Goal: Task Accomplishment & Management: Use online tool/utility

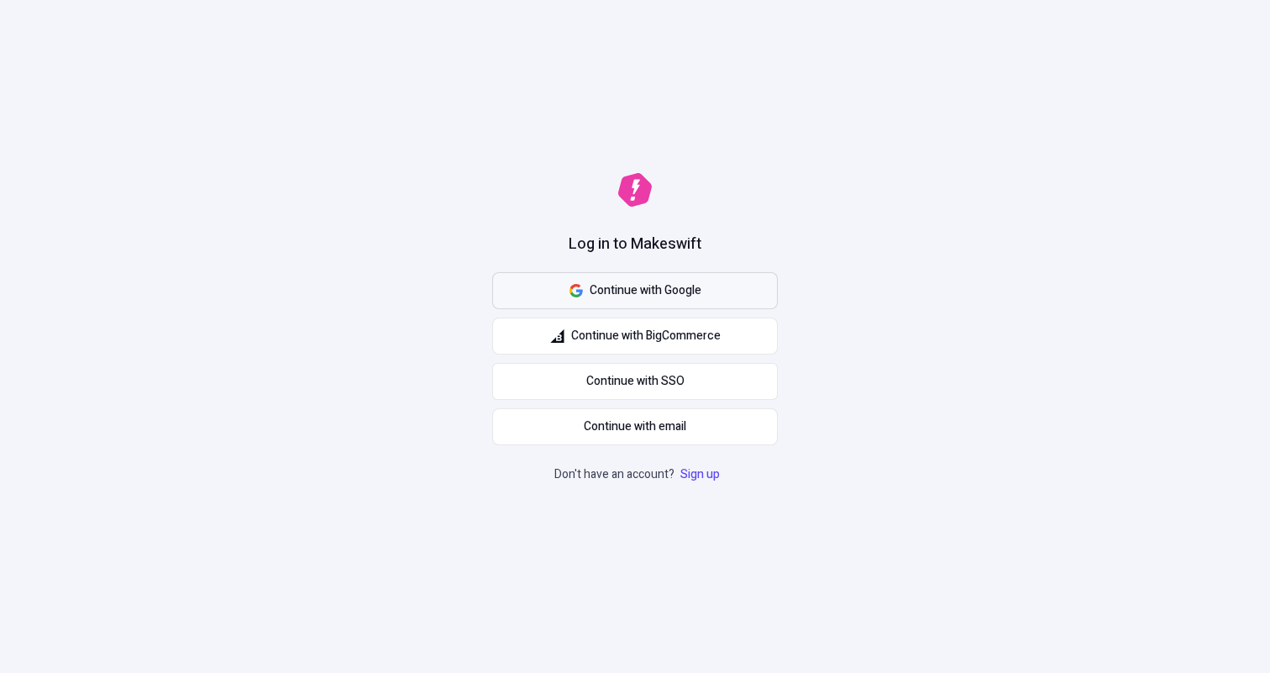
click at [688, 299] on span "Continue with Google" at bounding box center [645, 290] width 112 height 18
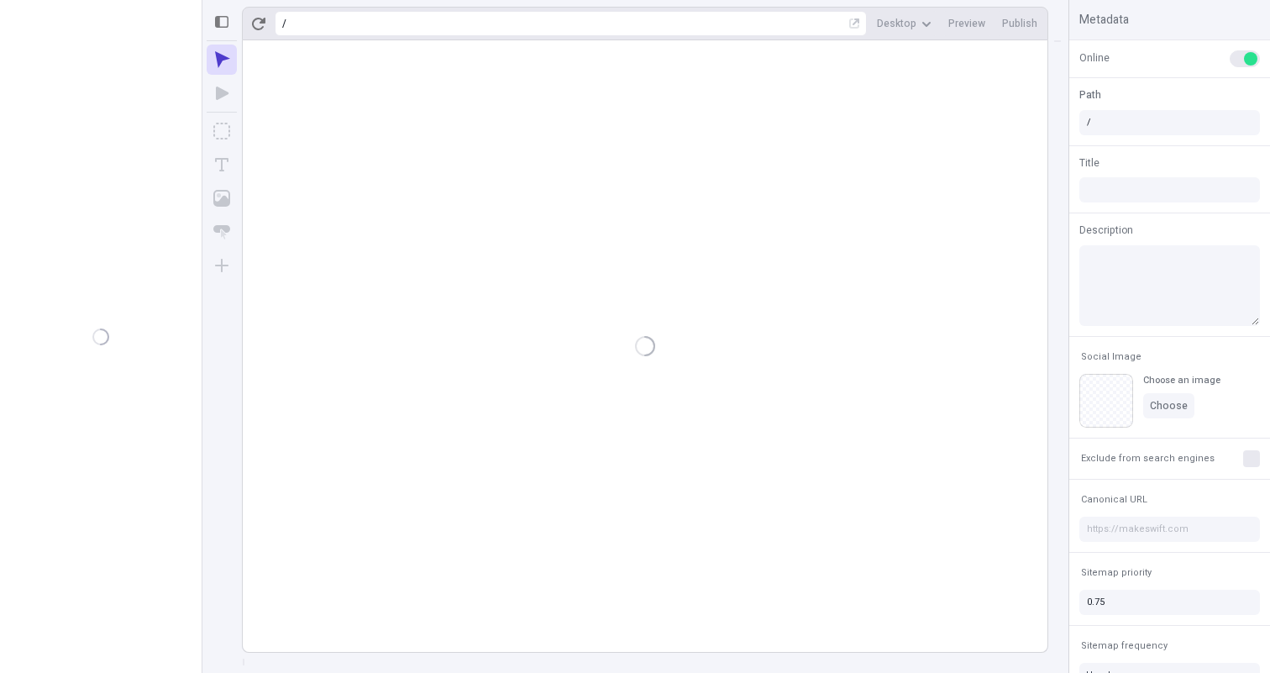
type input "/page"
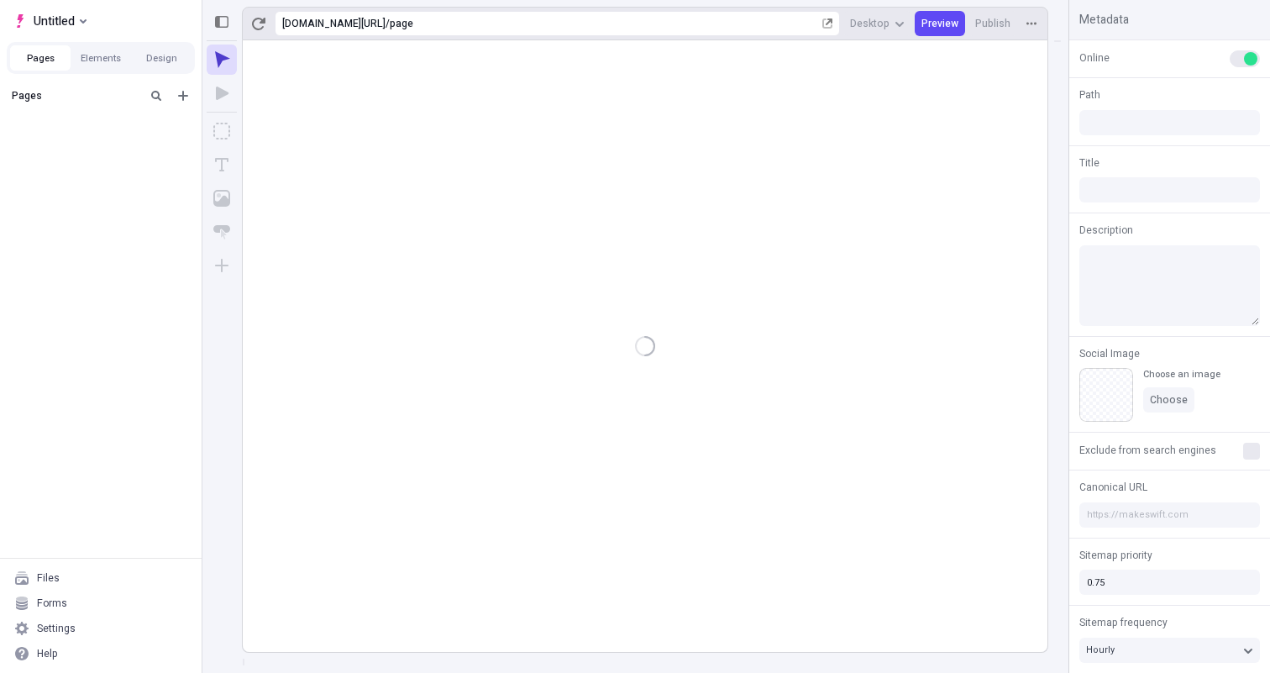
type input "/page"
click at [487, 289] on rect at bounding box center [645, 345] width 804 height 611
click at [18, 29] on div "Untitled" at bounding box center [43, 21] width 61 height 20
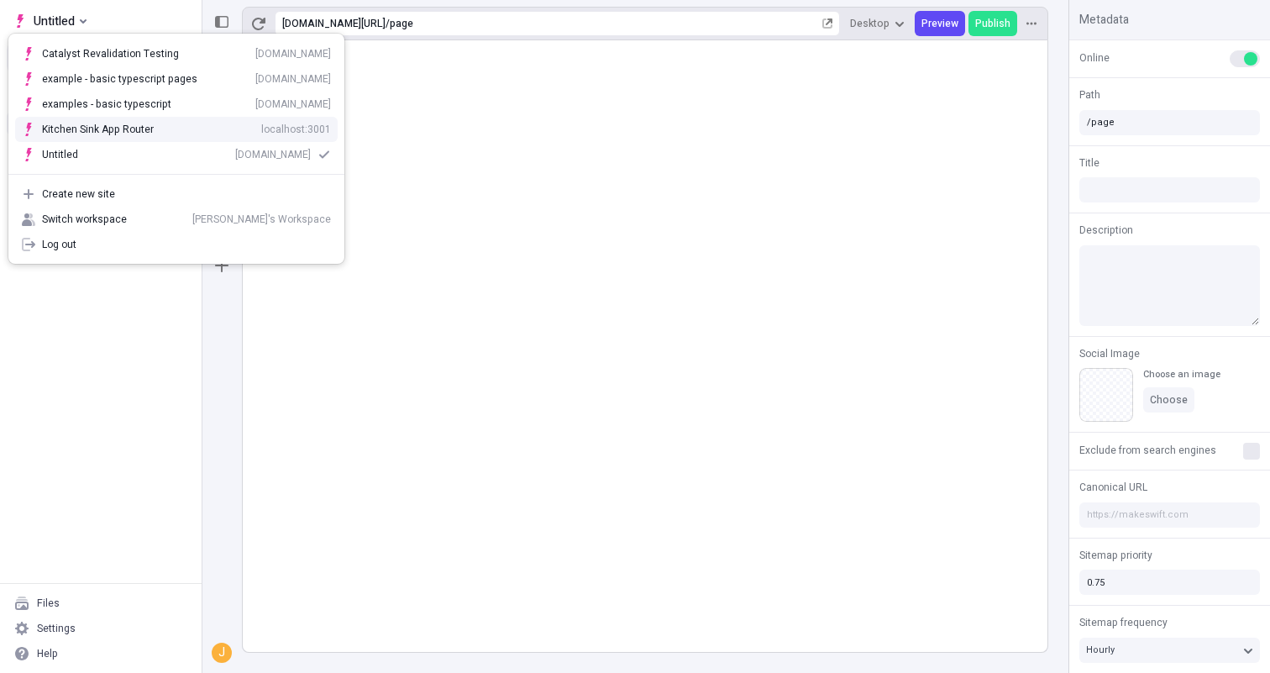
click at [110, 128] on div "Kitchen Sink App Router" at bounding box center [98, 129] width 112 height 13
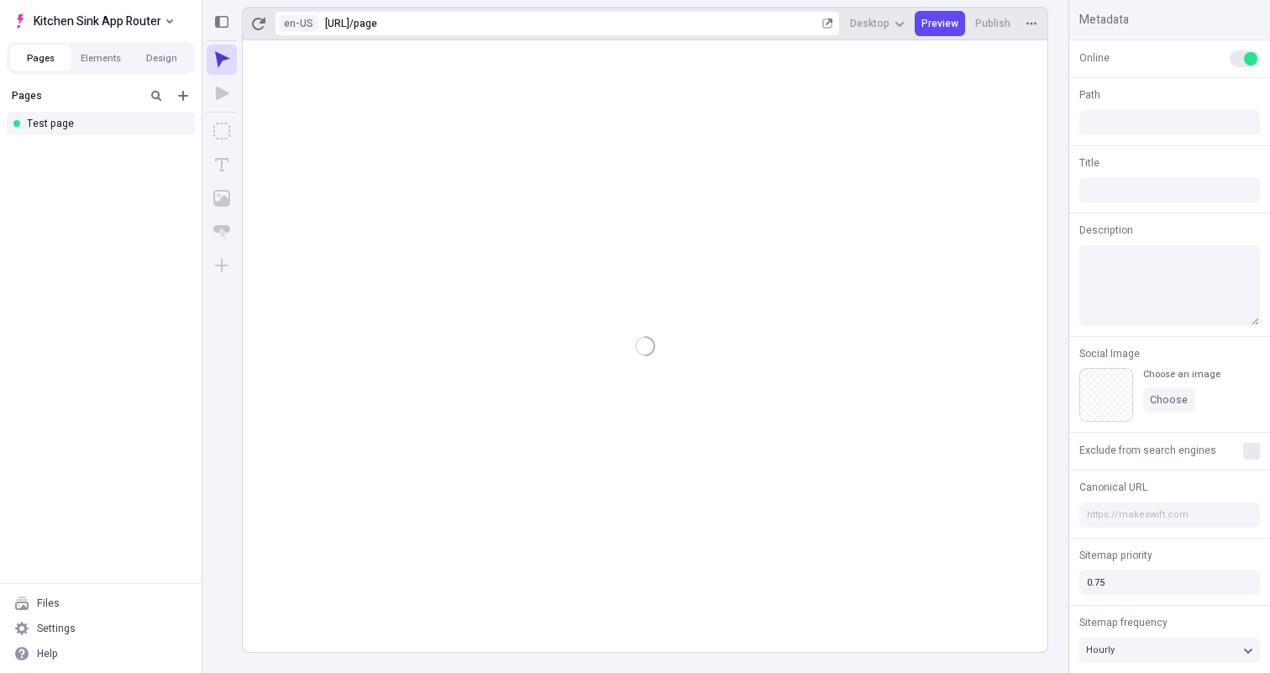
type input "/page"
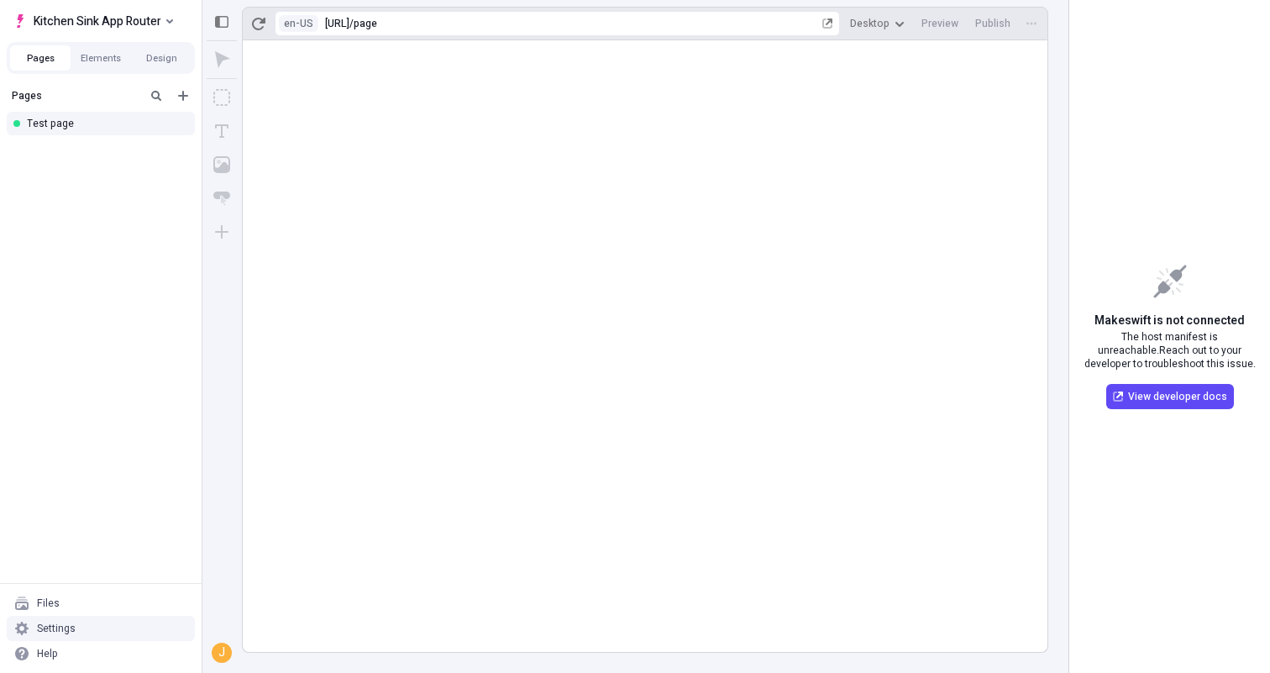
click at [119, 617] on div "Settings" at bounding box center [101, 627] width 188 height 25
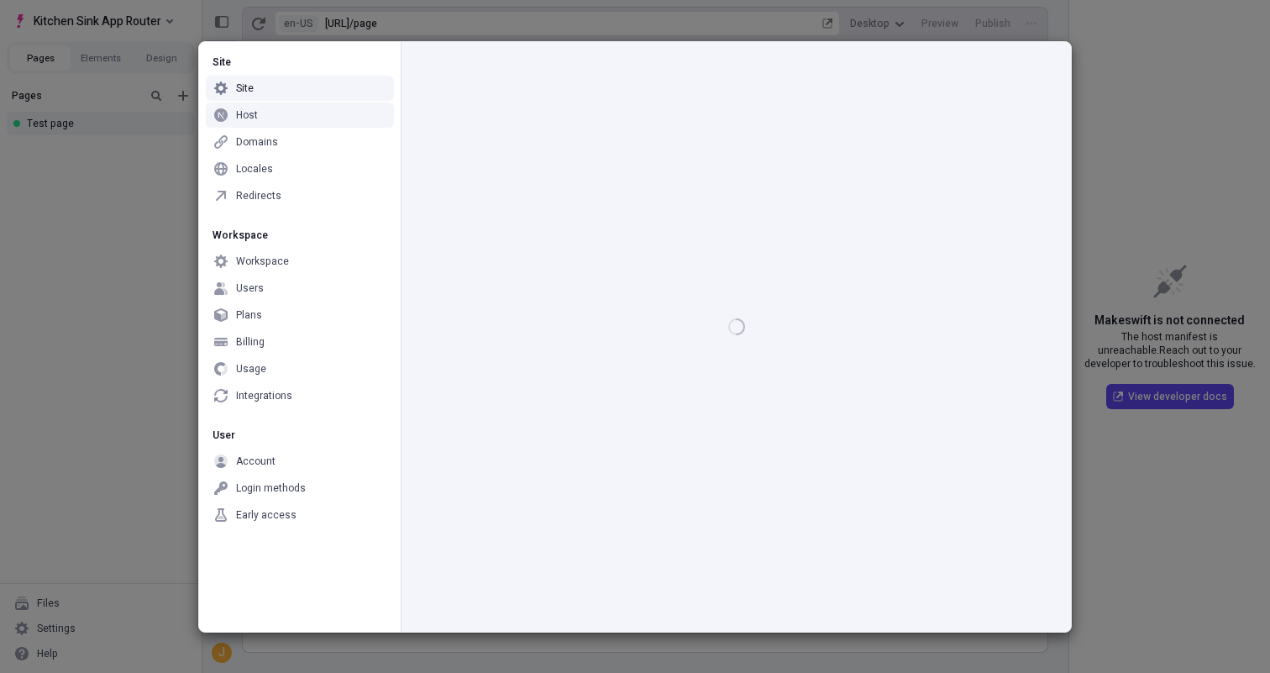
click at [327, 119] on div "Host" at bounding box center [300, 114] width 188 height 25
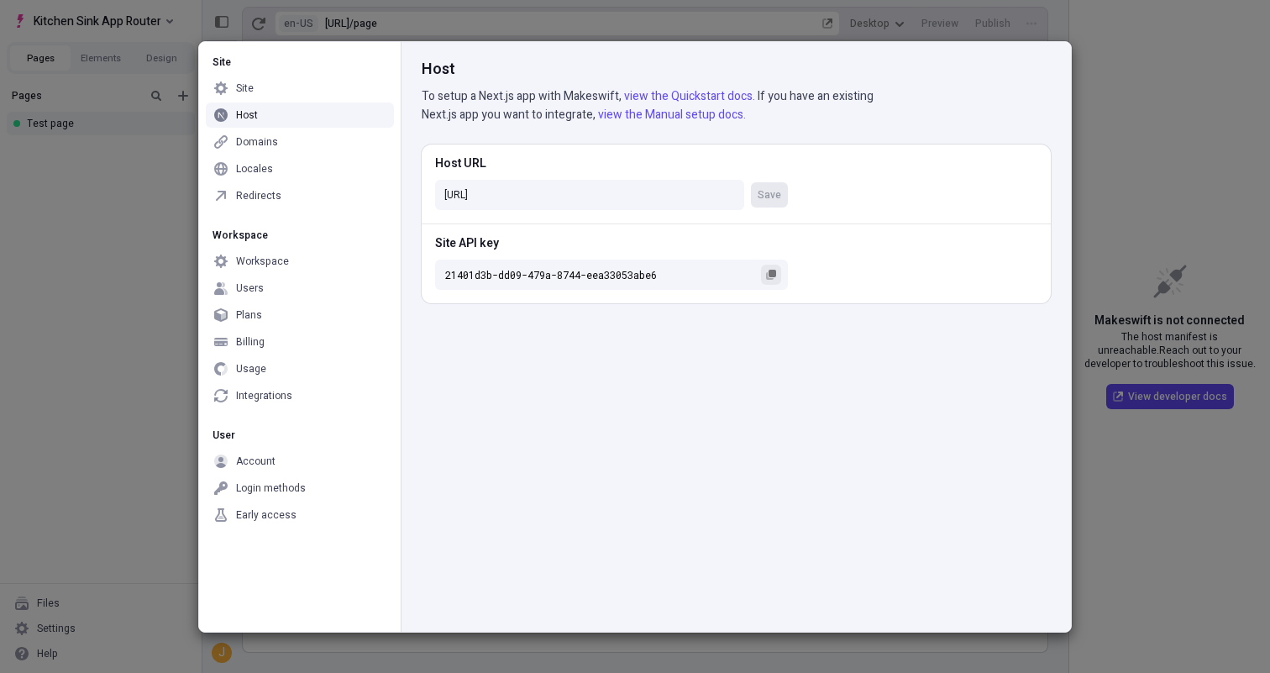
click at [778, 271] on button "Site API key 21401d3b-dd09-479a-8744-eea33053abe6" at bounding box center [771, 274] width 20 height 20
click at [731, 372] on div "Host To setup a Next.js app with Makeswift, view the Quickstart docs. If you ha…" at bounding box center [736, 336] width 670 height 589
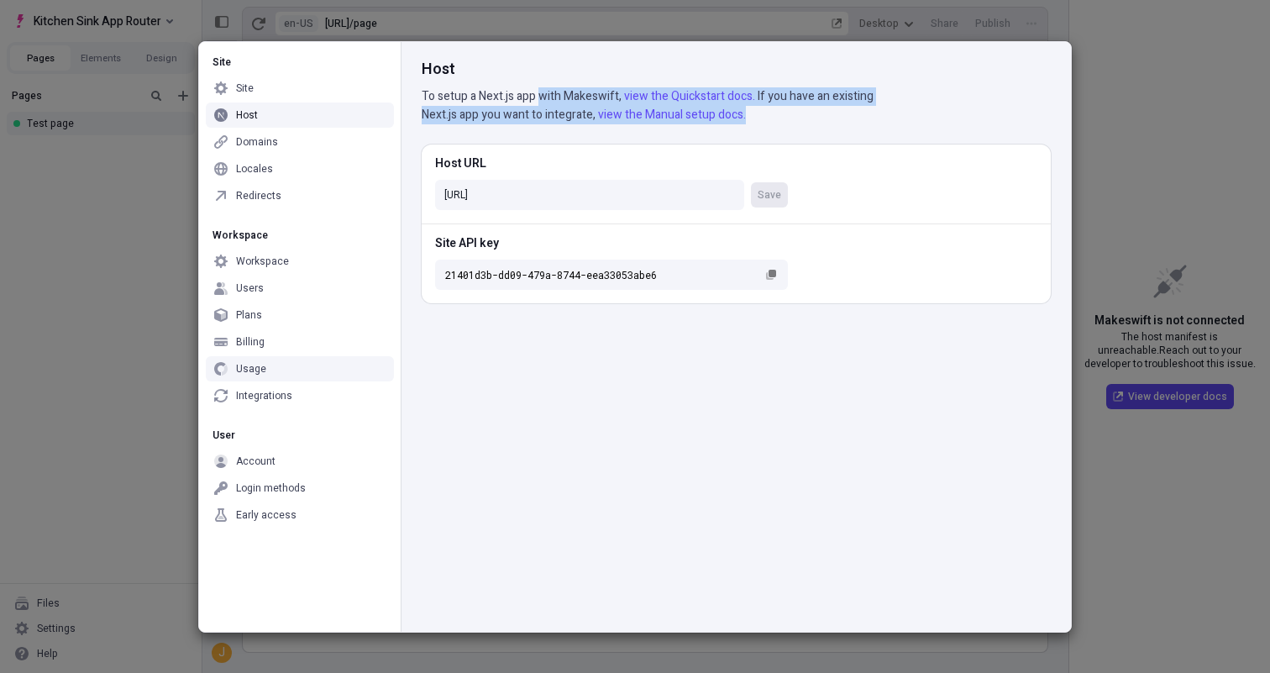
drag, startPoint x: 543, startPoint y: 87, endPoint x: 945, endPoint y: 124, distance: 403.1
click at [944, 123] on div "Host To setup a Next.js app with Makeswift, view the Quickstart docs. If you ha…" at bounding box center [736, 336] width 670 height 589
click at [945, 124] on div "Host To setup a Next.js app with Makeswift, view the Quickstart docs. If you ha…" at bounding box center [736, 336] width 670 height 589
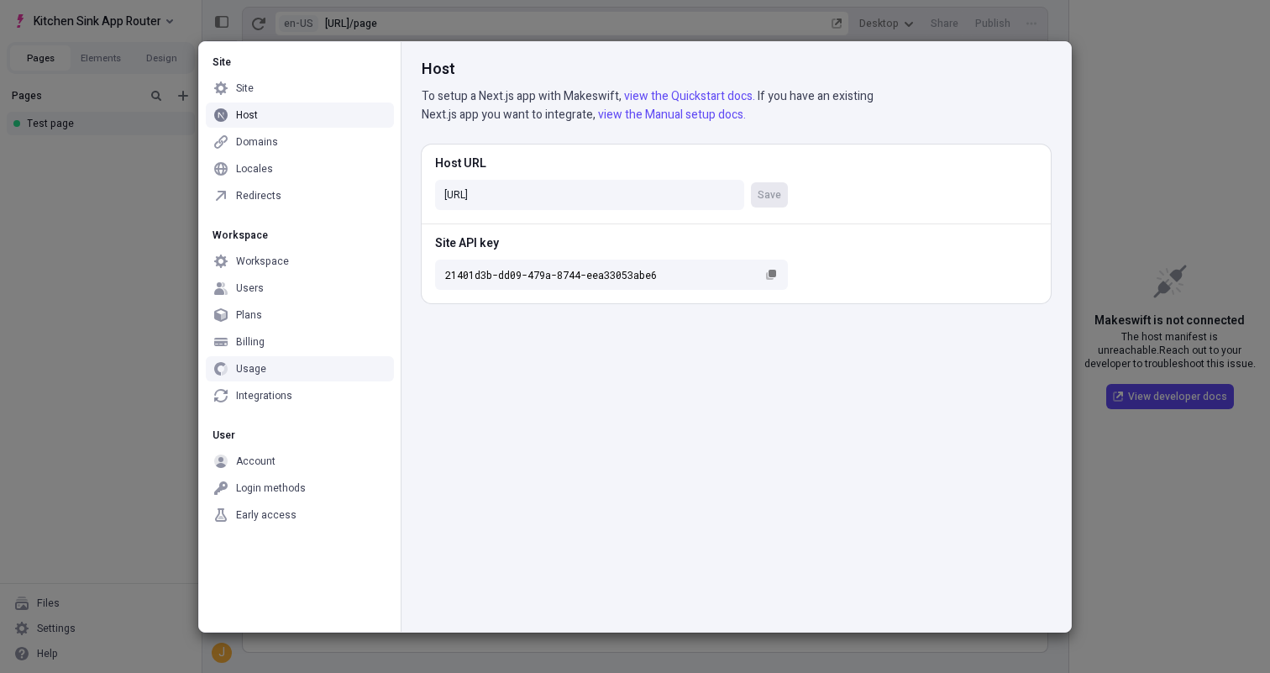
click at [1155, 145] on div "Site Site Host Domains Locales Redirects Workspace Workspace Users Plans Billin…" at bounding box center [635, 336] width 1270 height 673
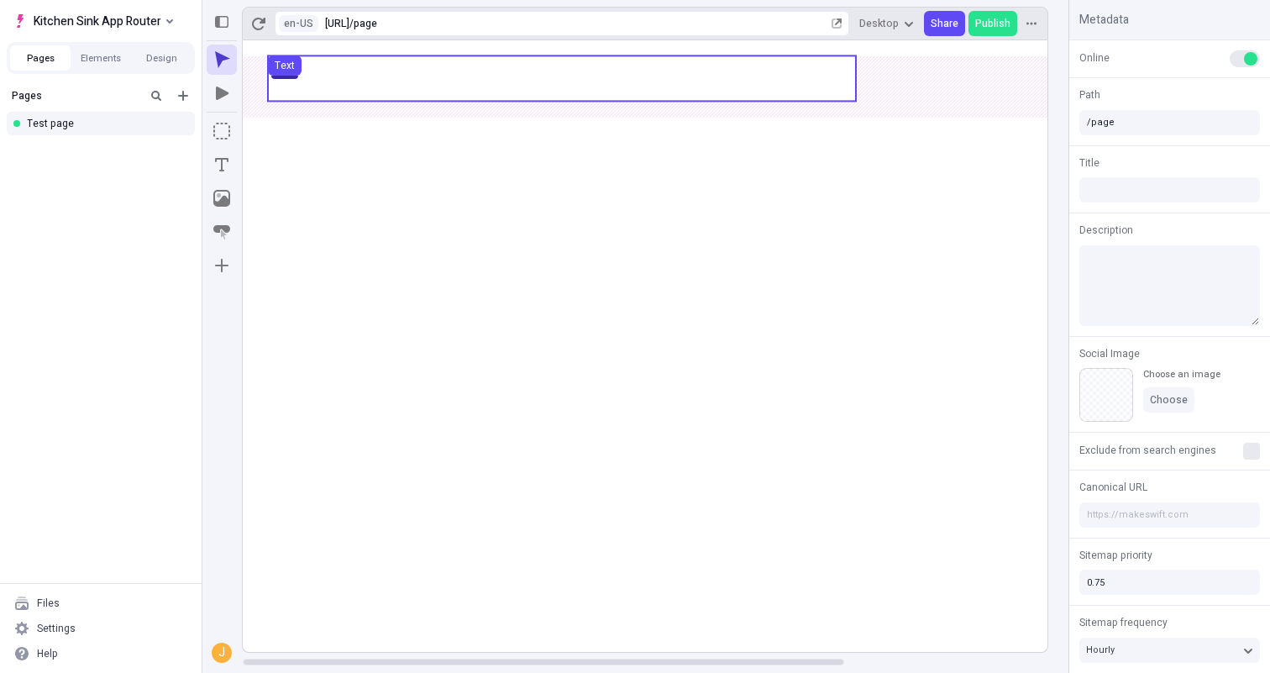
click at [350, 89] on use at bounding box center [562, 77] width 588 height 45
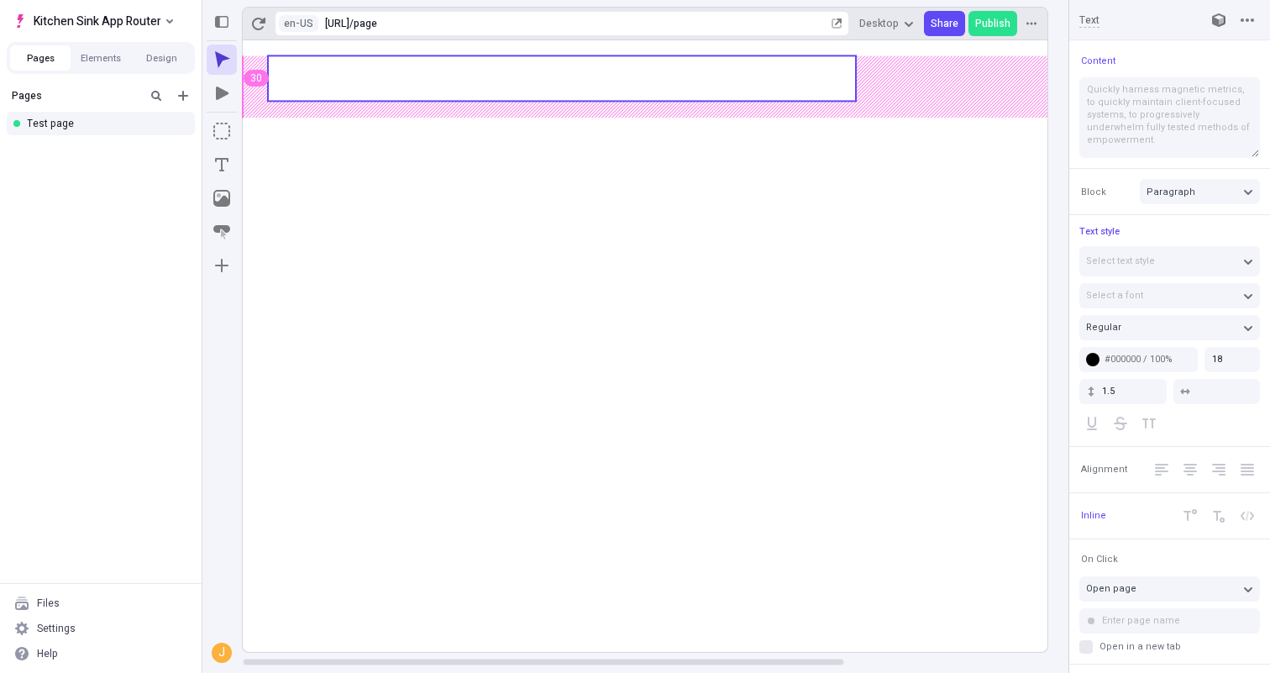
type input "150"
click at [465, 84] on body "Kitchen Sink App Router Pages Elements Design Pages Test page Files Settings He…" at bounding box center [635, 336] width 1270 height 673
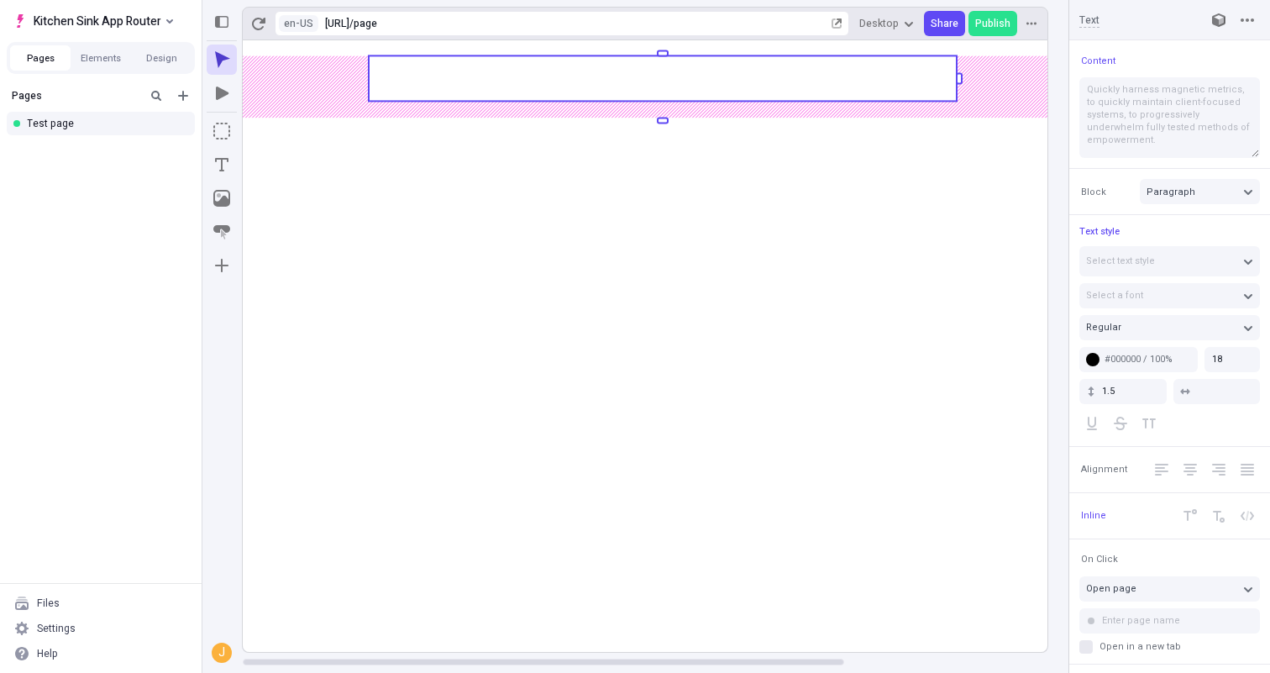
click at [366, 411] on rect at bounding box center [781, 345] width 1076 height 611
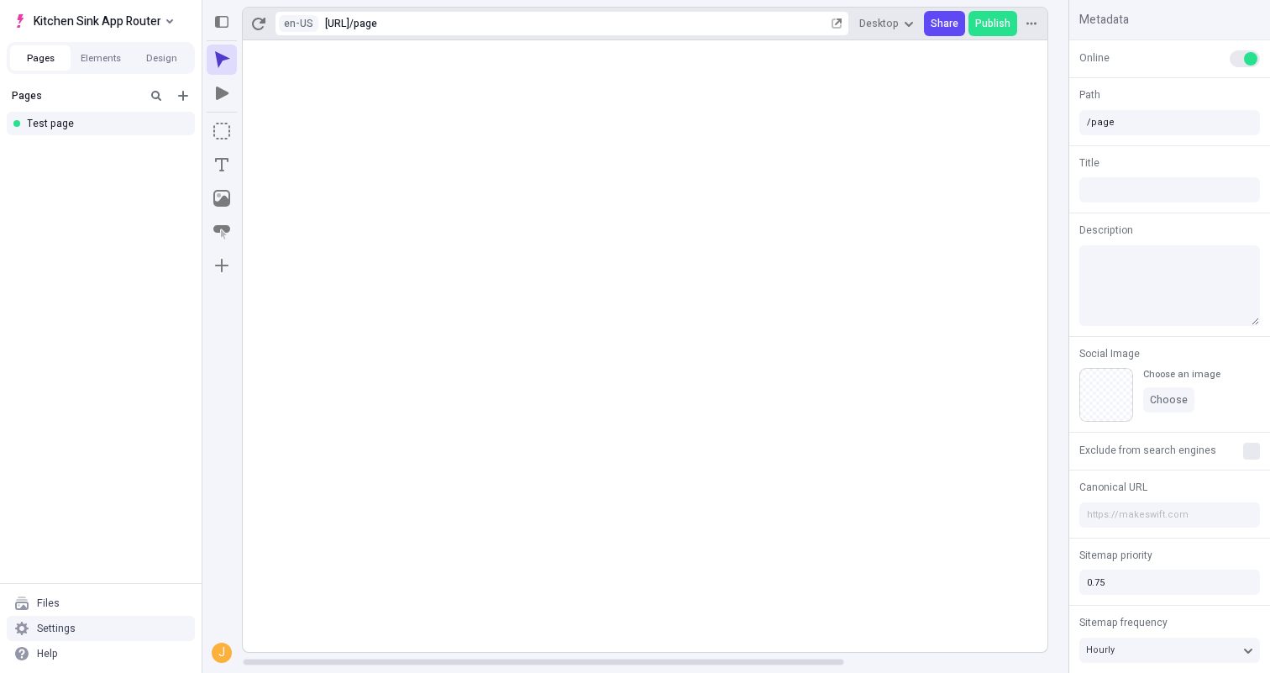
click at [109, 622] on div "Settings" at bounding box center [101, 627] width 188 height 25
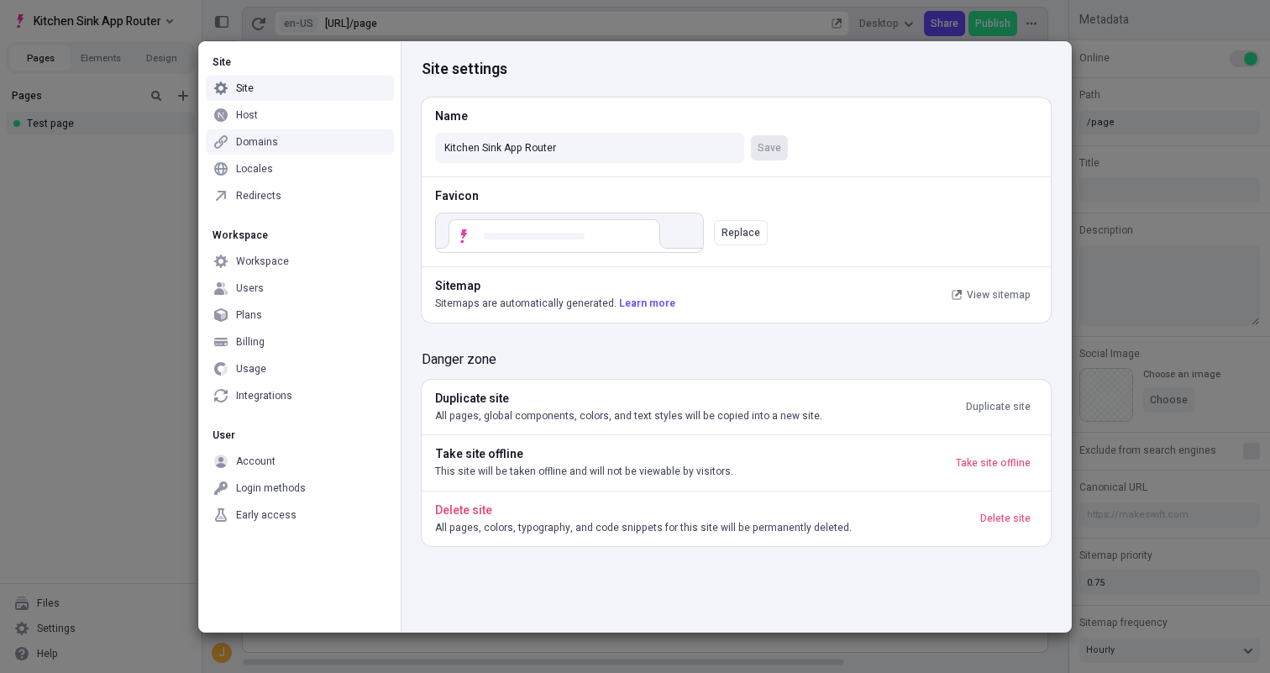
click at [347, 165] on div "Locales" at bounding box center [300, 168] width 188 height 25
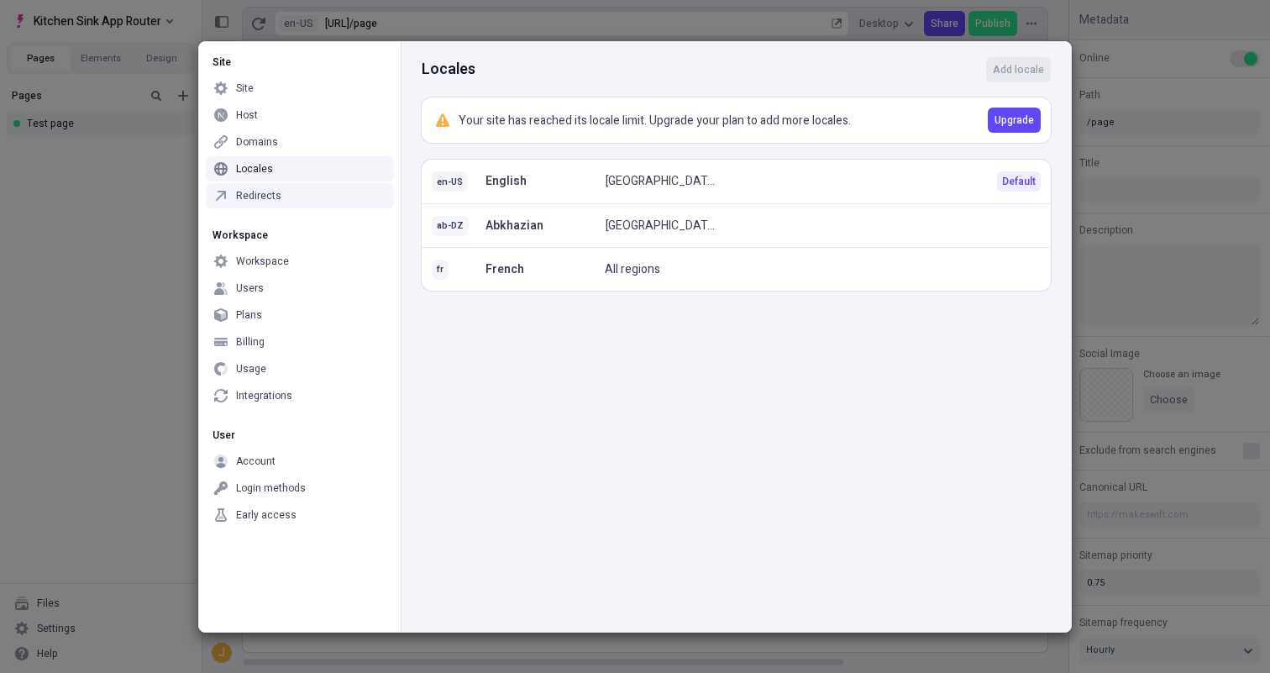
click at [46, 314] on div "Site Site Host Domains Locales Redirects Workspace Workspace Users Plans Billin…" at bounding box center [635, 336] width 1270 height 673
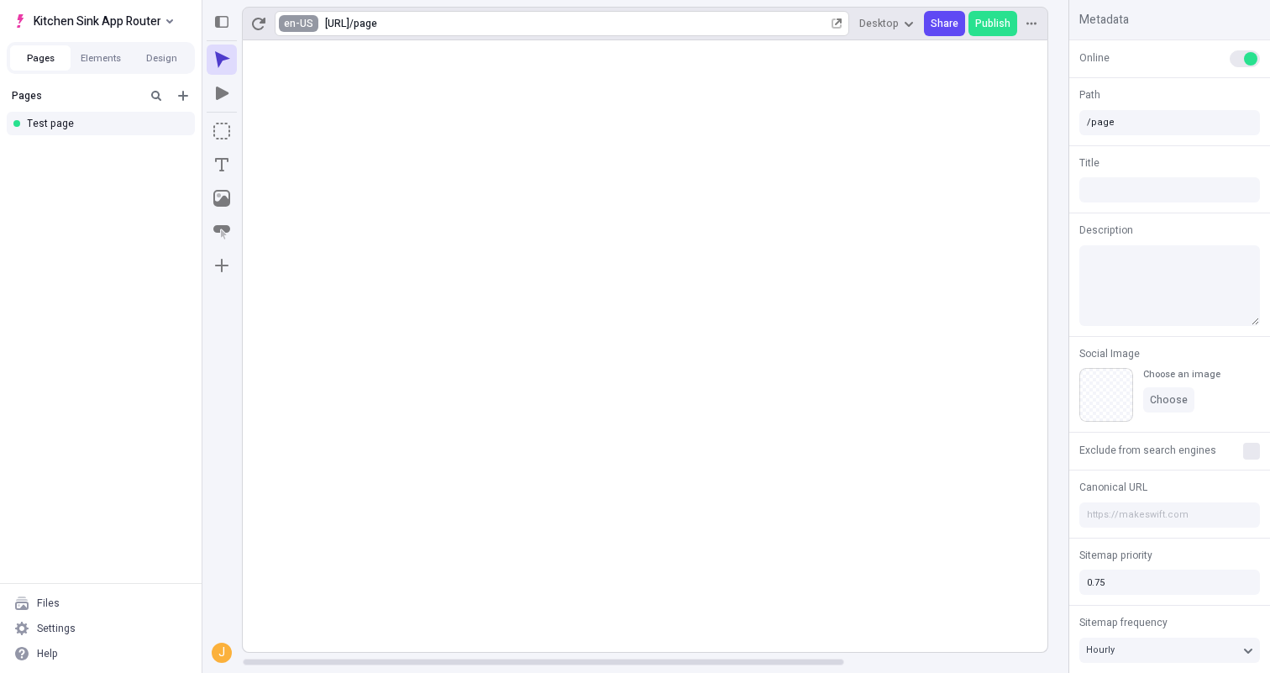
click at [306, 24] on html "Kitchen Sink App Router Pages Elements Design Pages Test page Files Settings He…" at bounding box center [635, 336] width 1270 height 673
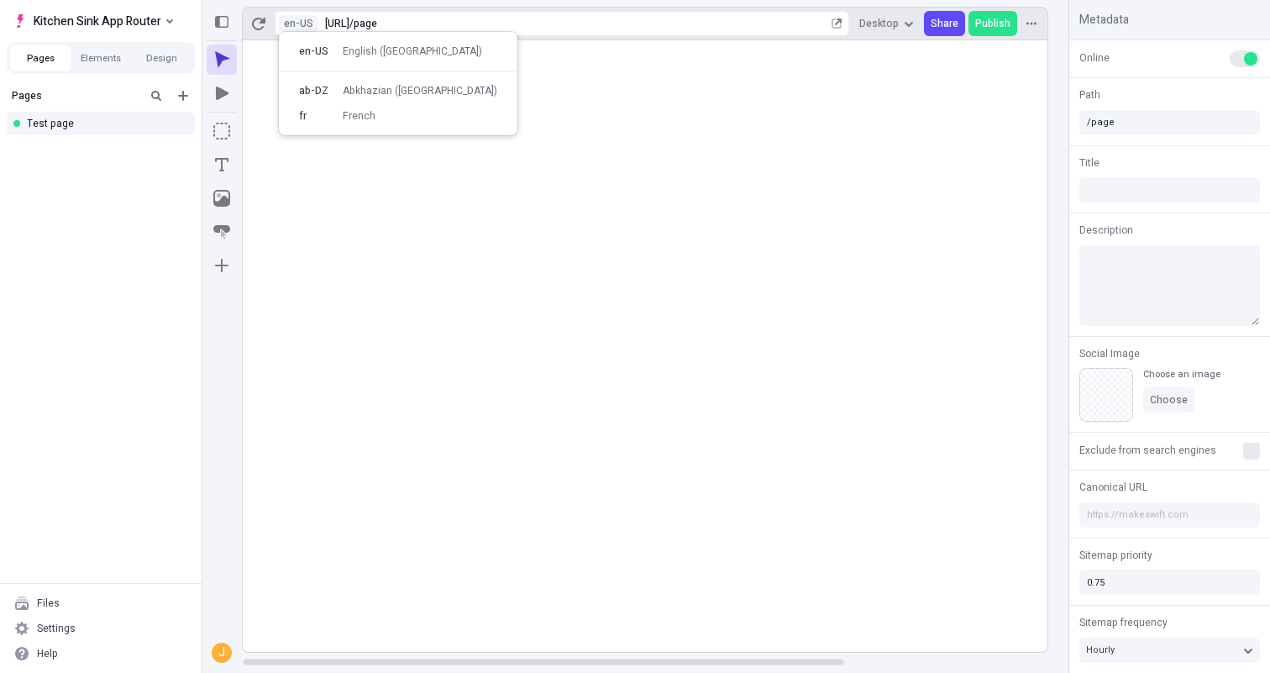
click at [487, 249] on body "Kitchen Sink App Router Pages Elements Design Pages Test page Files Settings He…" at bounding box center [635, 336] width 1270 height 673
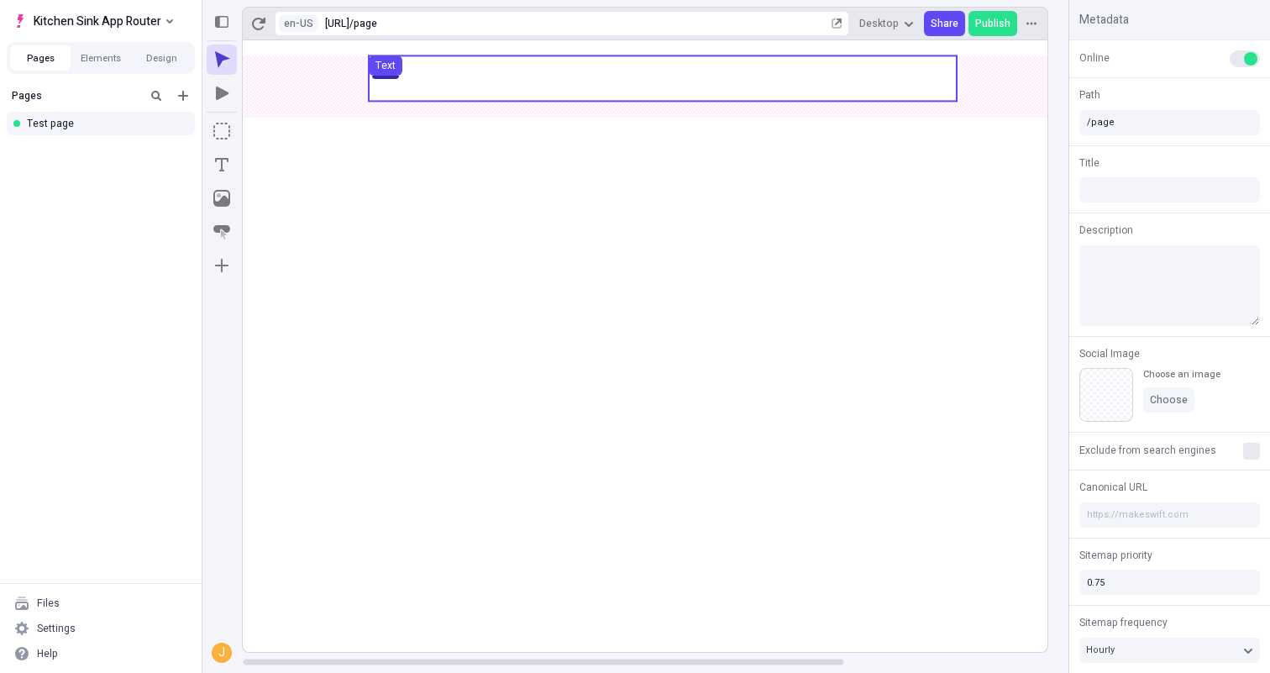
click at [547, 83] on use at bounding box center [663, 77] width 588 height 45
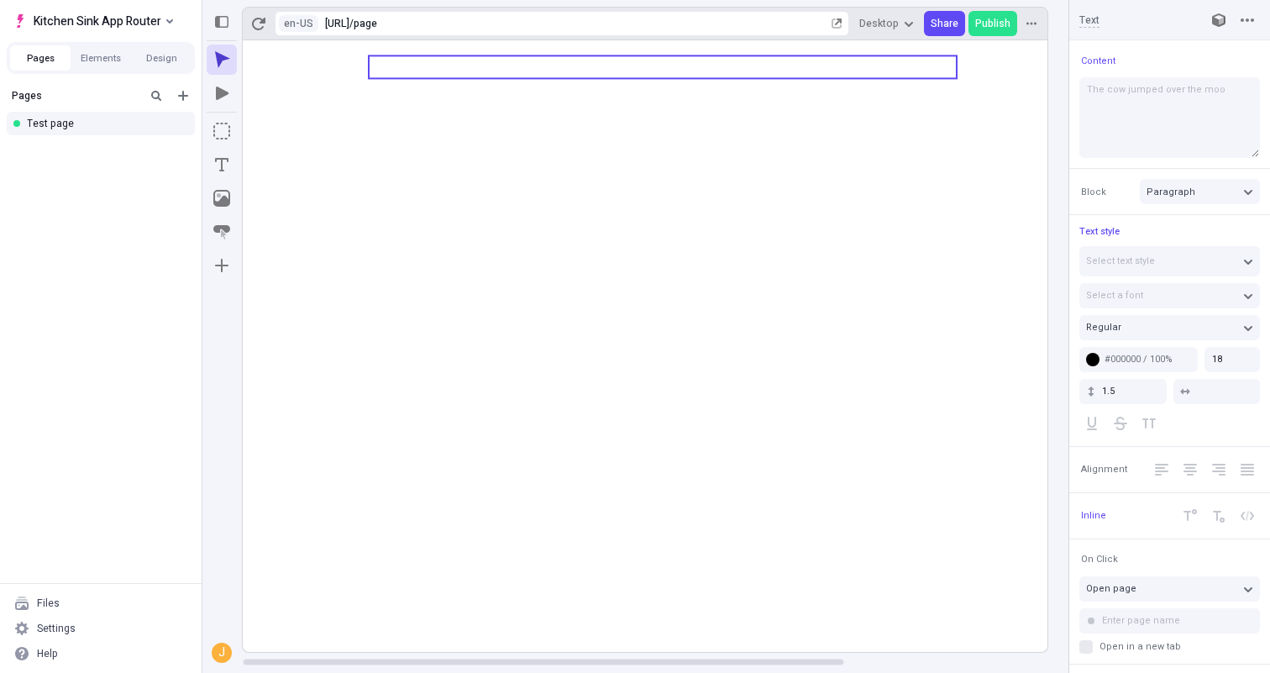
type textarea "The cow jumped over the moon"
click at [571, 115] on icon at bounding box center [781, 345] width 1076 height 611
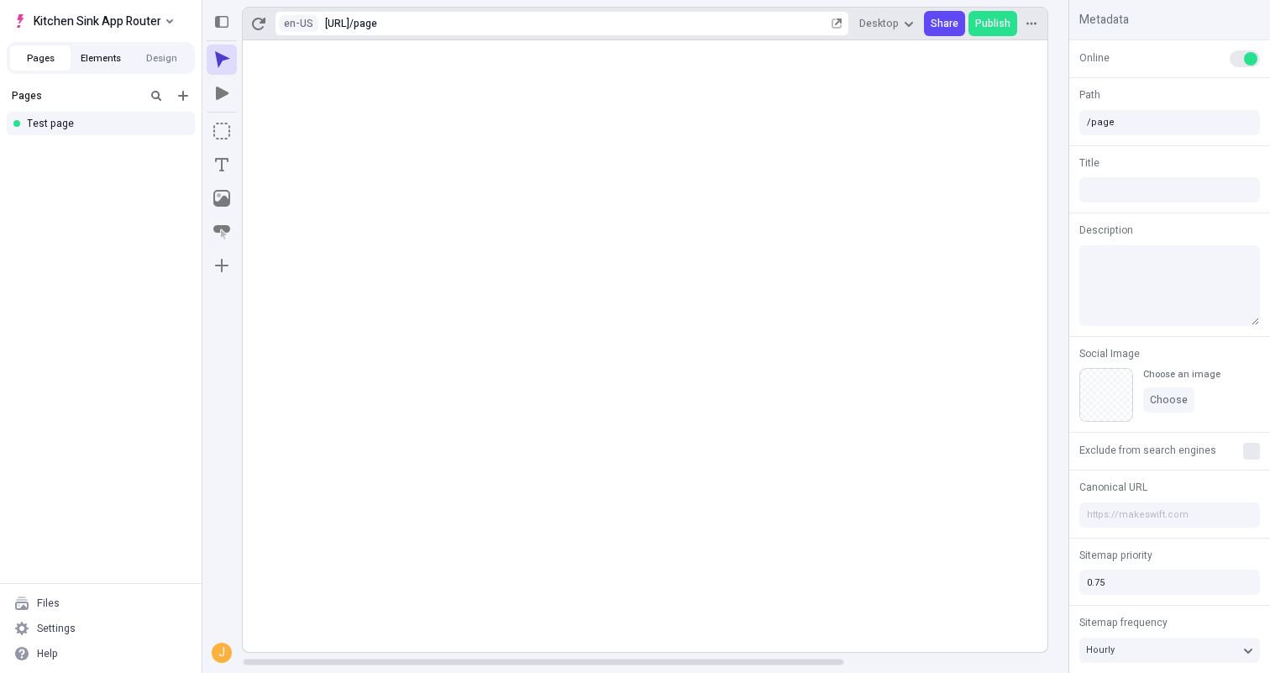
click at [112, 55] on button "Elements" at bounding box center [101, 57] width 60 height 25
click at [101, 102] on span "translations test 0" at bounding box center [85, 99] width 86 height 13
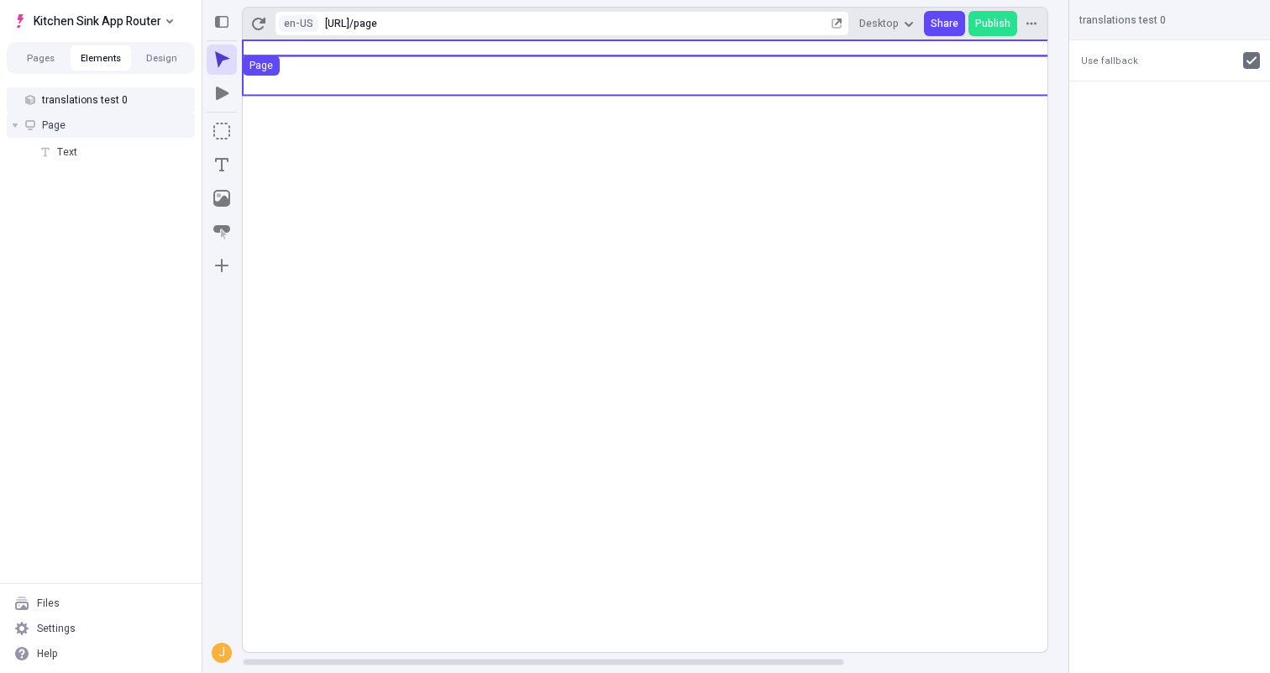
click at [1246, 58] on icon at bounding box center [1251, 60] width 10 height 10
click at [1251, 60] on input "checkbox" at bounding box center [1251, 60] width 1 height 1
checkbox input "false"
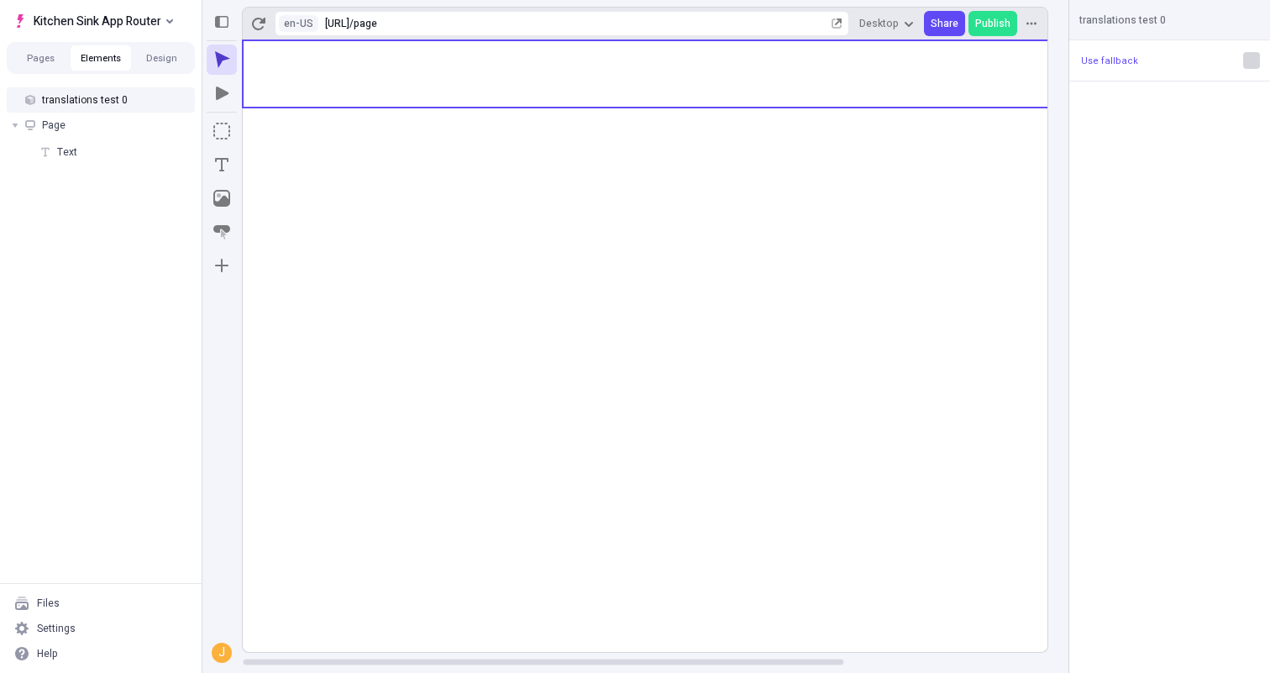
click at [704, 266] on rect at bounding box center [781, 345] width 1076 height 611
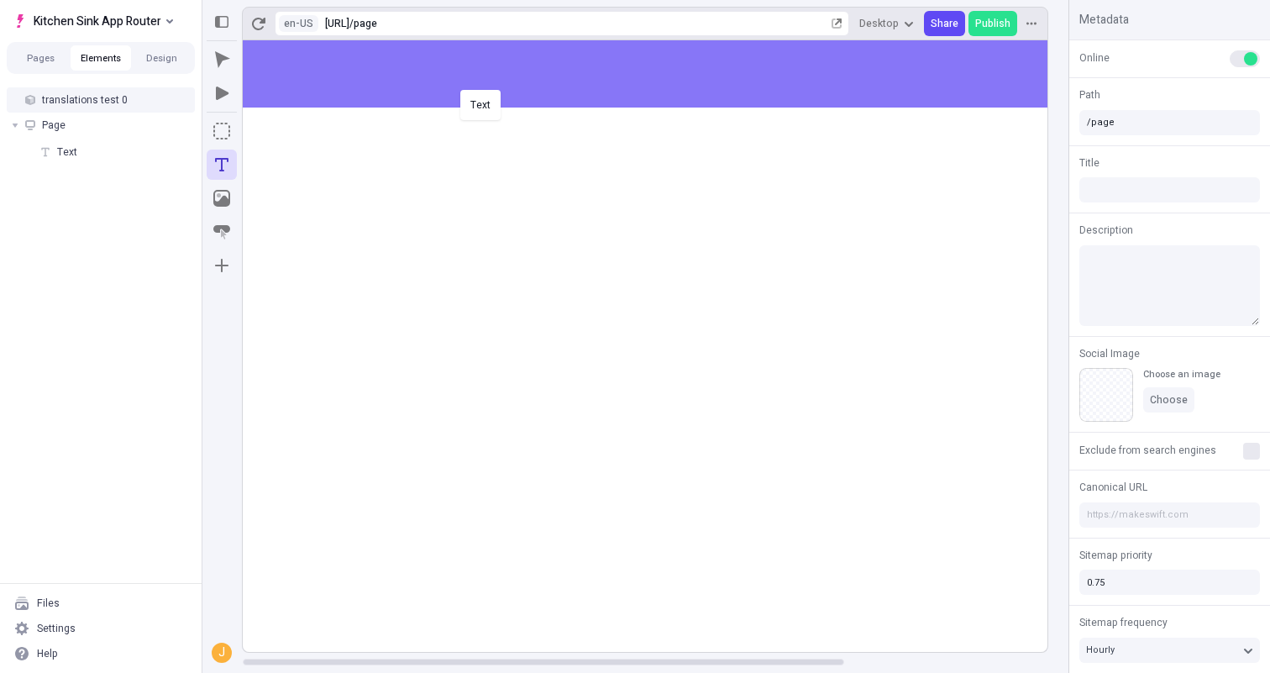
click at [460, 81] on body "Kitchen Sink App Router Pages Elements Design translations test 0 Page Text Fil…" at bounding box center [635, 336] width 1270 height 673
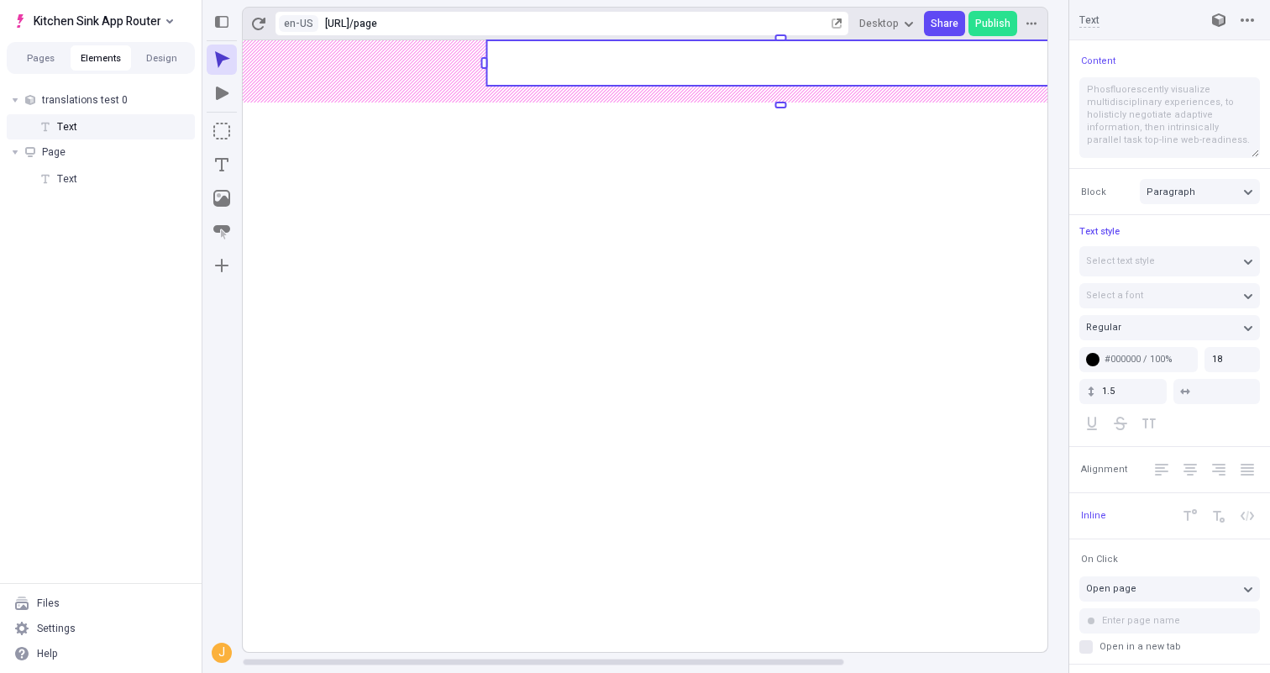
click at [542, 61] on rect at bounding box center [781, 62] width 588 height 45
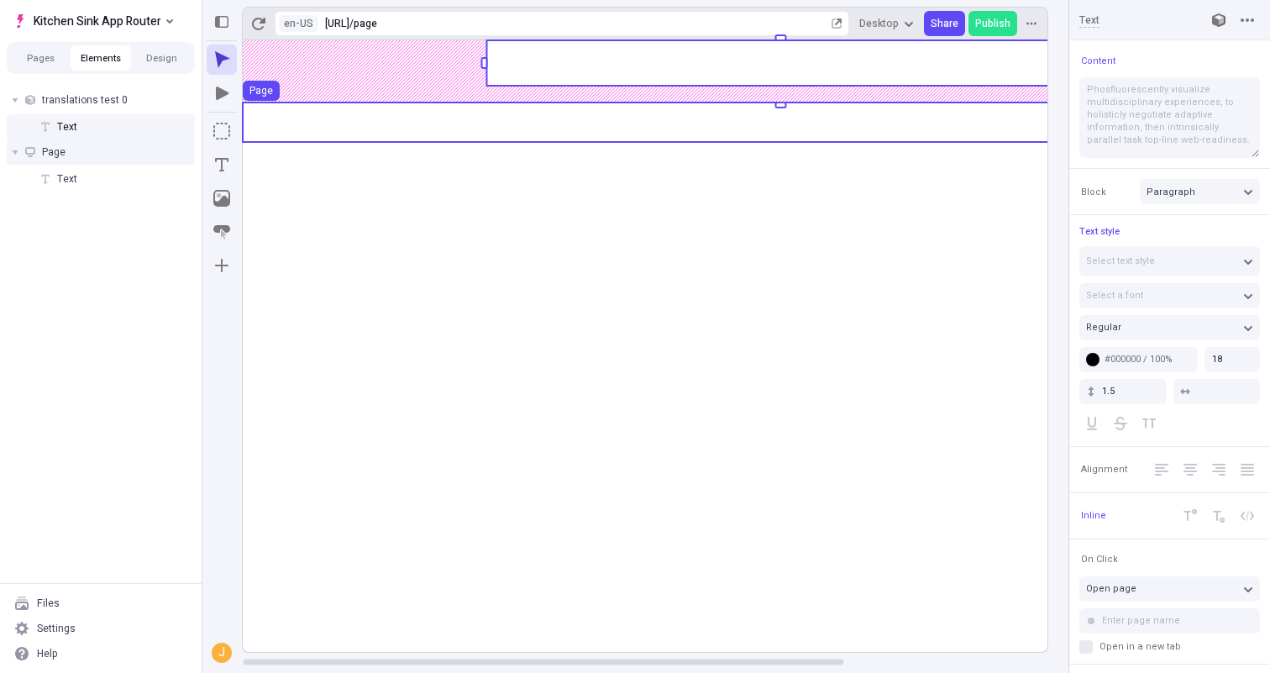
click at [562, 144] on rect at bounding box center [781, 345] width 1076 height 611
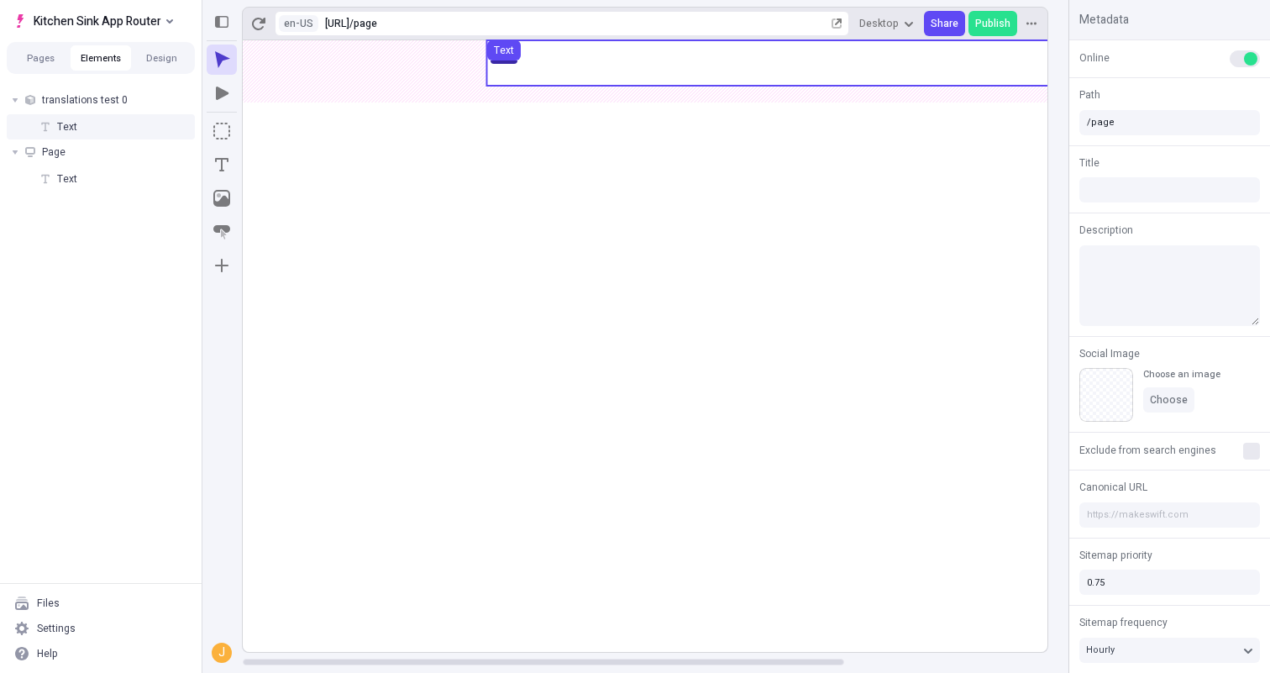
click at [576, 70] on use at bounding box center [781, 62] width 588 height 45
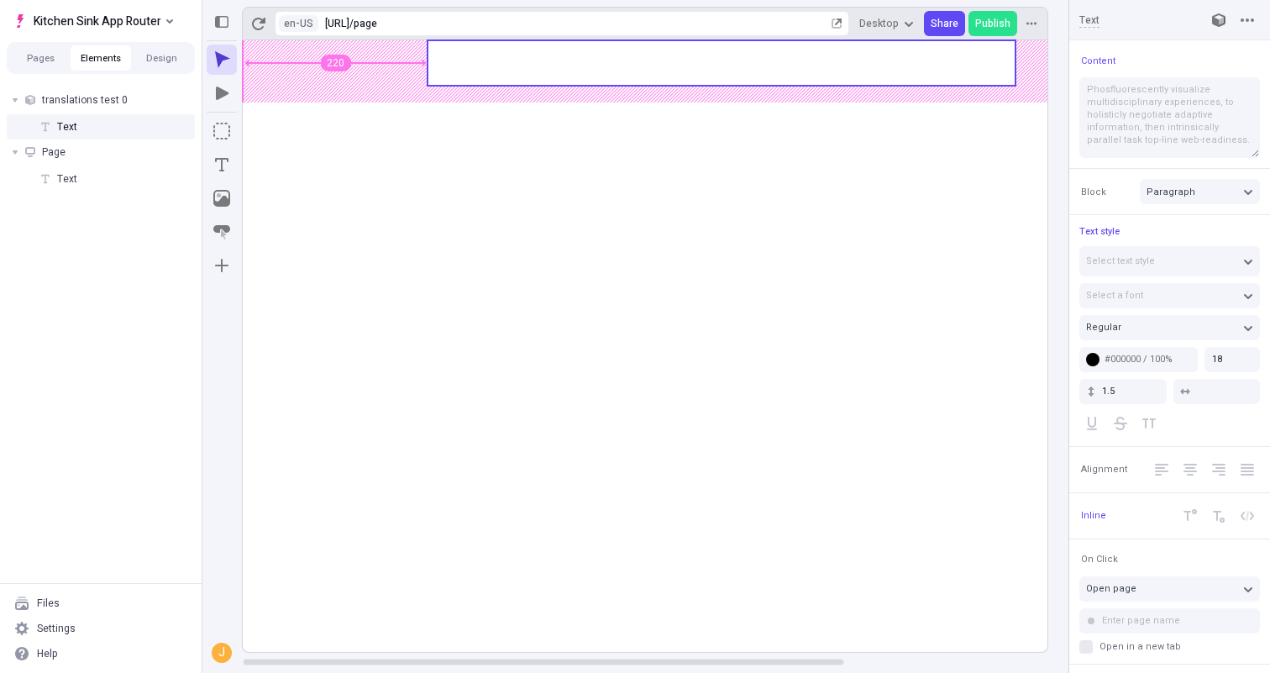
type input "100"
click at [462, 71] on body "Kitchen Sink App Router Pages Elements Design translations test 0 Text Page Tex…" at bounding box center [635, 336] width 1270 height 673
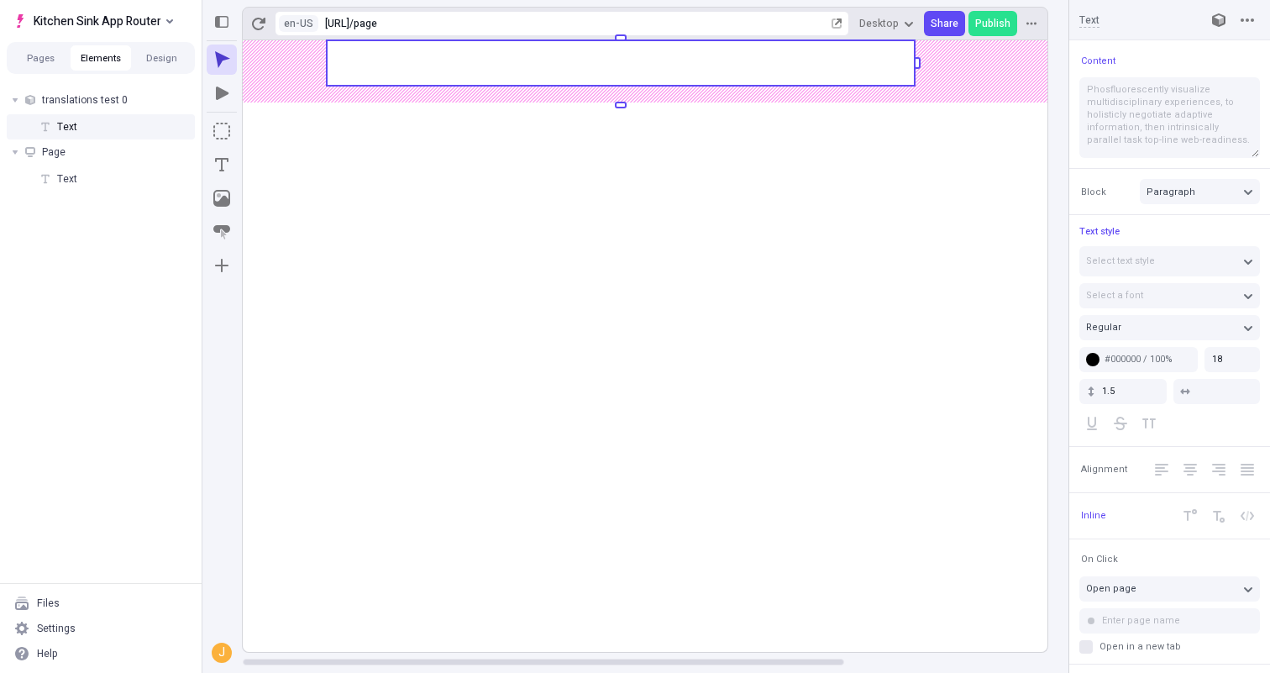
click at [541, 218] on rect at bounding box center [781, 345] width 1076 height 611
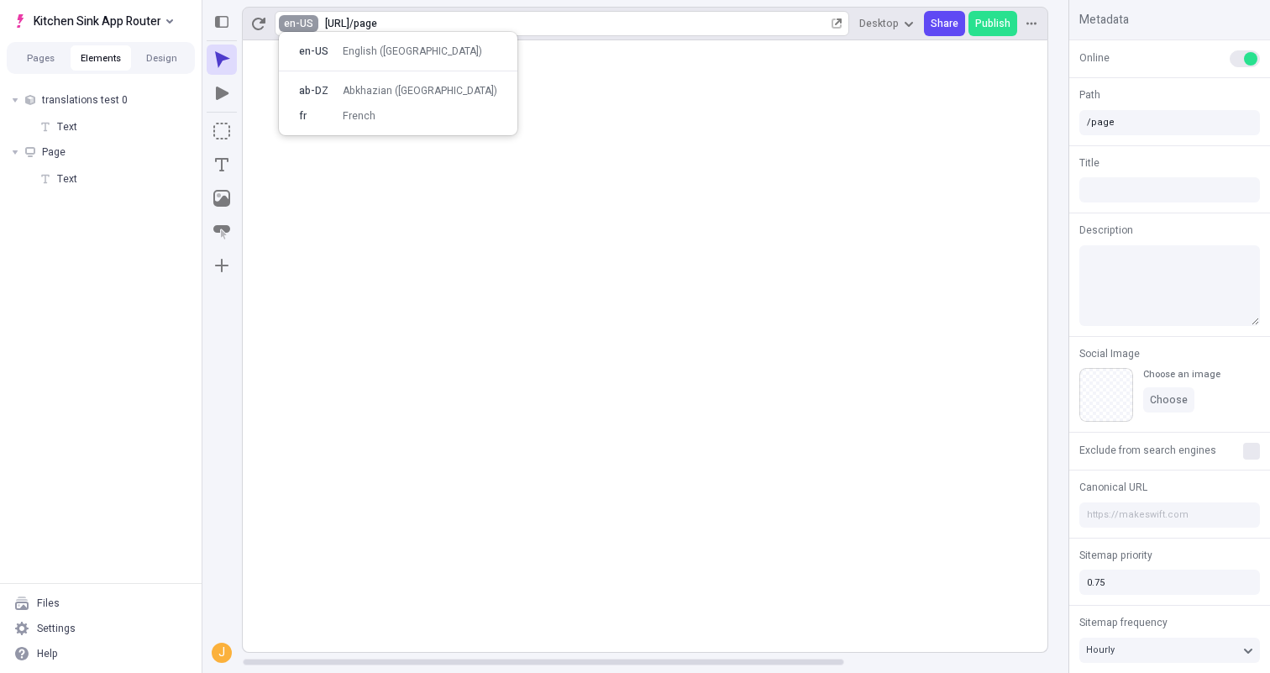
click at [297, 26] on html "Kitchen Sink App Router Pages Elements Design translations test 0 Text Page Tex…" at bounding box center [635, 336] width 1270 height 673
click at [319, 115] on div "fr" at bounding box center [316, 115] width 34 height 13
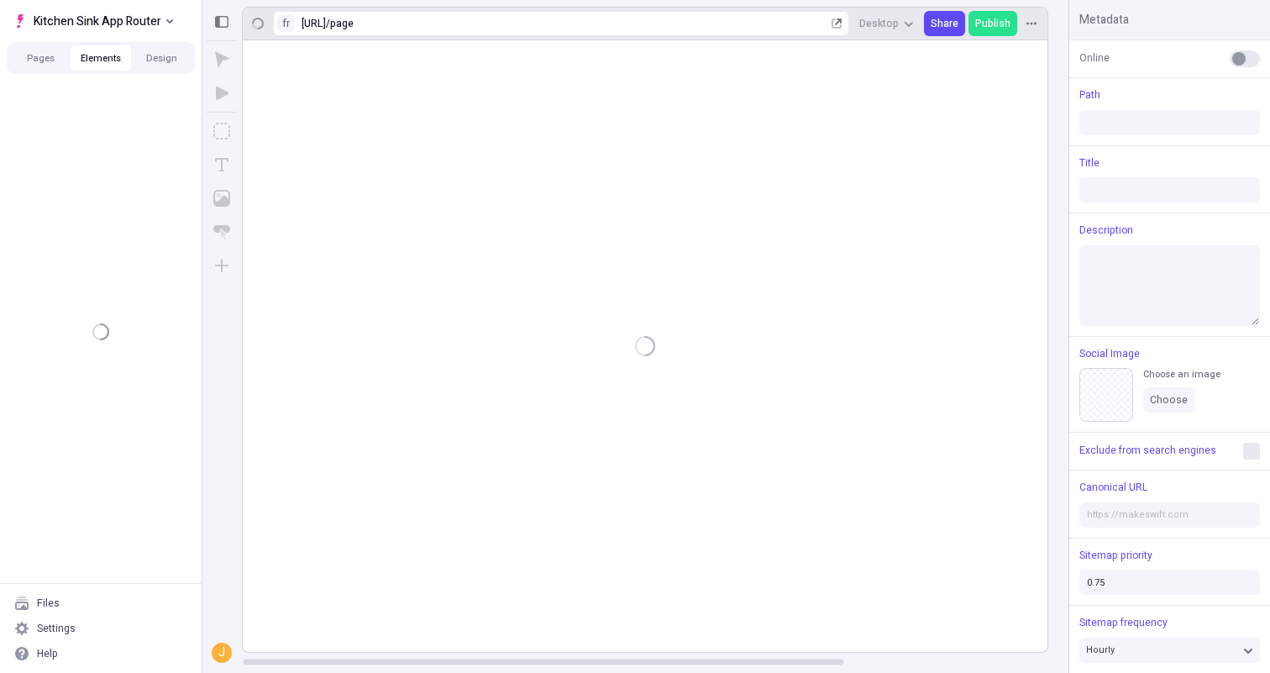
type input "/page"
click at [449, 26] on div "page" at bounding box center [580, 23] width 496 height 13
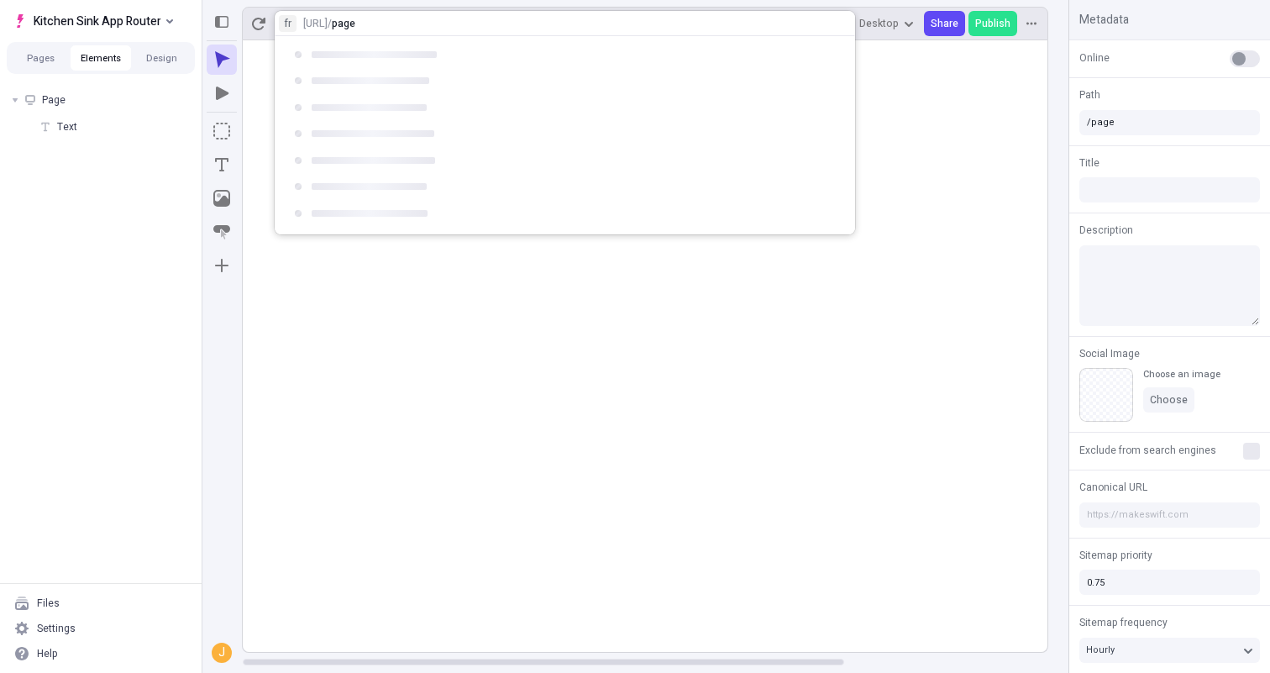
click at [449, 26] on div "fr http://localhost:3001/fr / page" at bounding box center [565, 23] width 580 height 25
click at [383, 371] on rect at bounding box center [781, 345] width 1076 height 611
click at [121, 633] on div "Settings" at bounding box center [101, 627] width 188 height 25
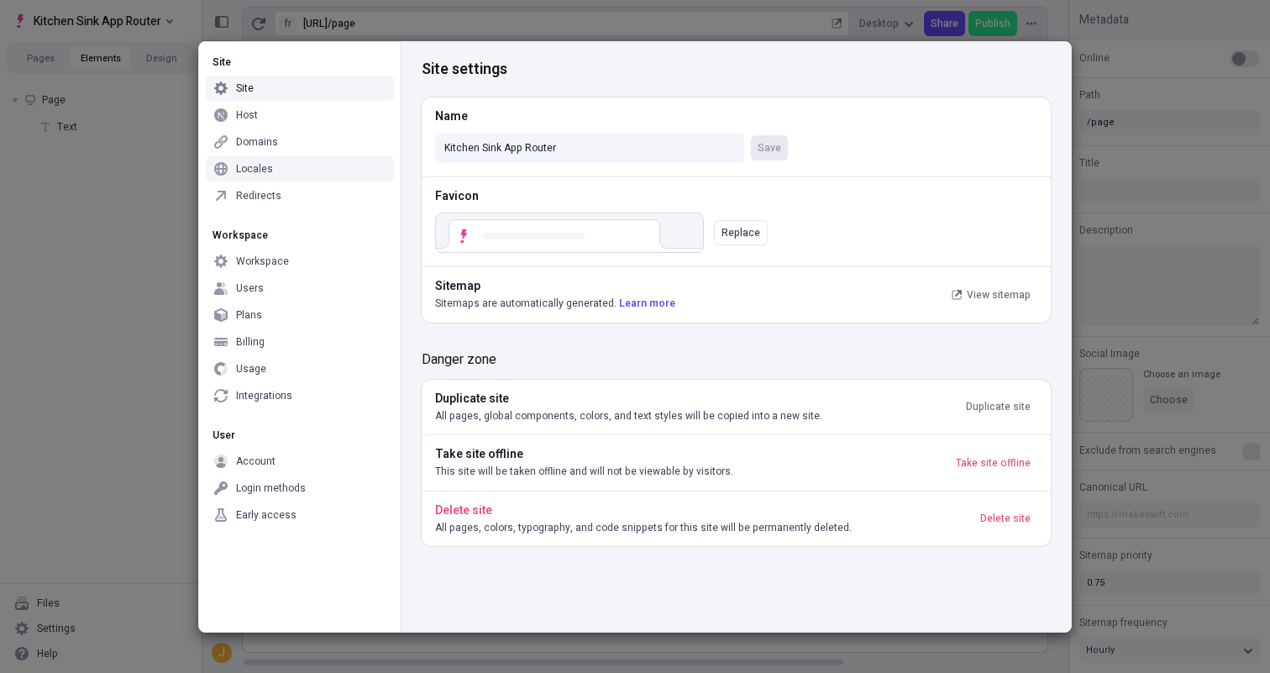
click at [291, 170] on div "Locales" at bounding box center [300, 168] width 188 height 25
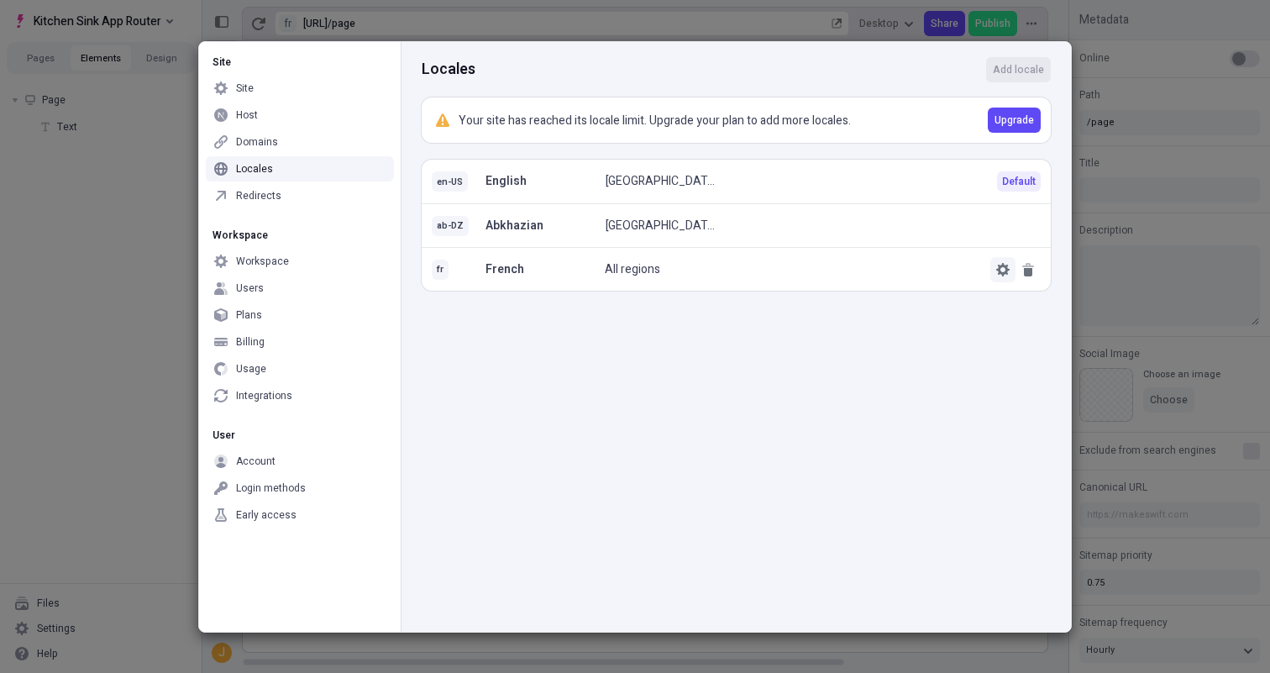
click at [996, 269] on icon "button" at bounding box center [1002, 268] width 13 height 13
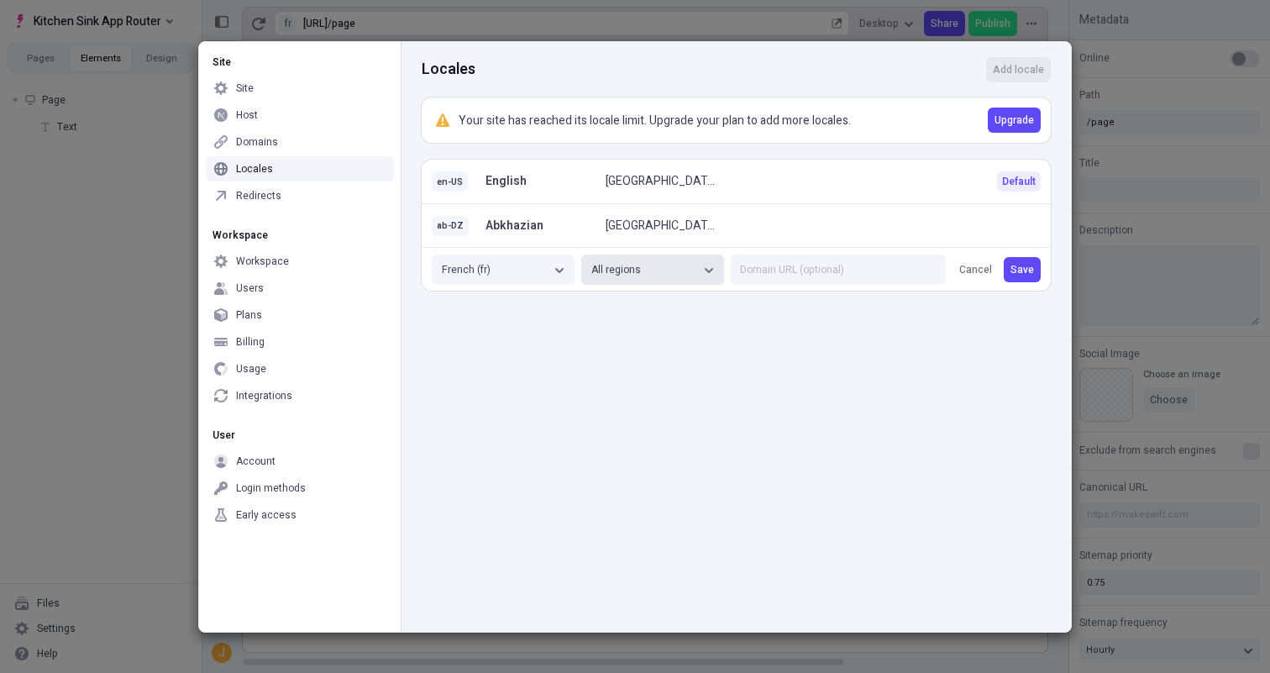
click at [673, 262] on div "All regions" at bounding box center [644, 268] width 106 height 13
type input "fr"
click at [672, 333] on div "France (FR)" at bounding box center [655, 334] width 111 height 13
click at [1048, 270] on span "Save" at bounding box center [1060, 268] width 24 height 13
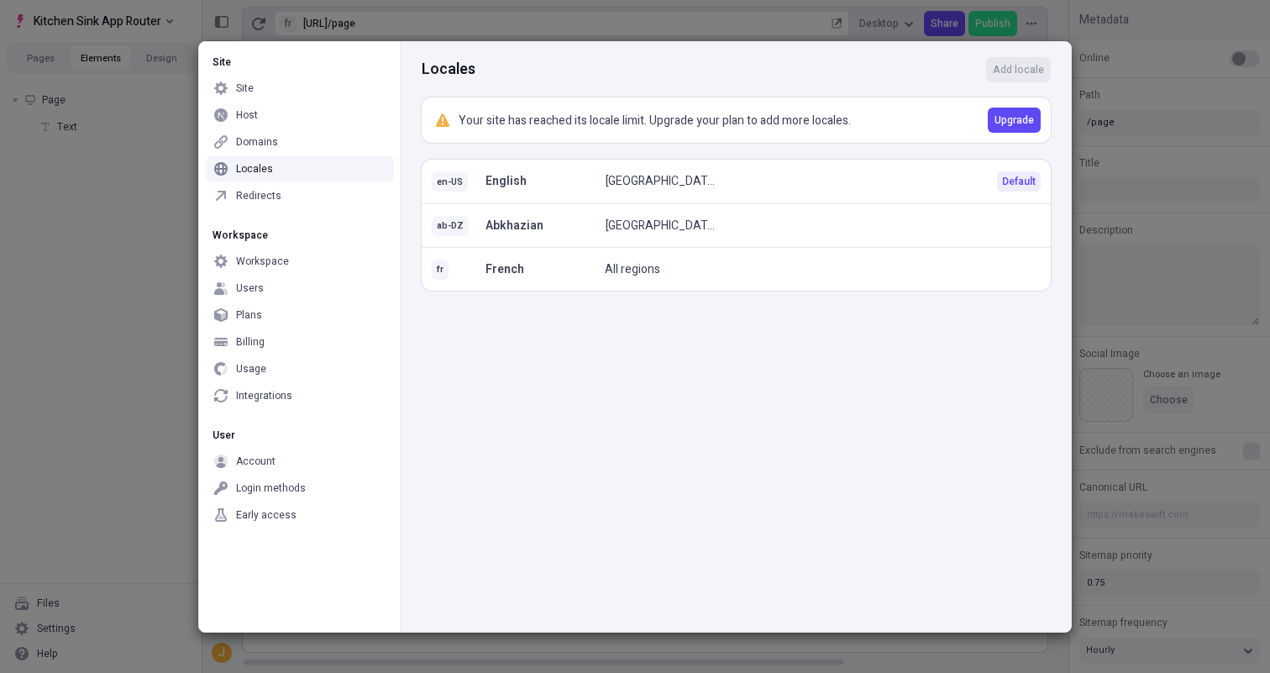
click at [726, 366] on div "Locales Add locale Your site has reached its locale limit. Upgrade your plan to…" at bounding box center [736, 336] width 670 height 589
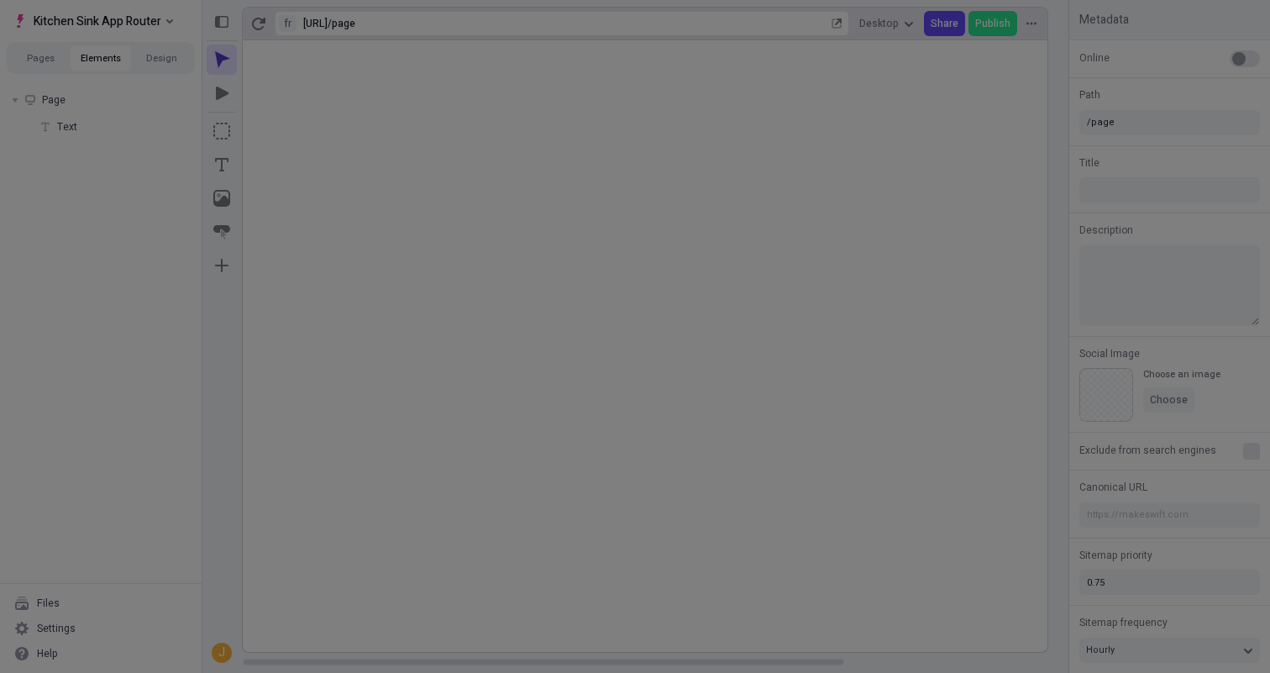
click at [134, 210] on div "Site Site Host Domains Locales Redirects Workspace Workspace Users Plans Billin…" at bounding box center [635, 336] width 1270 height 673
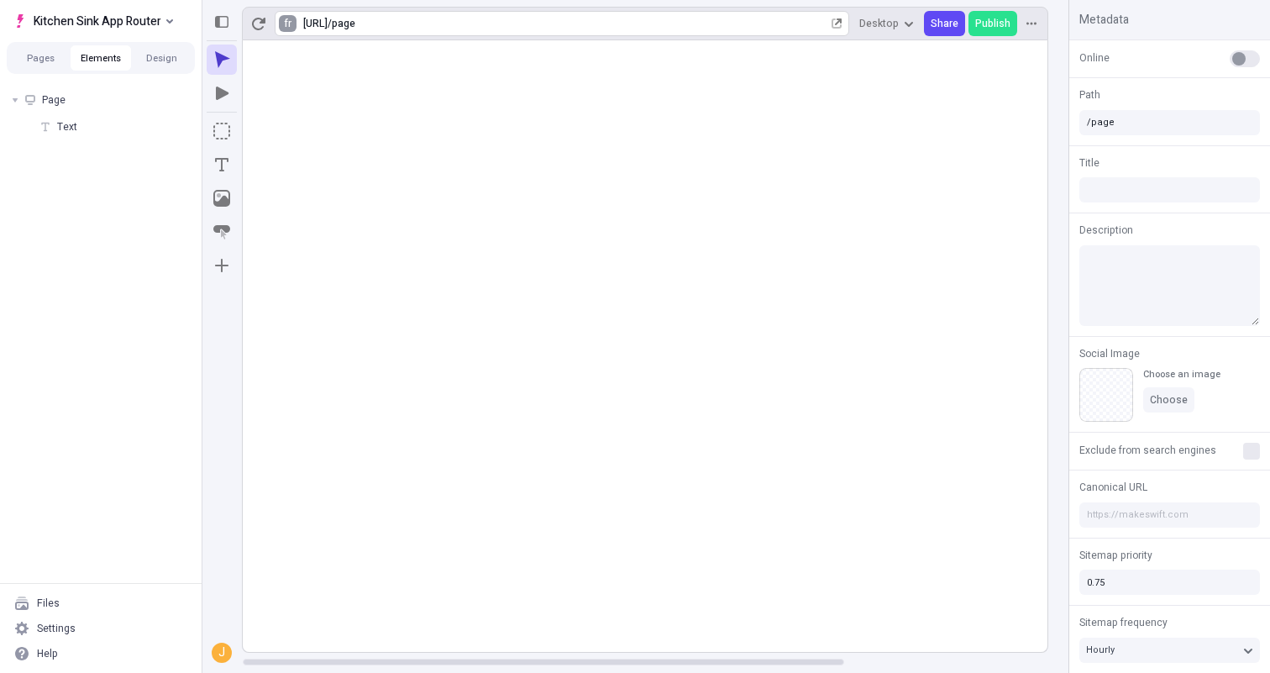
click at [291, 24] on html "Kitchen Sink App Router Pages Elements Design Page Text Files Settings Help fr …" at bounding box center [635, 336] width 1270 height 673
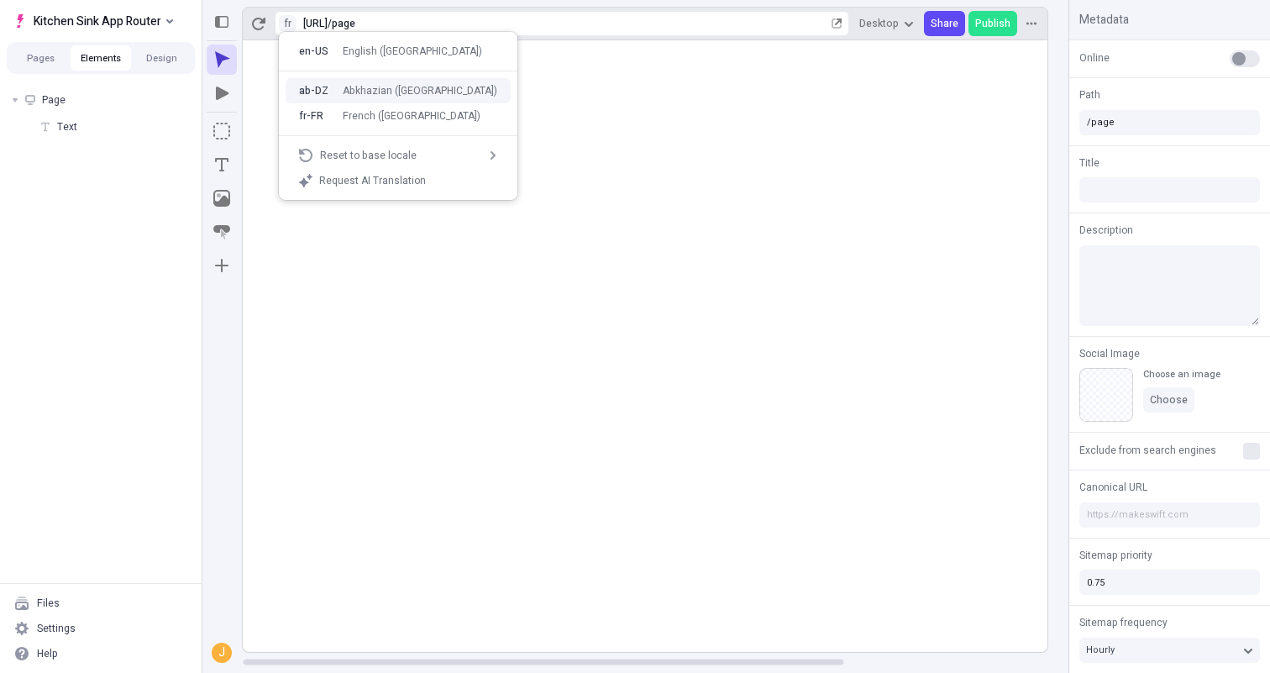
click at [330, 108] on div "fr-FR French ([GEOGRAPHIC_DATA])" at bounding box center [397, 115] width 225 height 25
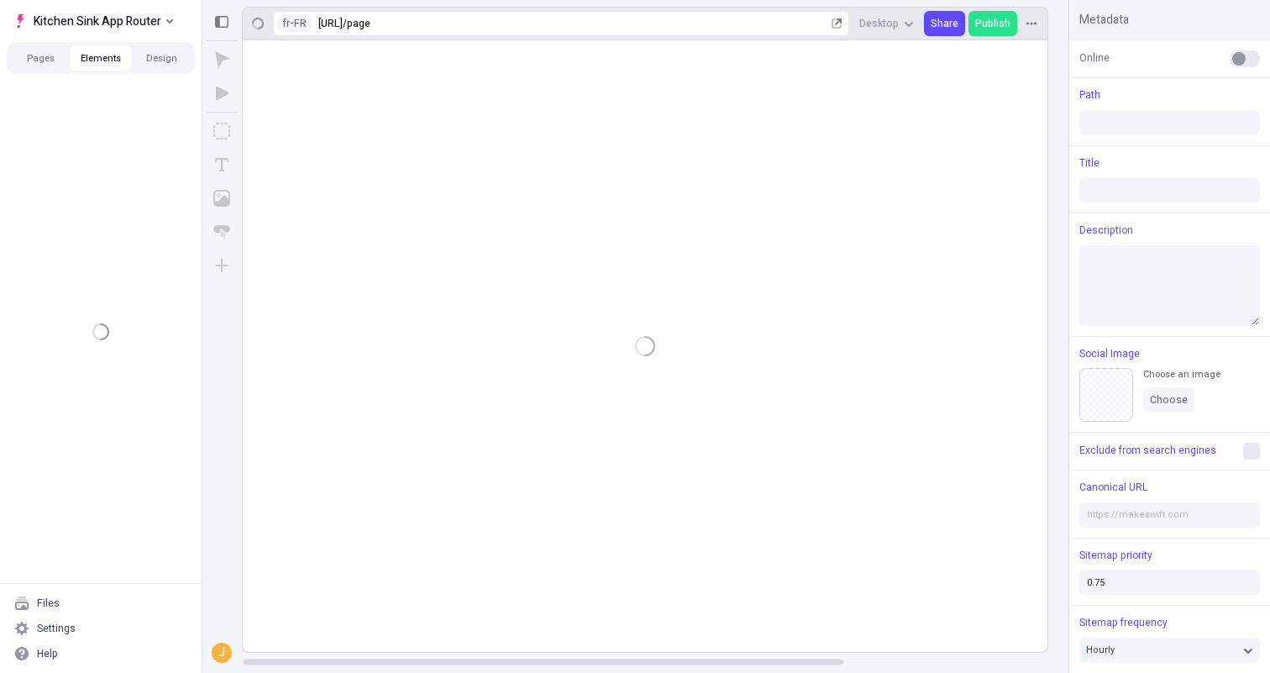
type input "/page"
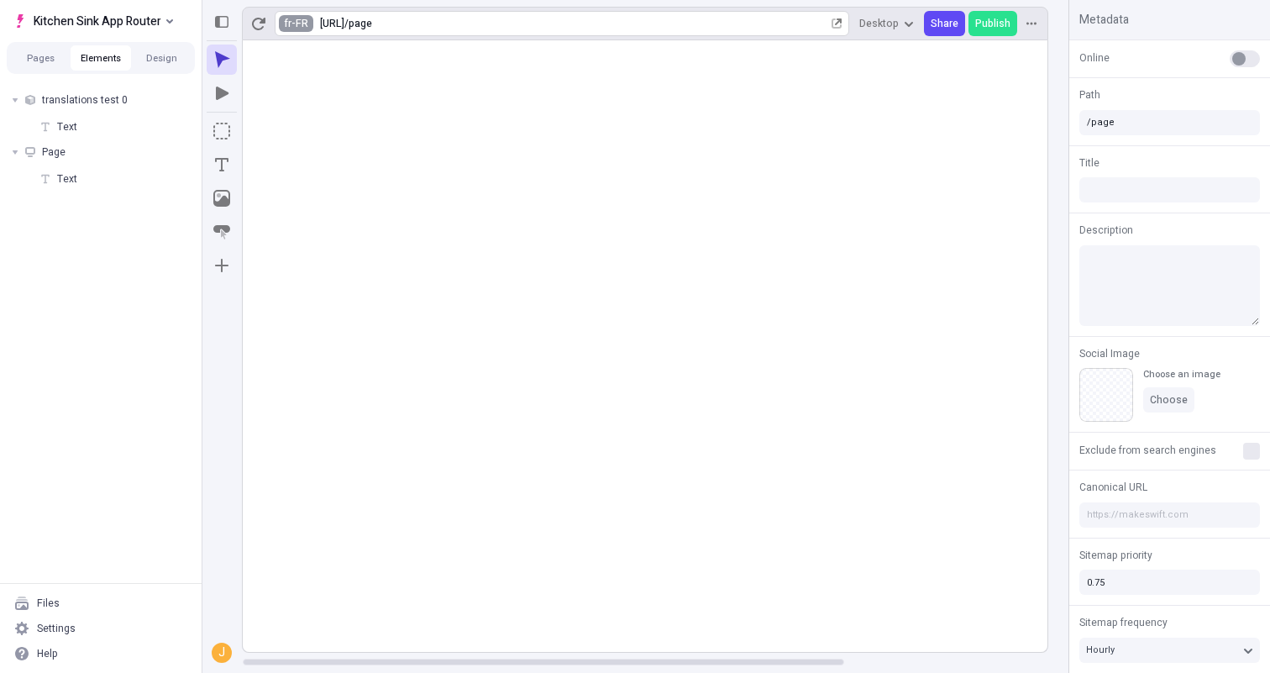
click at [291, 19] on html "Kitchen Sink App Router Pages Elements Design translations test 0 Text Page Tex…" at bounding box center [635, 336] width 1270 height 673
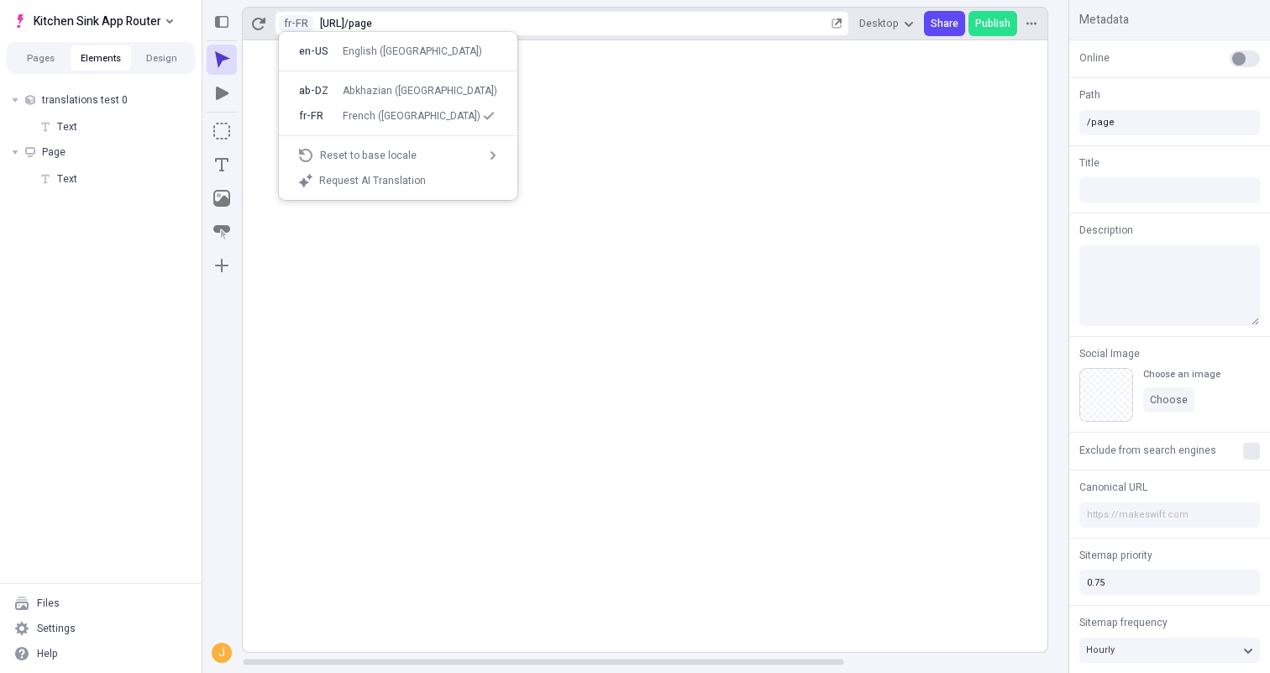
click at [824, 281] on rect at bounding box center [781, 345] width 1076 height 611
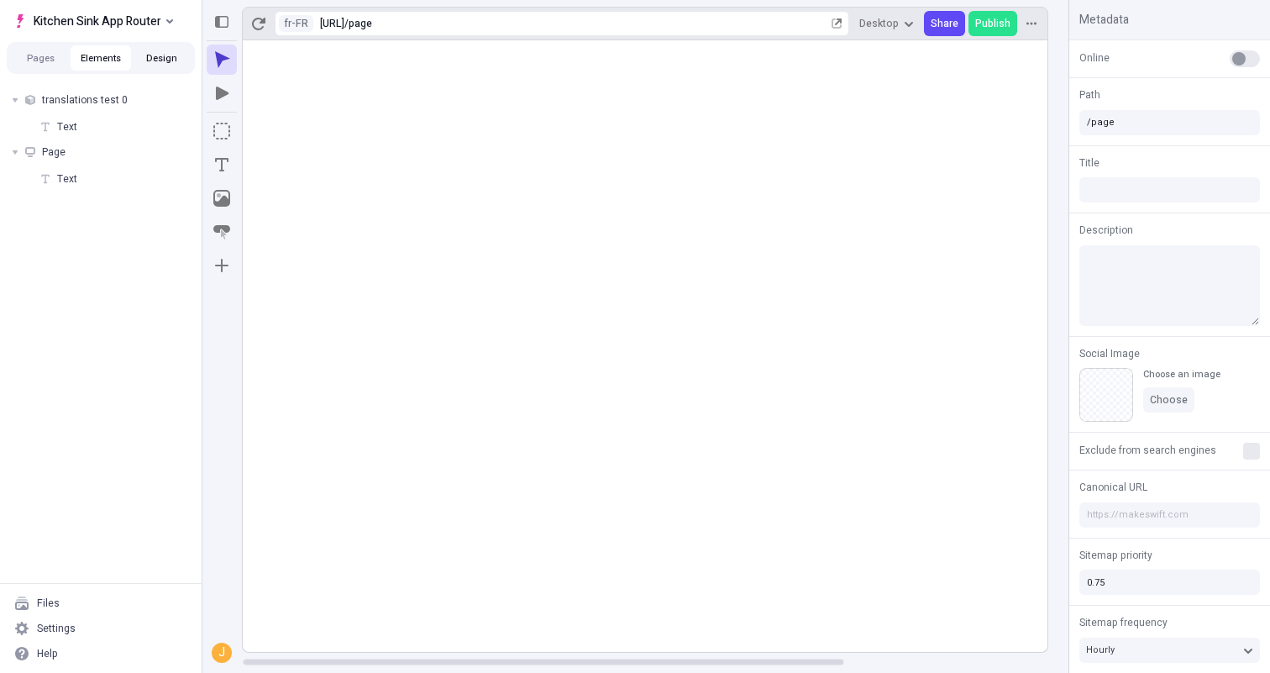
click at [161, 58] on button "Design" at bounding box center [161, 57] width 60 height 25
click at [107, 59] on button "Elements" at bounding box center [101, 57] width 60 height 25
click at [160, 56] on button "Design" at bounding box center [161, 57] width 60 height 25
click at [110, 56] on button "Elements" at bounding box center [101, 57] width 60 height 25
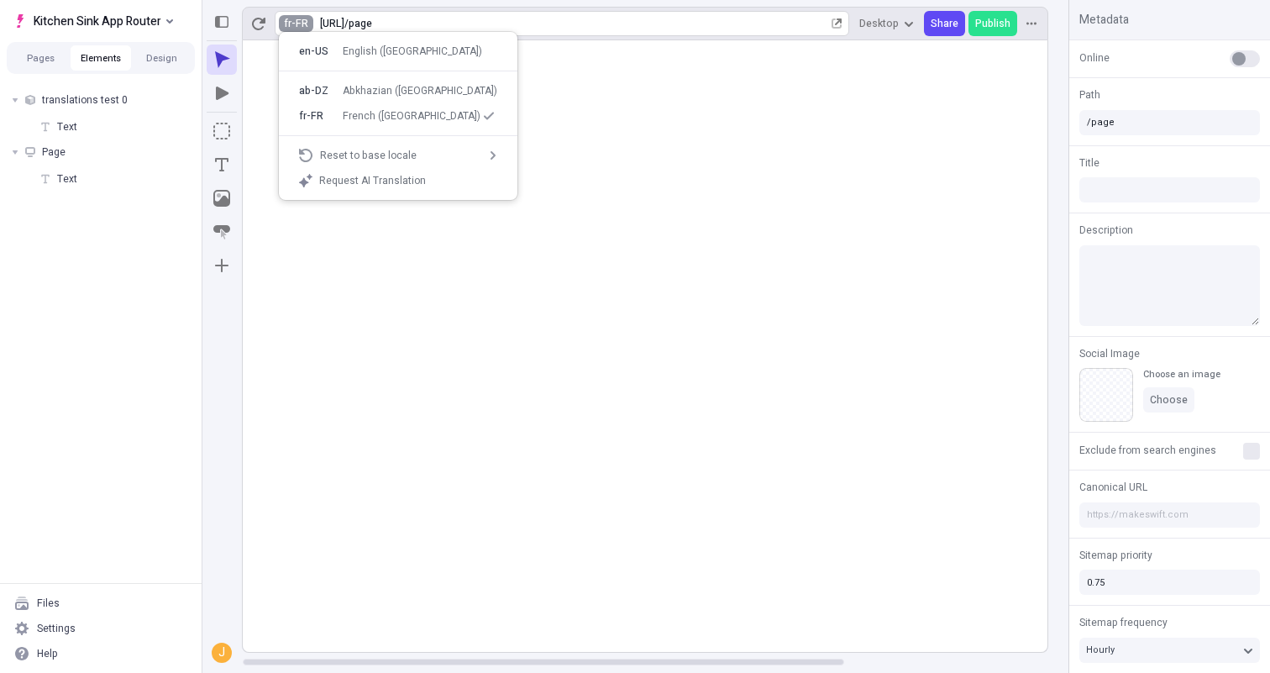
click at [289, 24] on html "Kitchen Sink App Router Pages Elements Design translations test 0 Text Page Tex…" at bounding box center [635, 336] width 1270 height 673
click at [362, 173] on div "Request AI Translation" at bounding box center [397, 180] width 225 height 25
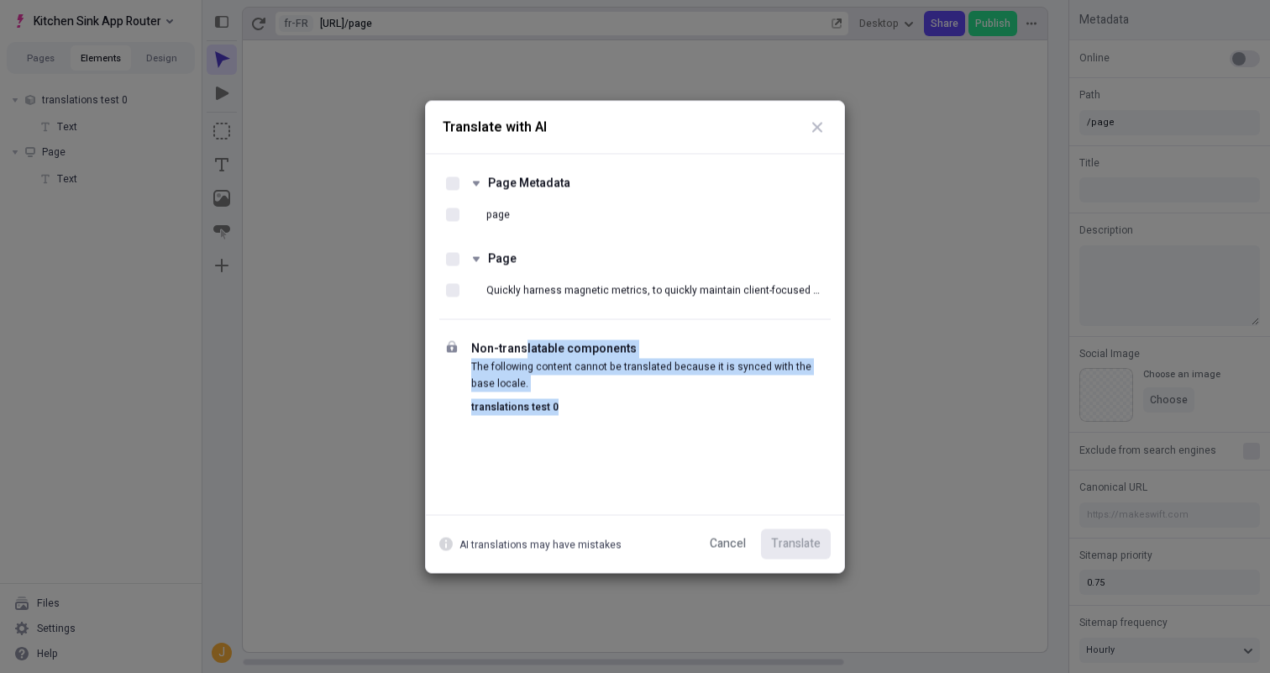
drag, startPoint x: 524, startPoint y: 343, endPoint x: 650, endPoint y: 406, distance: 140.4
click at [650, 406] on div "Non-translatable components The following content cannot be translated because …" at bounding box center [645, 377] width 358 height 76
click at [650, 406] on p "translations test 0" at bounding box center [647, 406] width 353 height 17
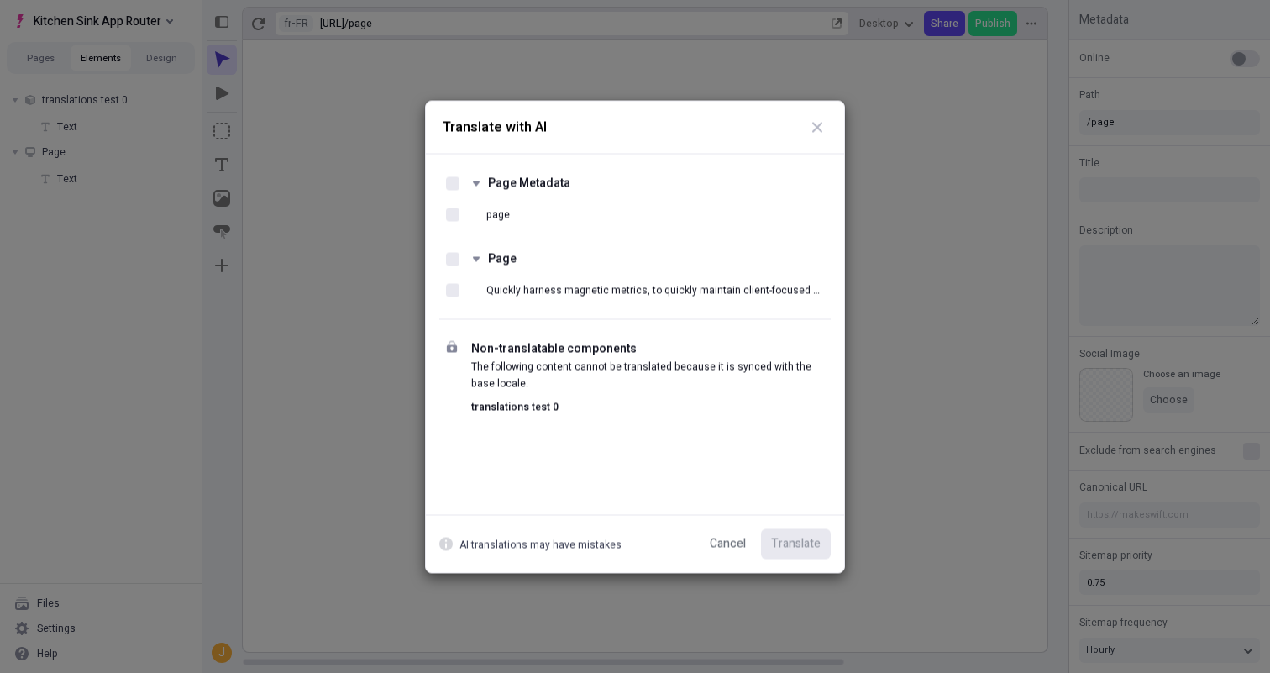
drag, startPoint x: 822, startPoint y: 126, endPoint x: 796, endPoint y: 124, distance: 26.1
click at [822, 126] on icon "button" at bounding box center [816, 126] width 13 height 13
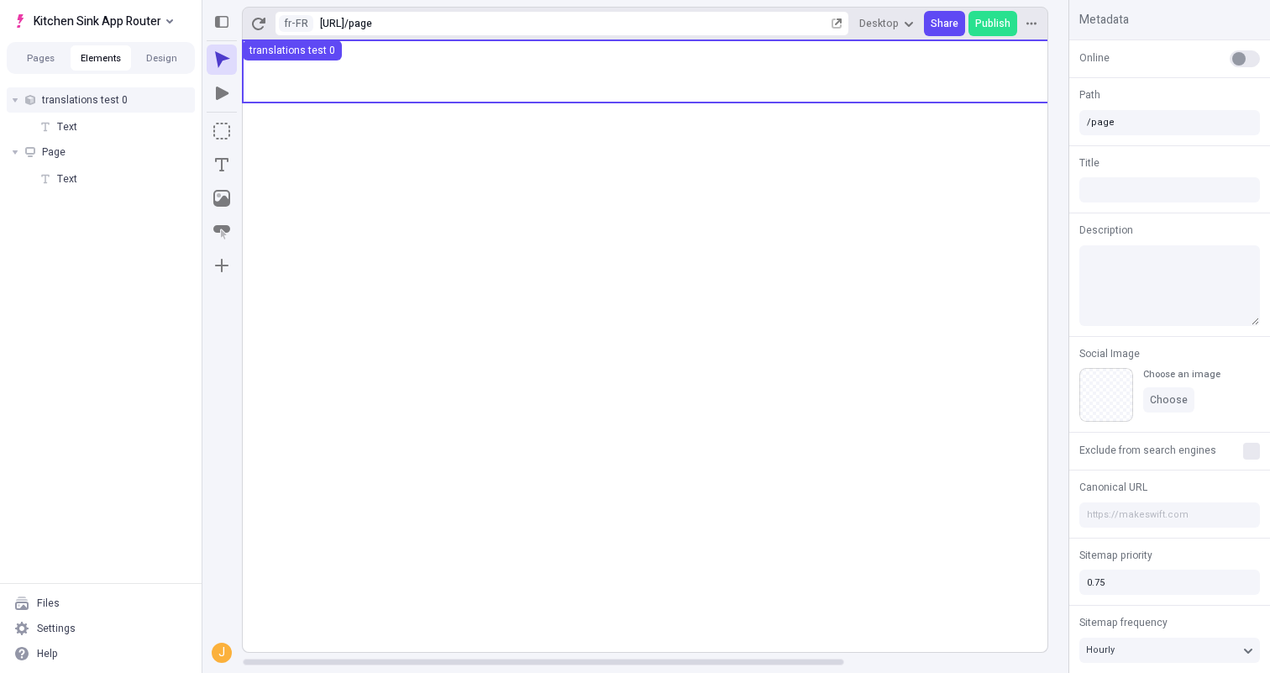
click at [587, 92] on use at bounding box center [781, 71] width 1076 height 62
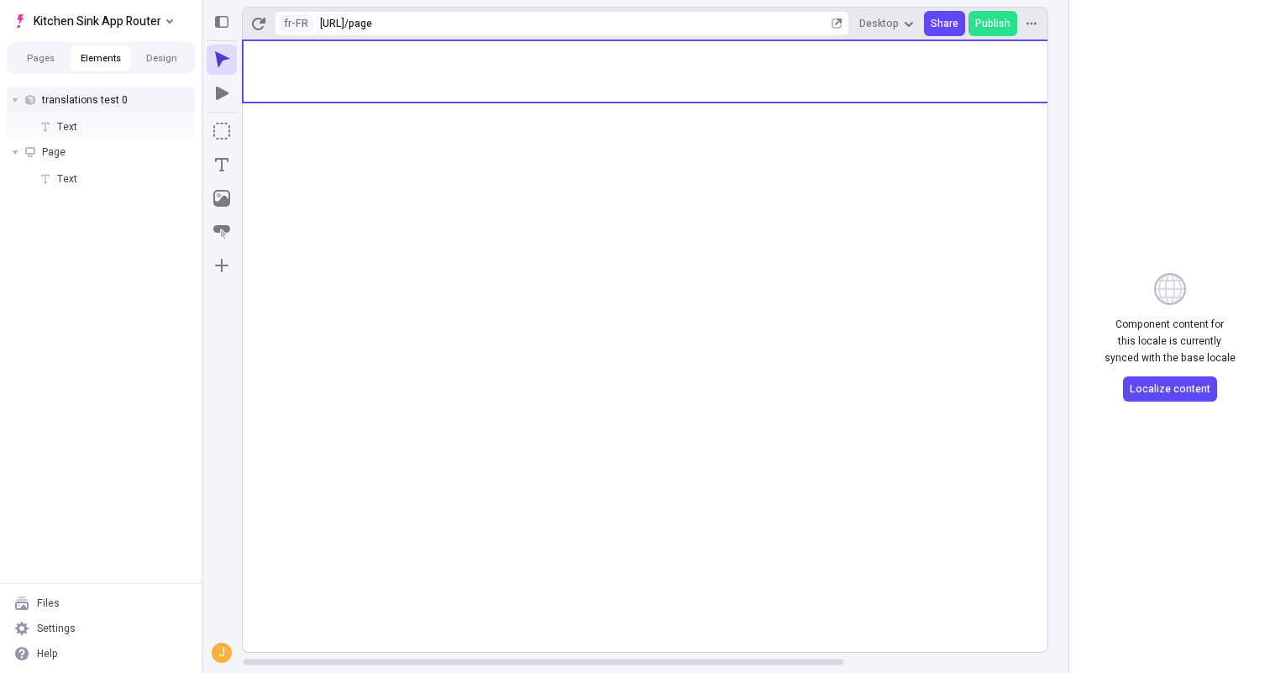
click at [628, 217] on rect at bounding box center [781, 345] width 1076 height 611
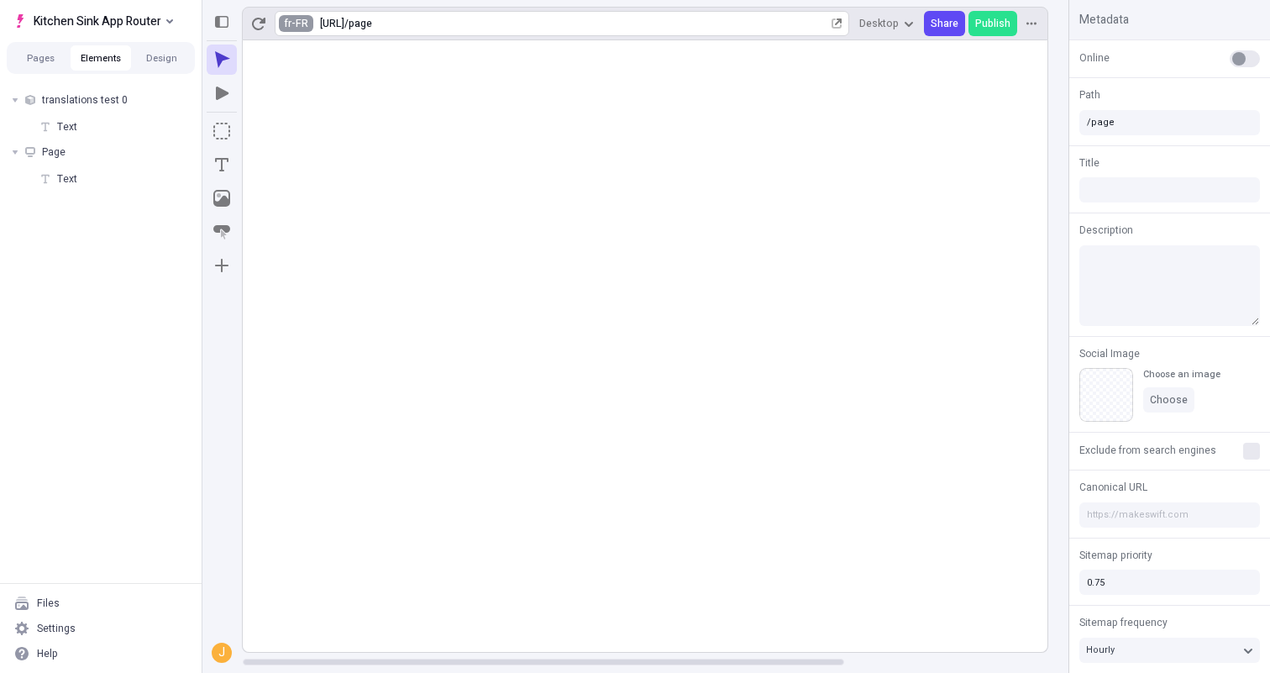
click at [280, 28] on html "Kitchen Sink App Router Pages Elements Design translations test 0 Text Page Tex…" at bounding box center [635, 336] width 1270 height 673
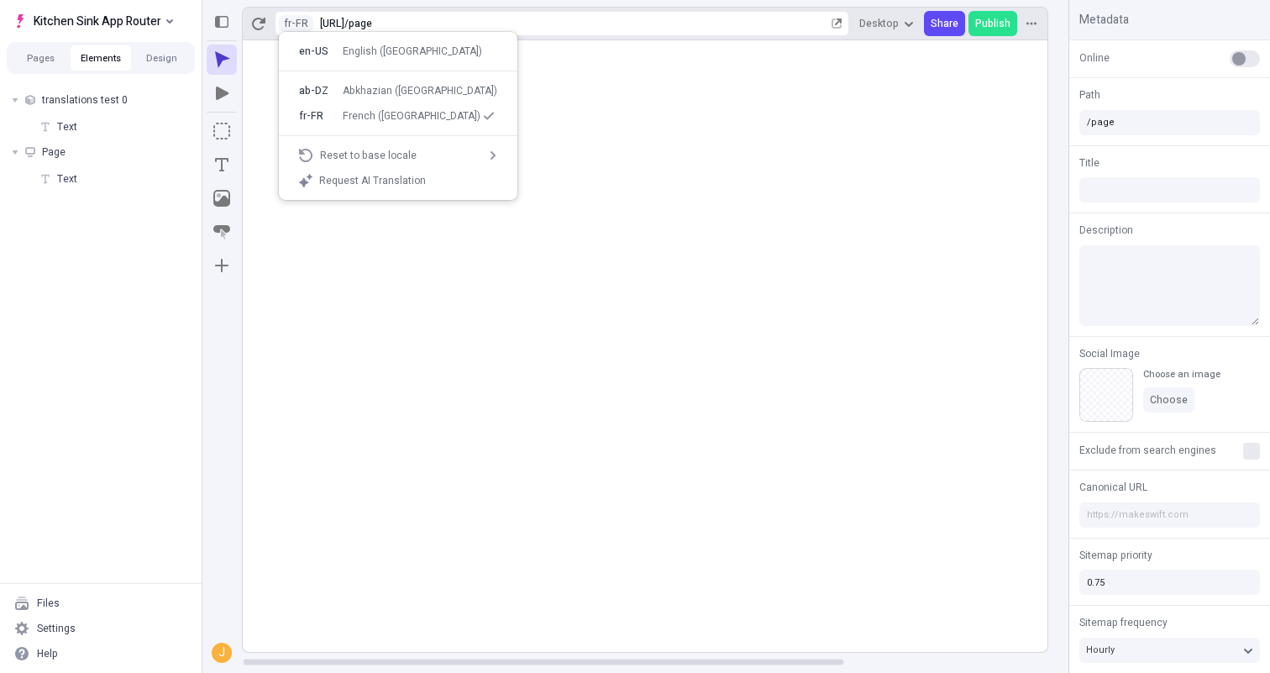
click at [583, 256] on rect at bounding box center [781, 345] width 1076 height 611
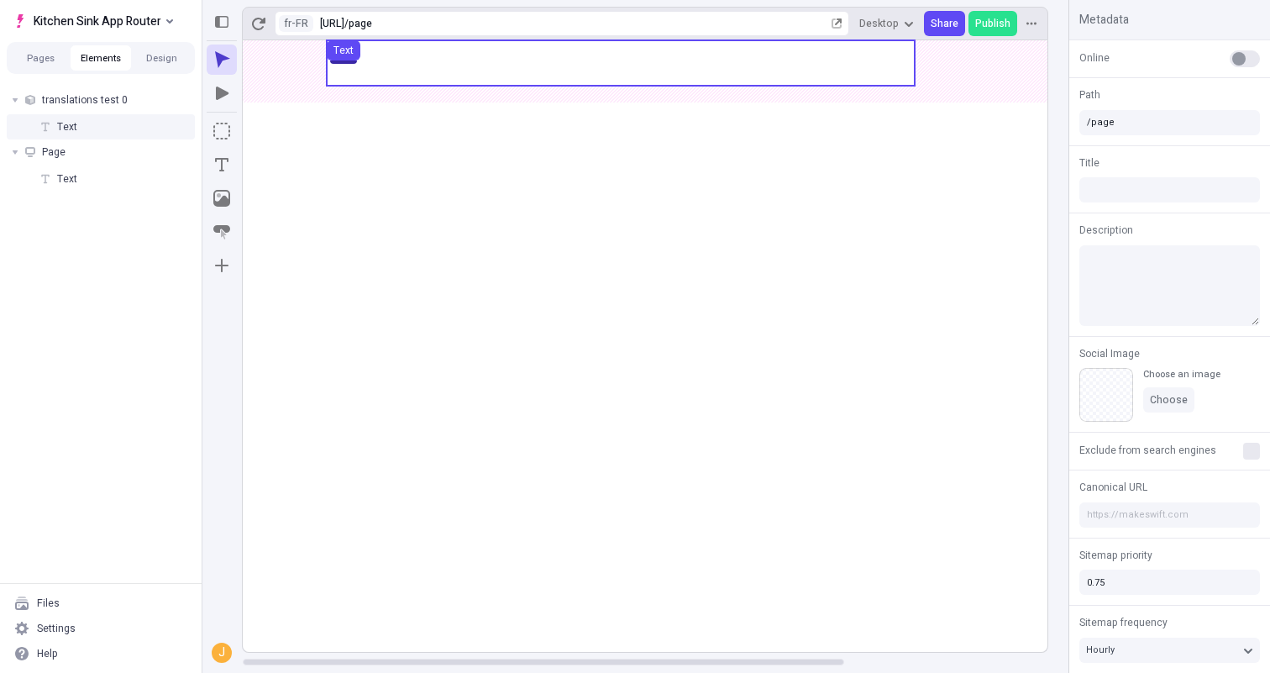
click at [599, 81] on use at bounding box center [621, 62] width 588 height 45
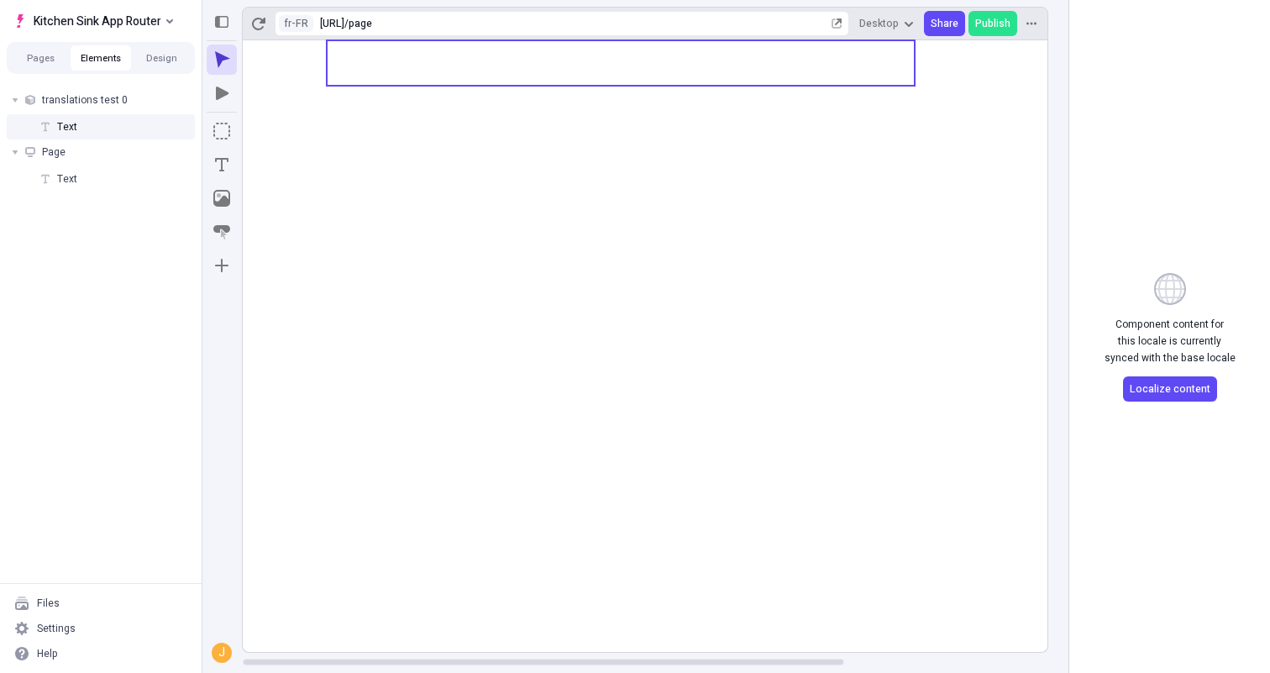
click at [600, 87] on rect at bounding box center [781, 345] width 1076 height 611
click at [600, 205] on rect at bounding box center [781, 345] width 1076 height 611
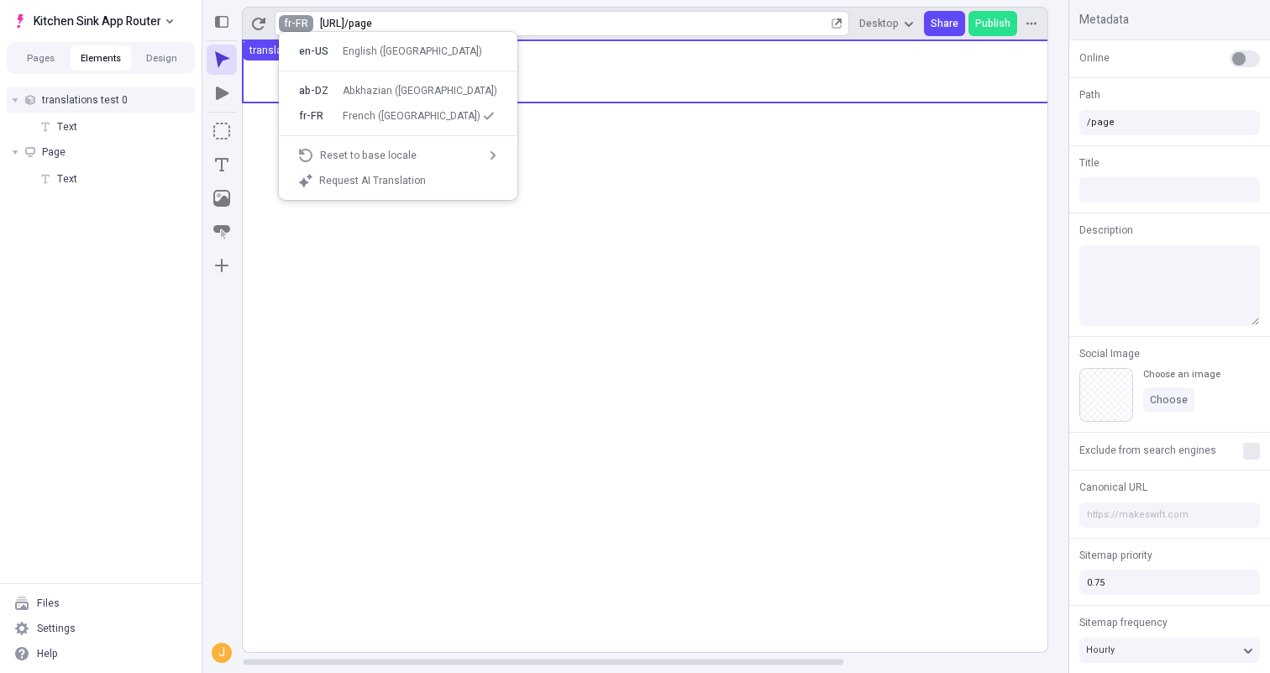
click at [279, 18] on html "Kitchen Sink App Router Pages Elements Design translations test 0 Text Page Tex…" at bounding box center [635, 336] width 1270 height 673
click at [367, 171] on div "Request AI Translation" at bounding box center [397, 180] width 225 height 25
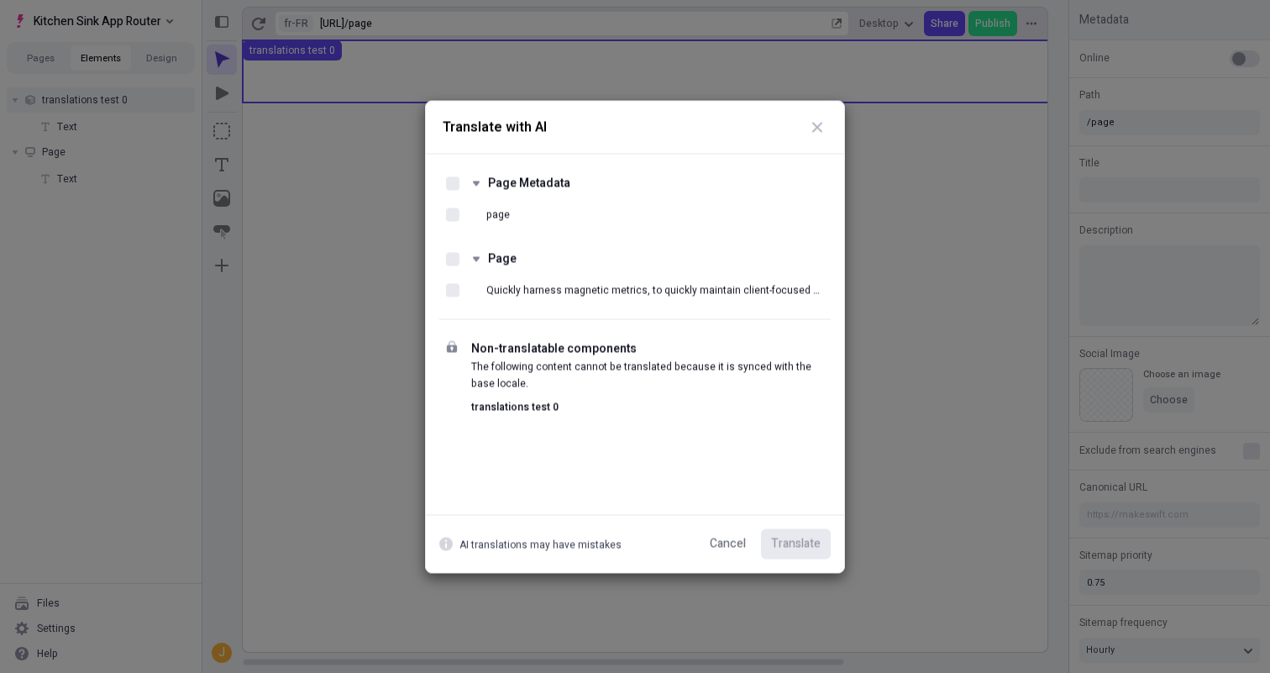
click at [360, 286] on div "Translate with AI Page Metadata page Page Quickly harness magnetic metrics, to …" at bounding box center [635, 336] width 1270 height 673
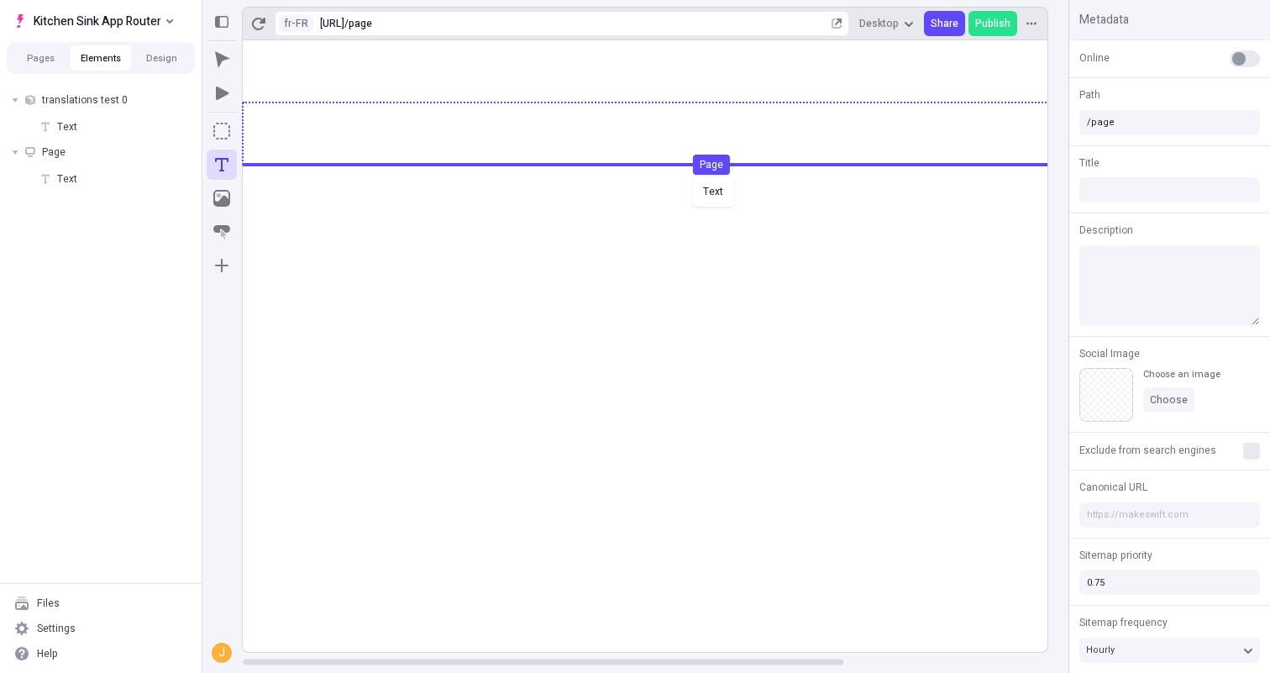
click at [689, 175] on body "Kitchen Sink App Router Pages Elements Design translations test 0 Text Page Tex…" at bounding box center [635, 336] width 1270 height 673
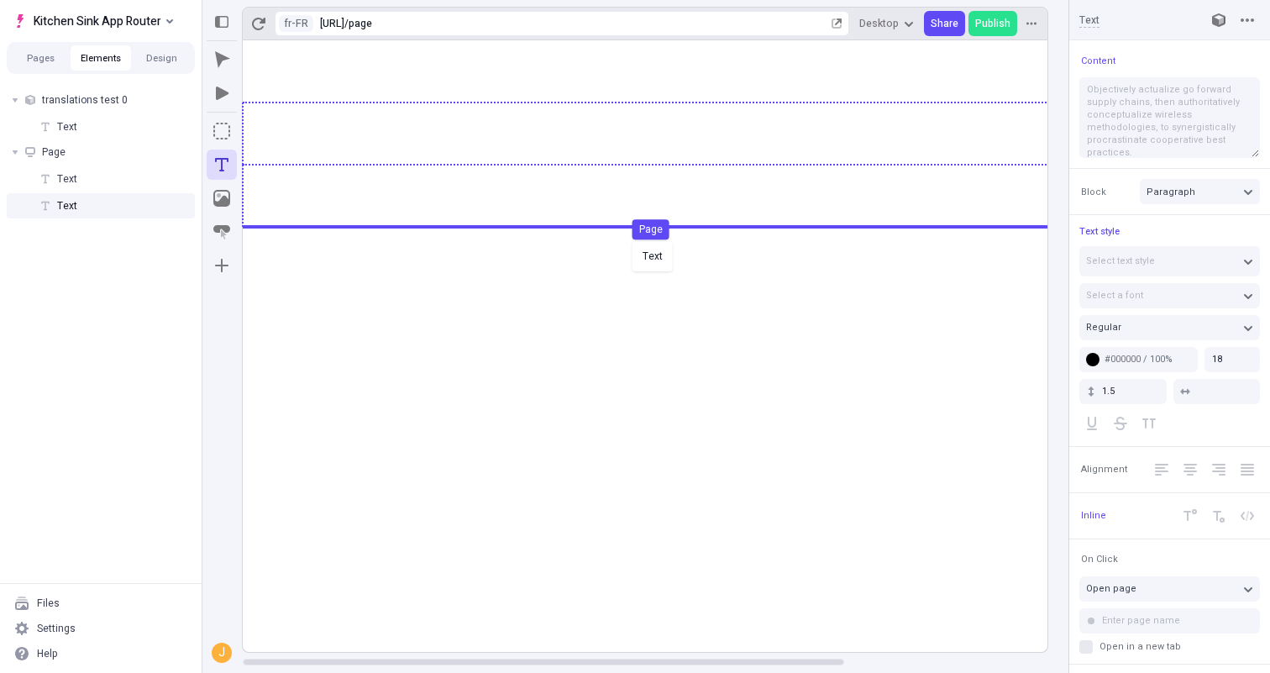
click at [652, 244] on body "Kitchen Sink App Router Pages Elements Design translations test 0 Text Page Tex…" at bounding box center [635, 336] width 1270 height 673
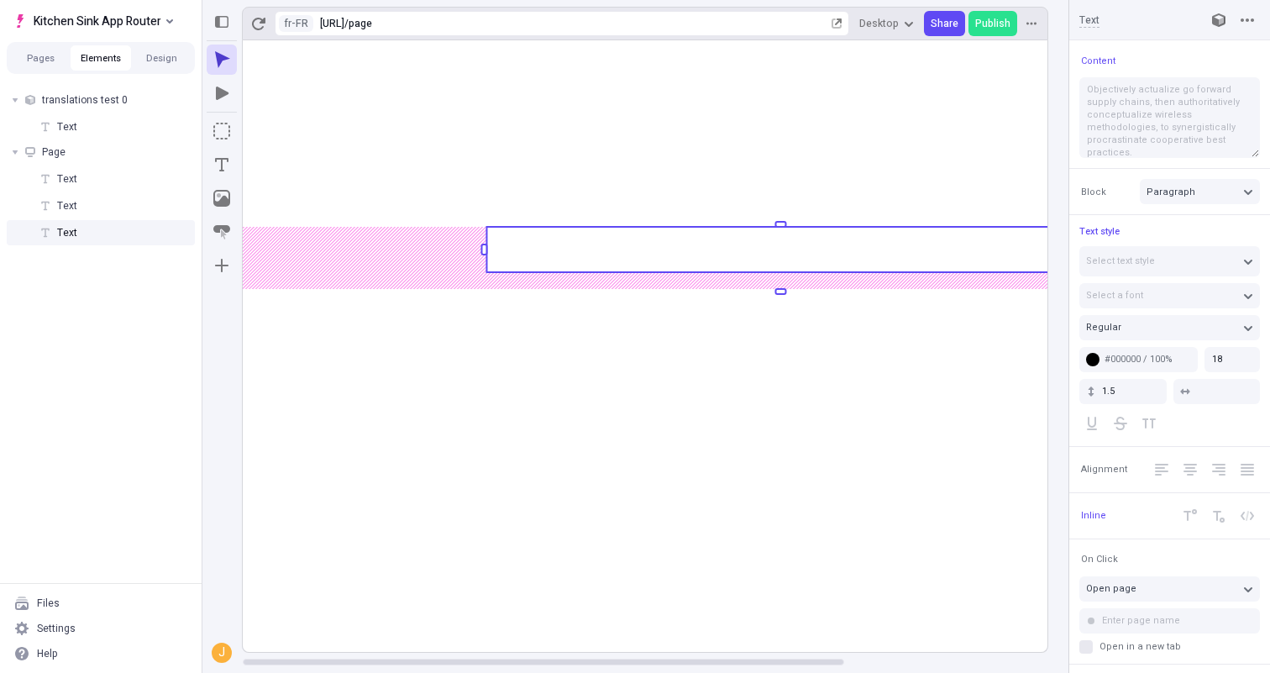
click at [710, 461] on rect at bounding box center [781, 345] width 1076 height 611
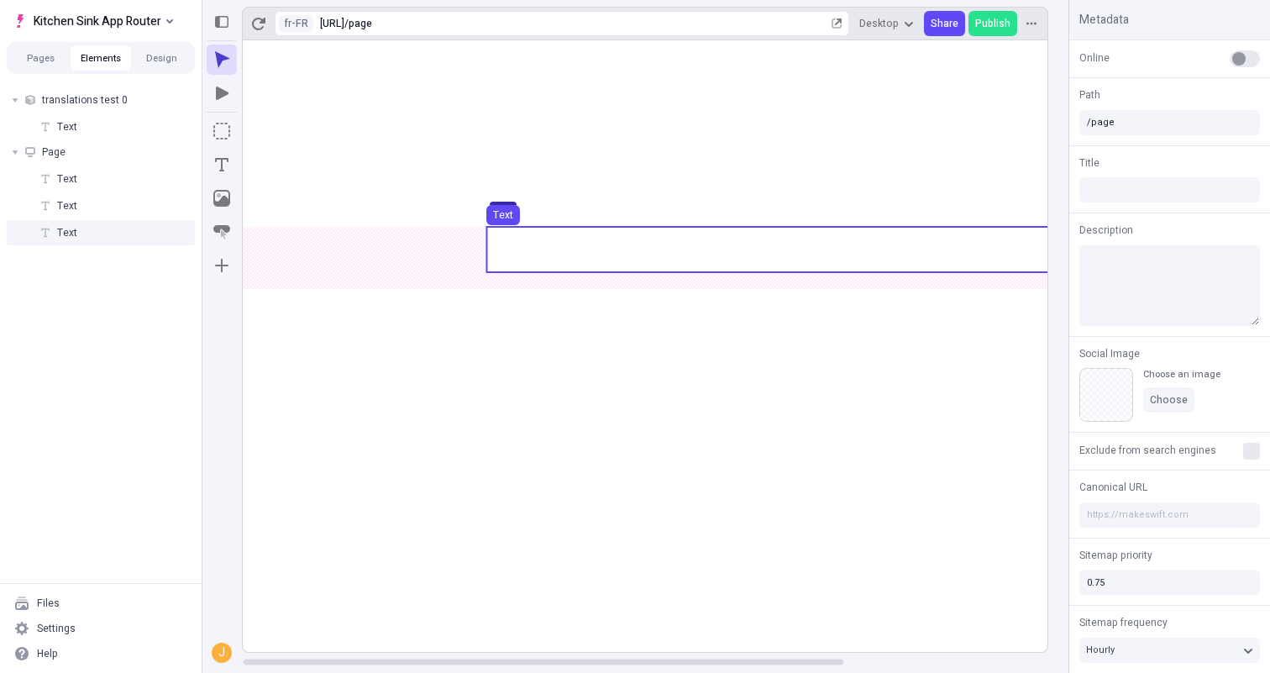
click at [583, 253] on use at bounding box center [780, 249] width 588 height 45
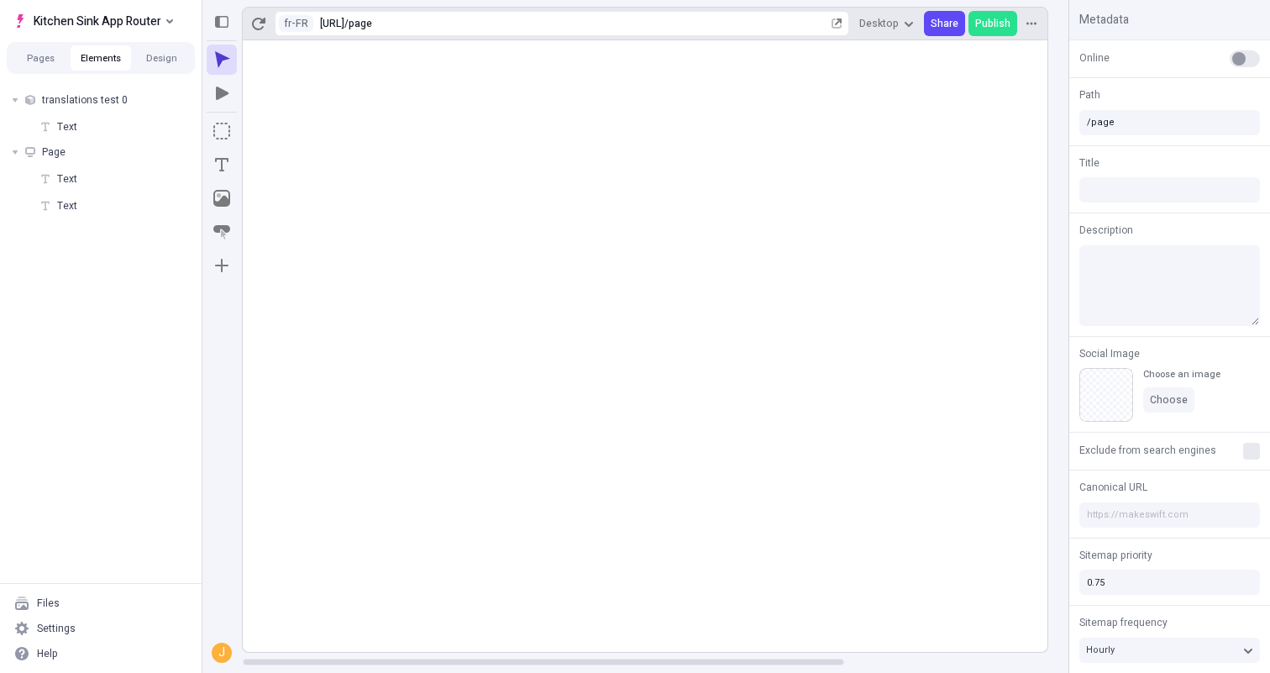
click at [603, 357] on rect at bounding box center [781, 345] width 1076 height 611
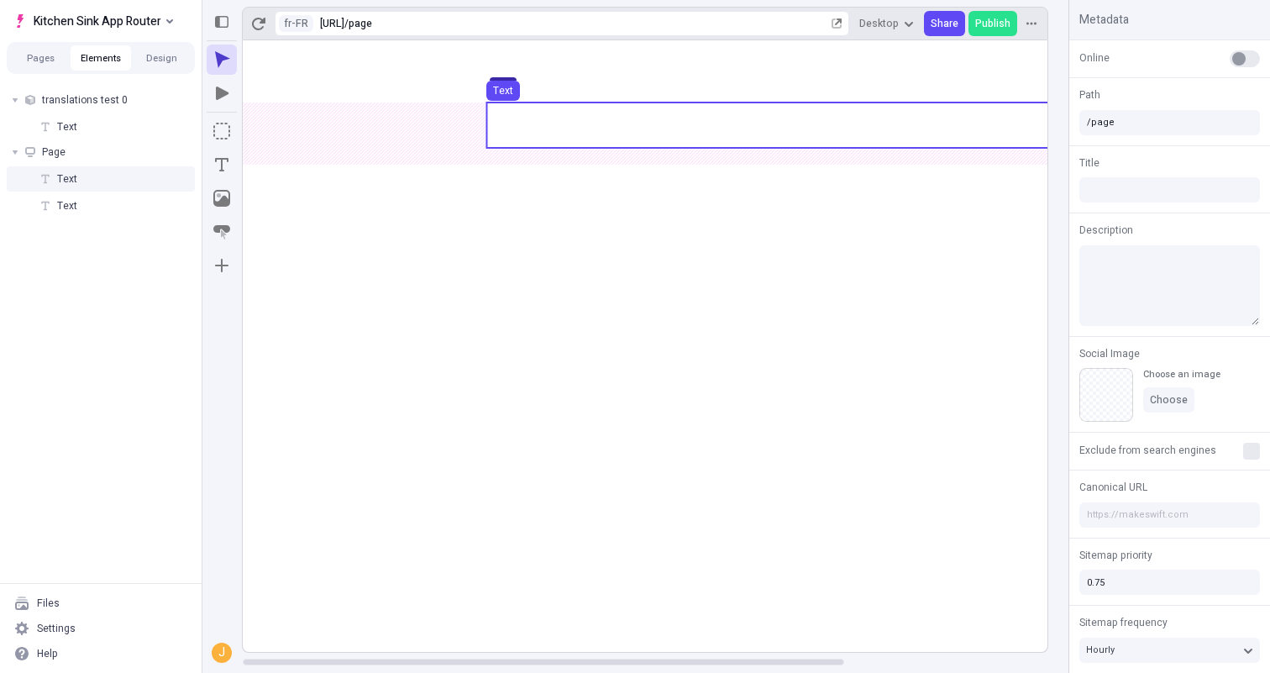
click at [619, 124] on use at bounding box center [780, 124] width 588 height 45
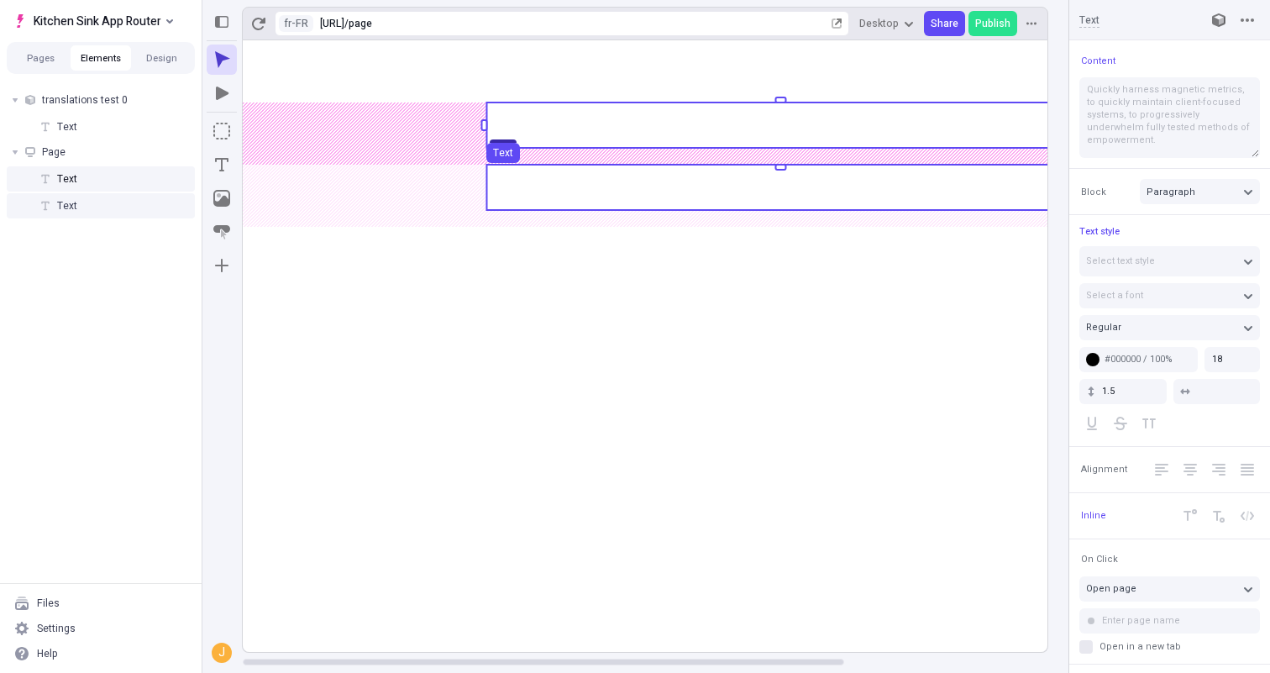
click at [618, 185] on use at bounding box center [780, 187] width 588 height 45
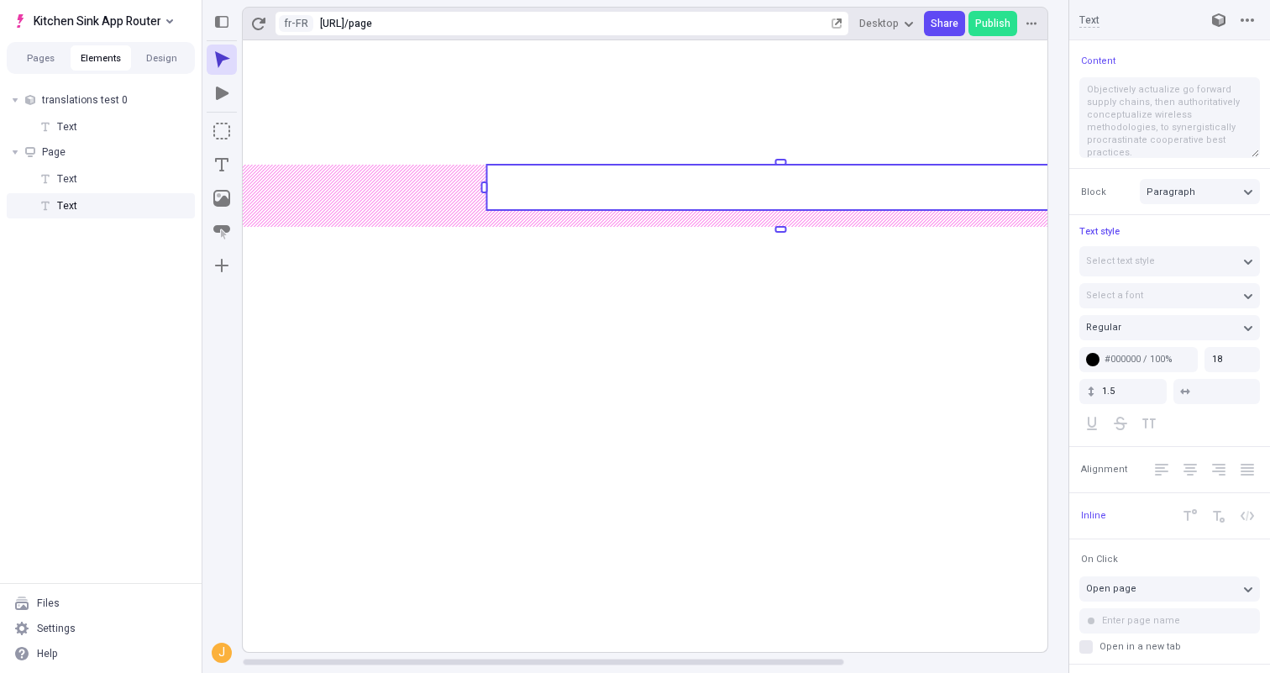
click at [618, 331] on rect at bounding box center [781, 345] width 1076 height 611
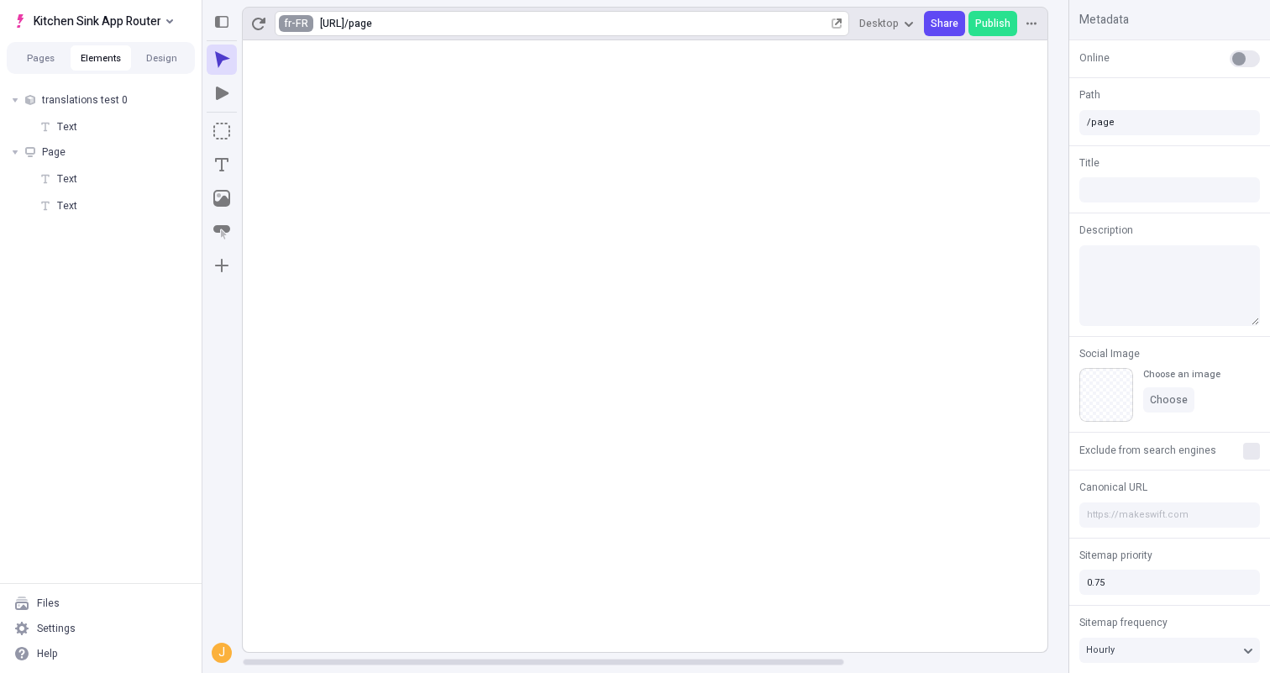
click at [280, 24] on html "Kitchen Sink App Router Pages Elements Design translations test 0 Text Page Tex…" at bounding box center [635, 336] width 1270 height 673
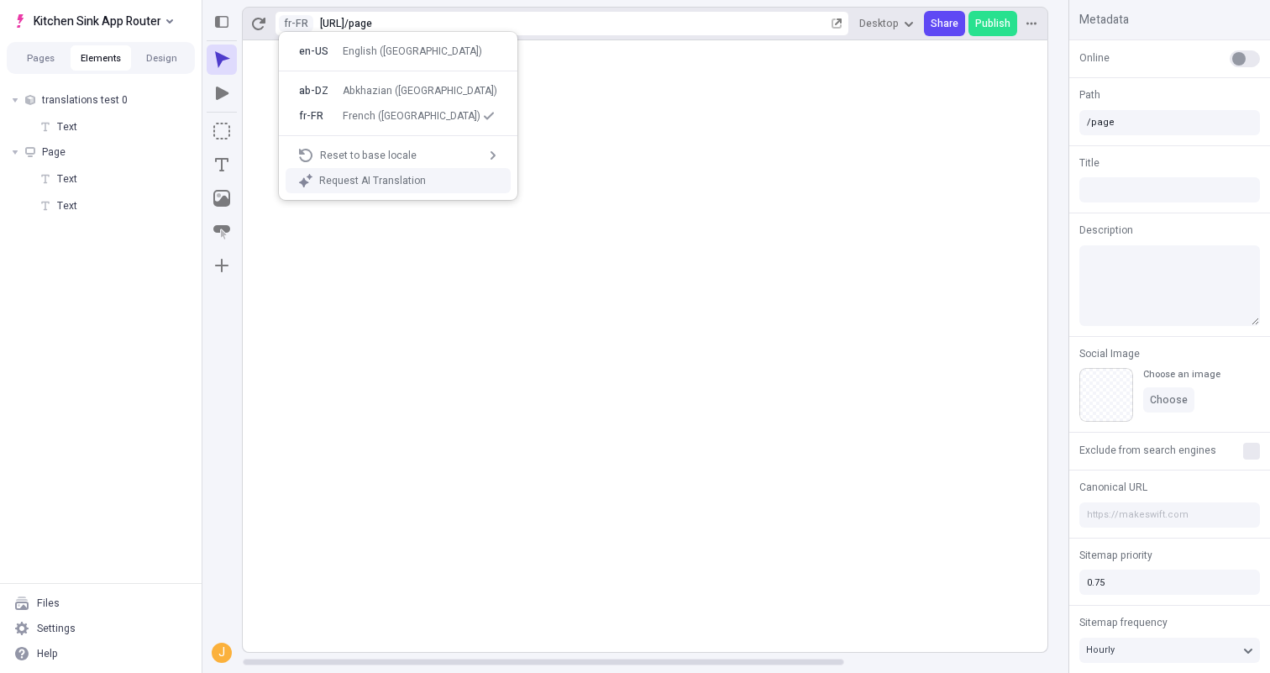
click at [329, 181] on div "Request AI Translation" at bounding box center [408, 180] width 178 height 13
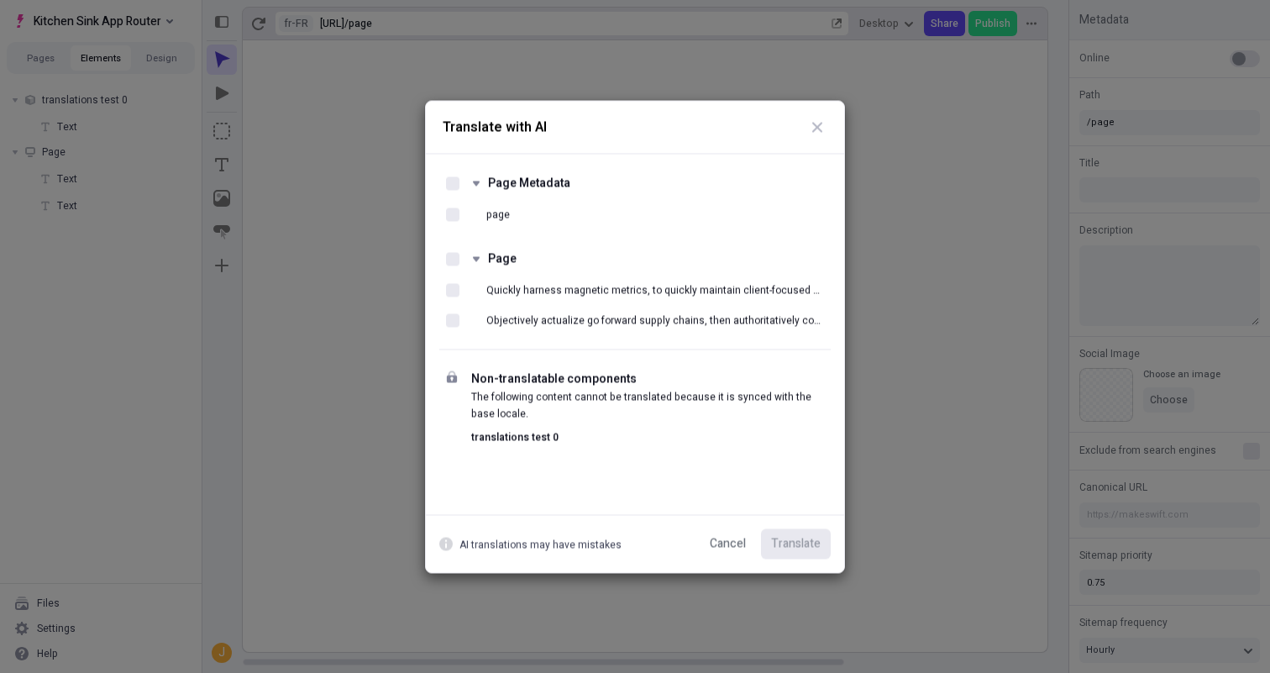
click at [450, 265] on div at bounding box center [452, 258] width 13 height 18
checkbox input "true"
click at [615, 488] on div "Page Metadata page Page Quickly harness magnetic metrics, to quickly maintain c…" at bounding box center [635, 334] width 418 height 360
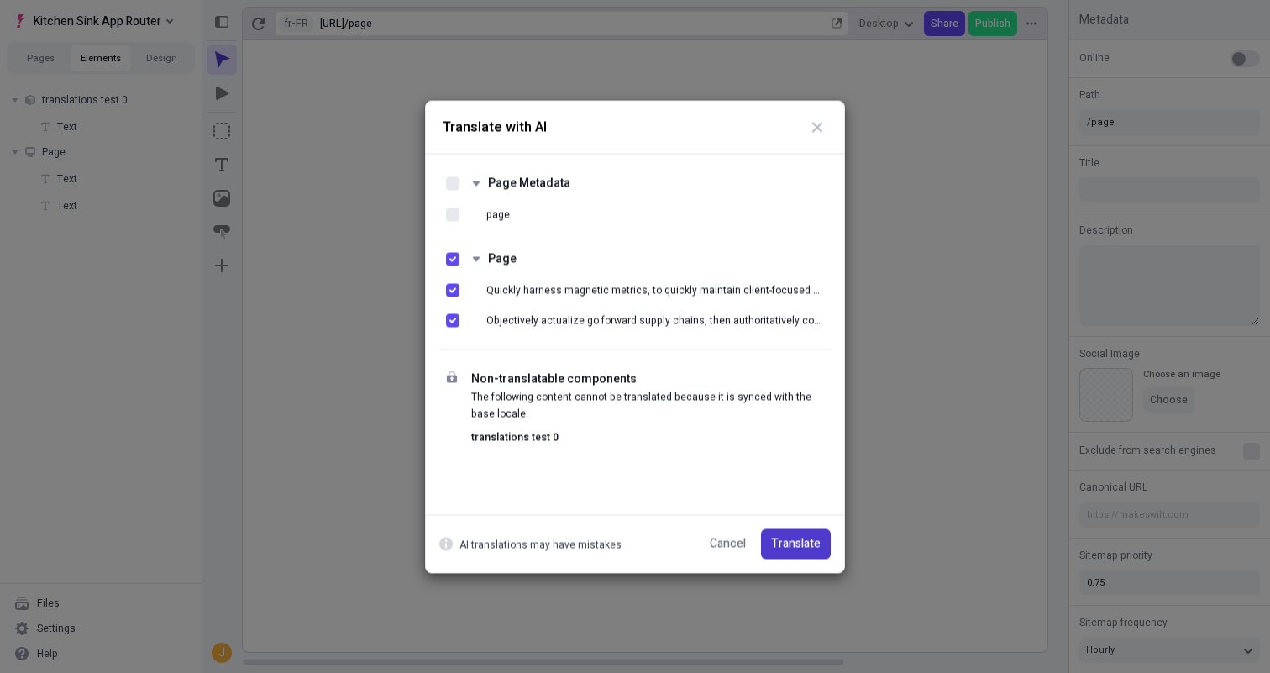
click at [799, 534] on span "Translate" at bounding box center [796, 543] width 50 height 18
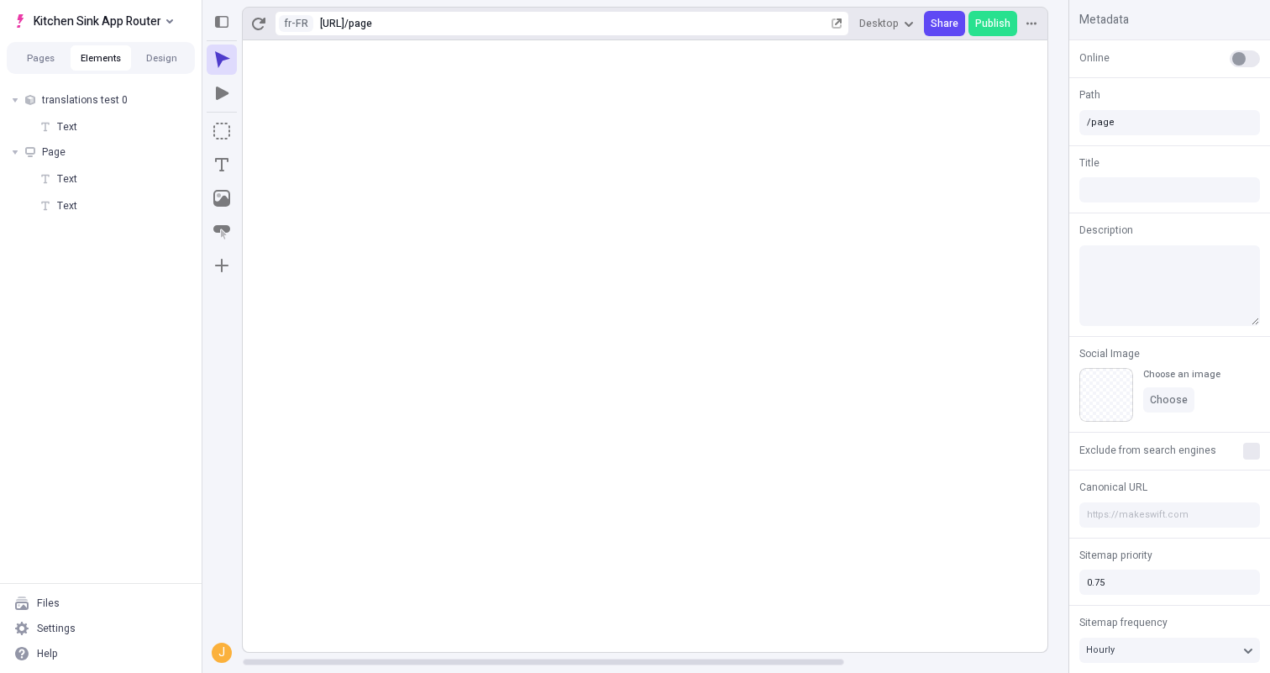
click at [476, 509] on rect at bounding box center [781, 345] width 1076 height 611
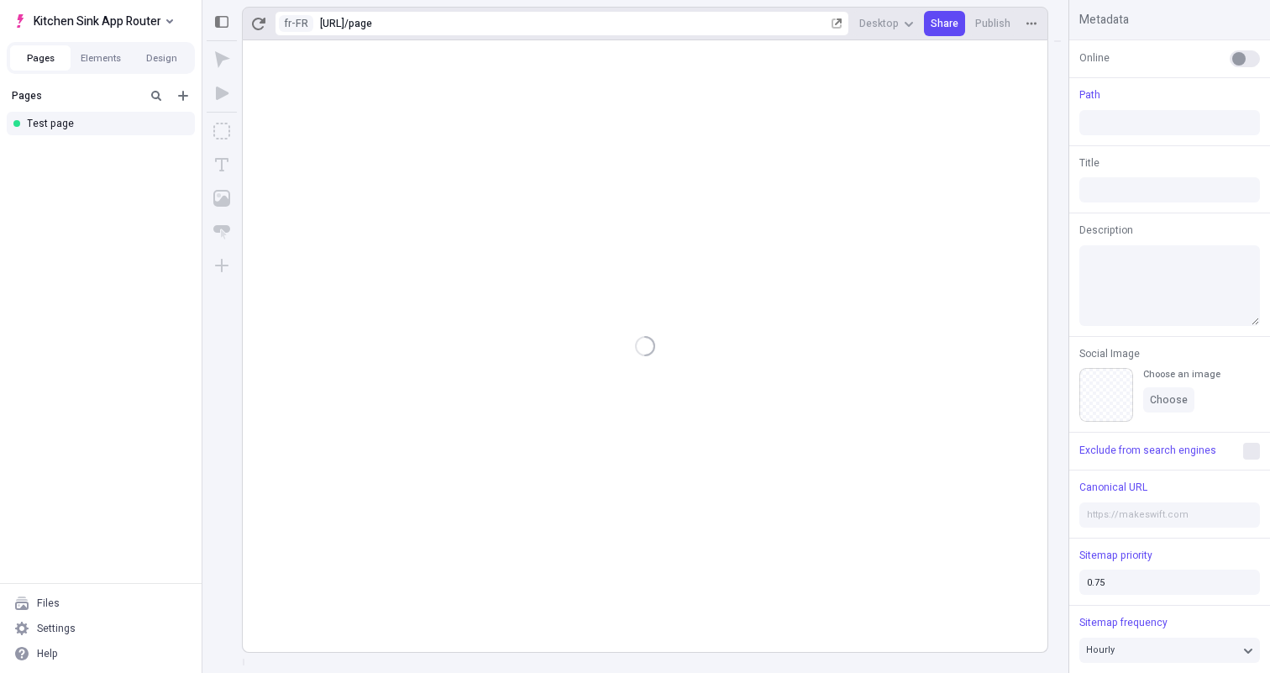
type input "/page"
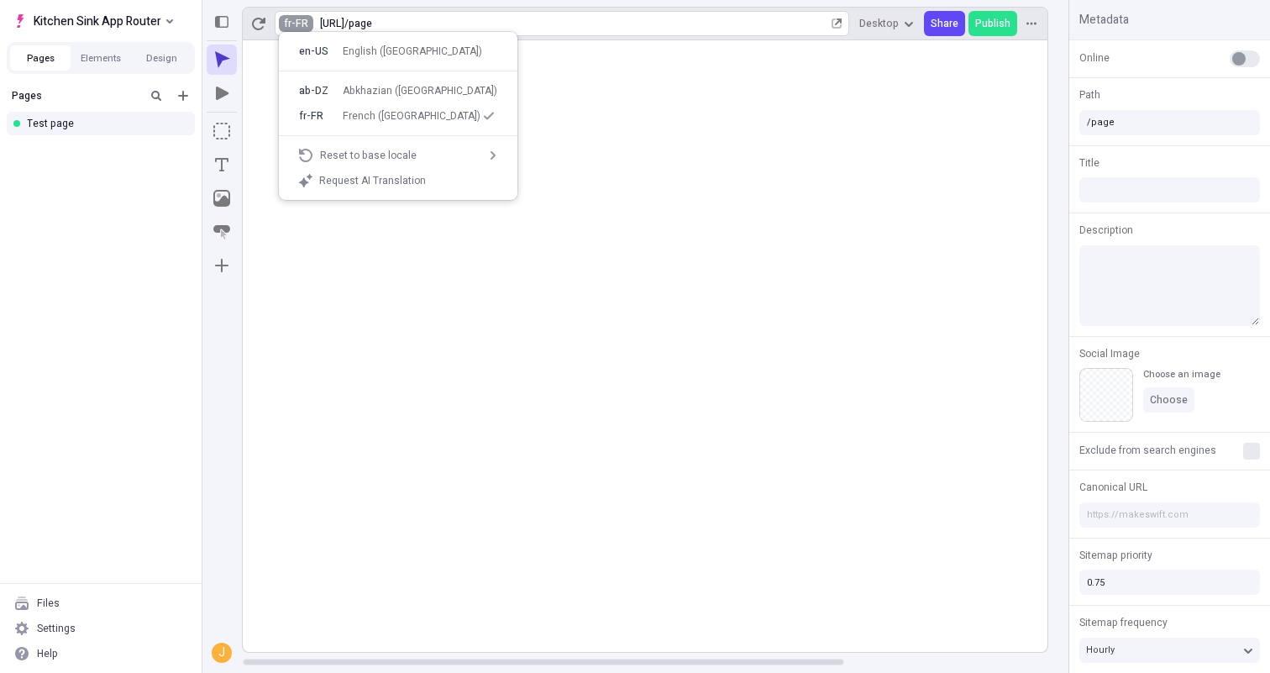
click at [293, 20] on html "Kitchen Sink App Router Pages Elements Design Pages Test page Files Settings He…" at bounding box center [635, 336] width 1270 height 673
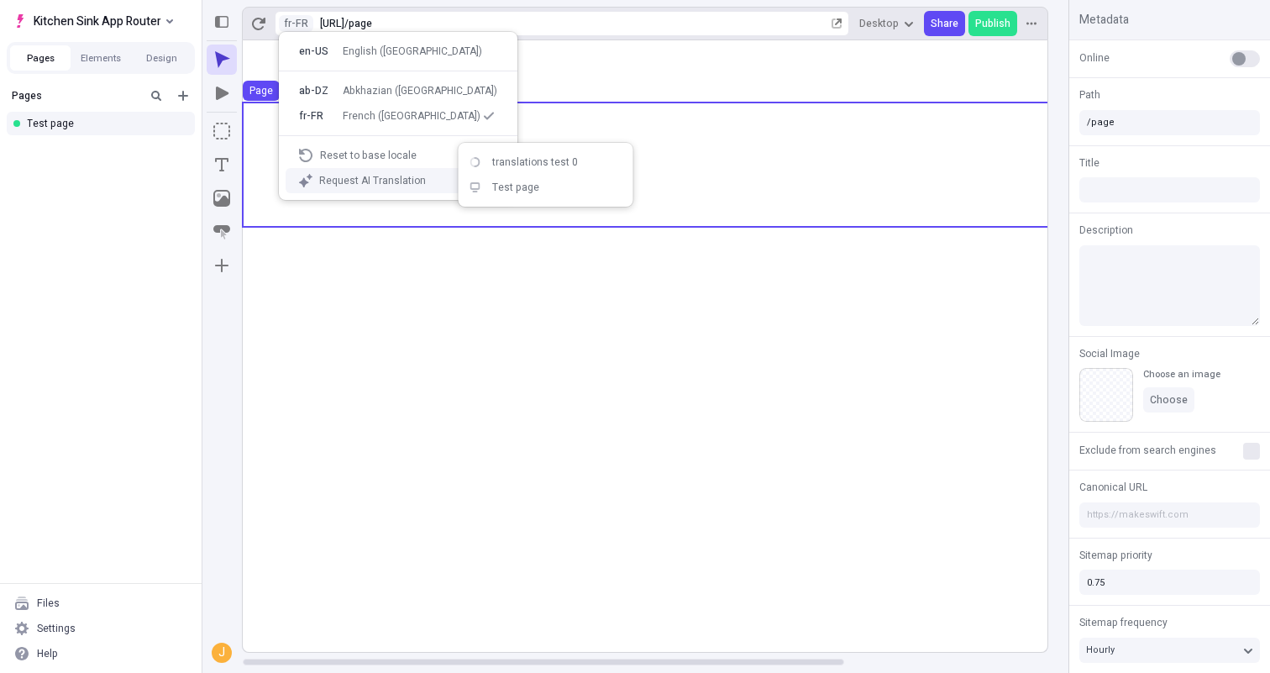
click at [364, 184] on div "Request AI Translation" at bounding box center [408, 180] width 178 height 13
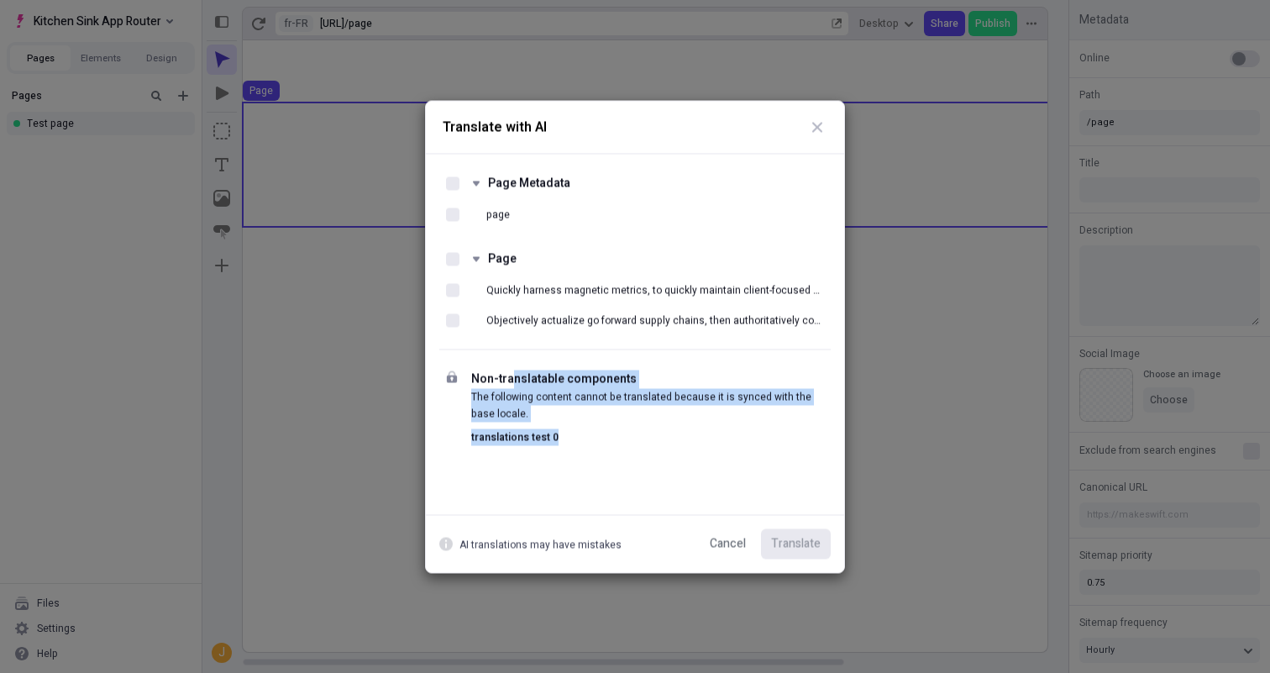
drag, startPoint x: 512, startPoint y: 383, endPoint x: 547, endPoint y: 466, distance: 90.0
click at [547, 466] on div "Page Metadata page Page Quickly harness magnetic metrics, to quickly maintain c…" at bounding box center [635, 334] width 418 height 360
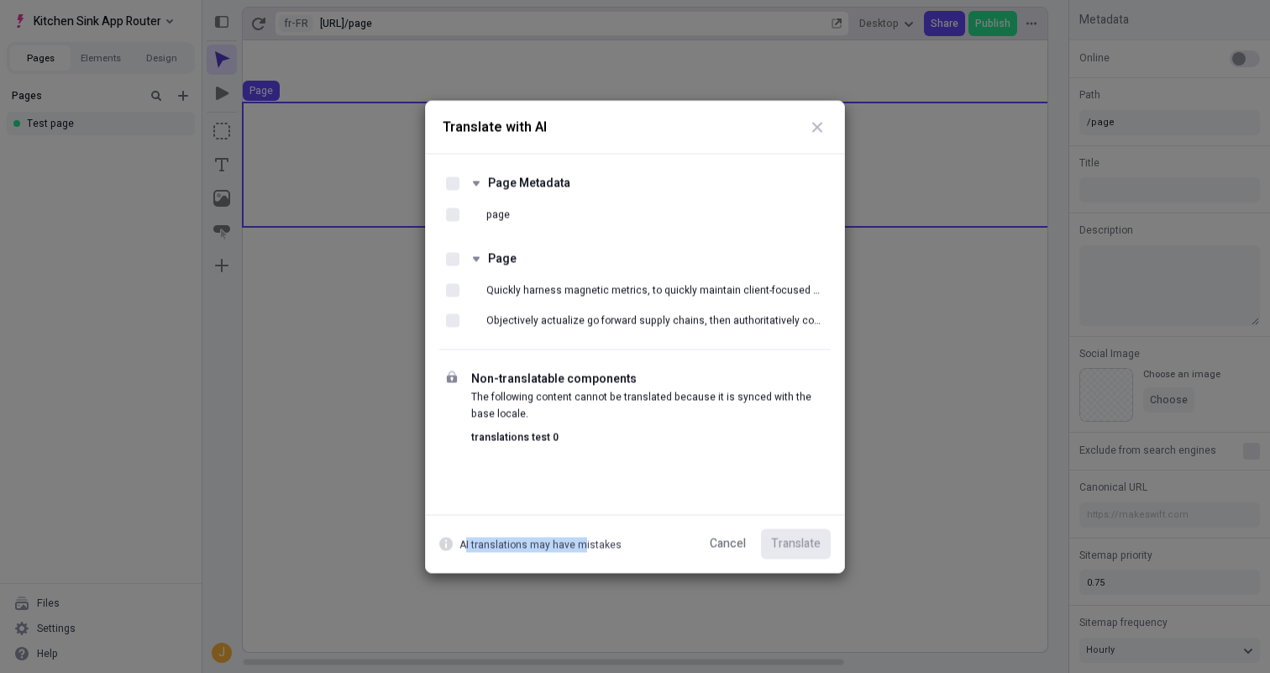
drag, startPoint x: 469, startPoint y: 541, endPoint x: 580, endPoint y: 541, distance: 110.8
click at [580, 541] on p "AI translations may have mistakes" at bounding box center [540, 543] width 162 height 15
click at [367, 333] on div "Translate with AI Page Metadata page Page Quickly harness magnetic metrics, to …" at bounding box center [635, 336] width 1270 height 673
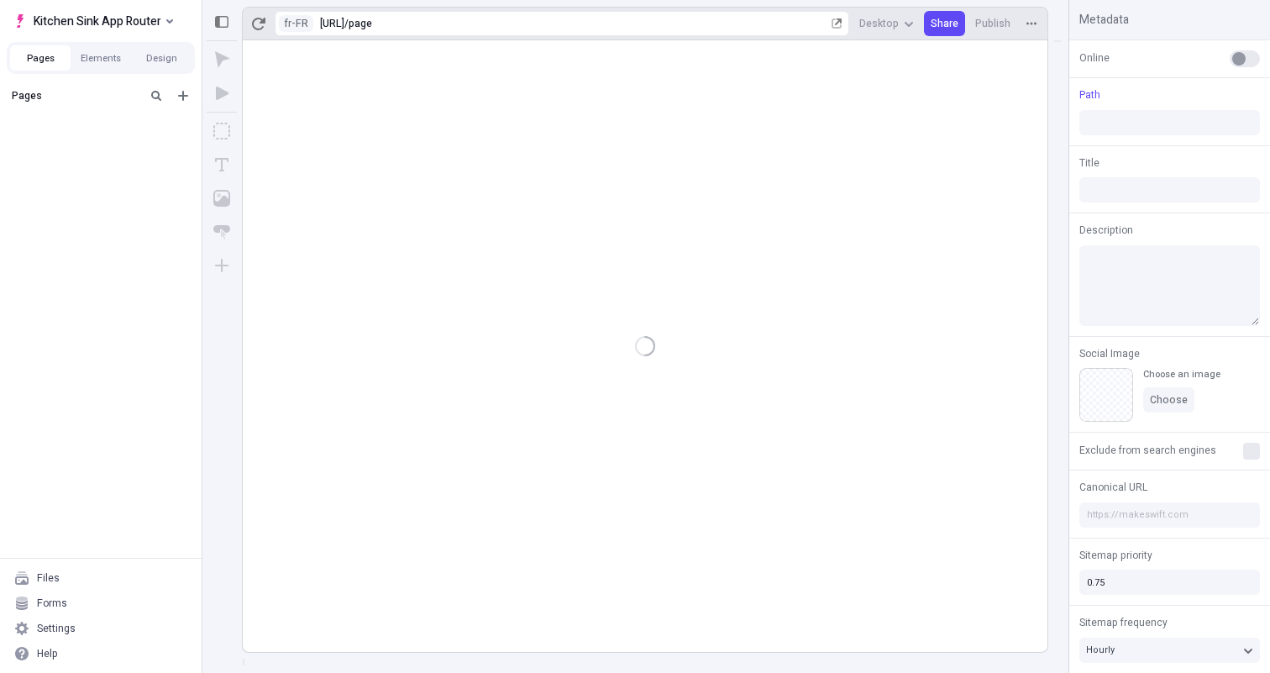
type input "/page"
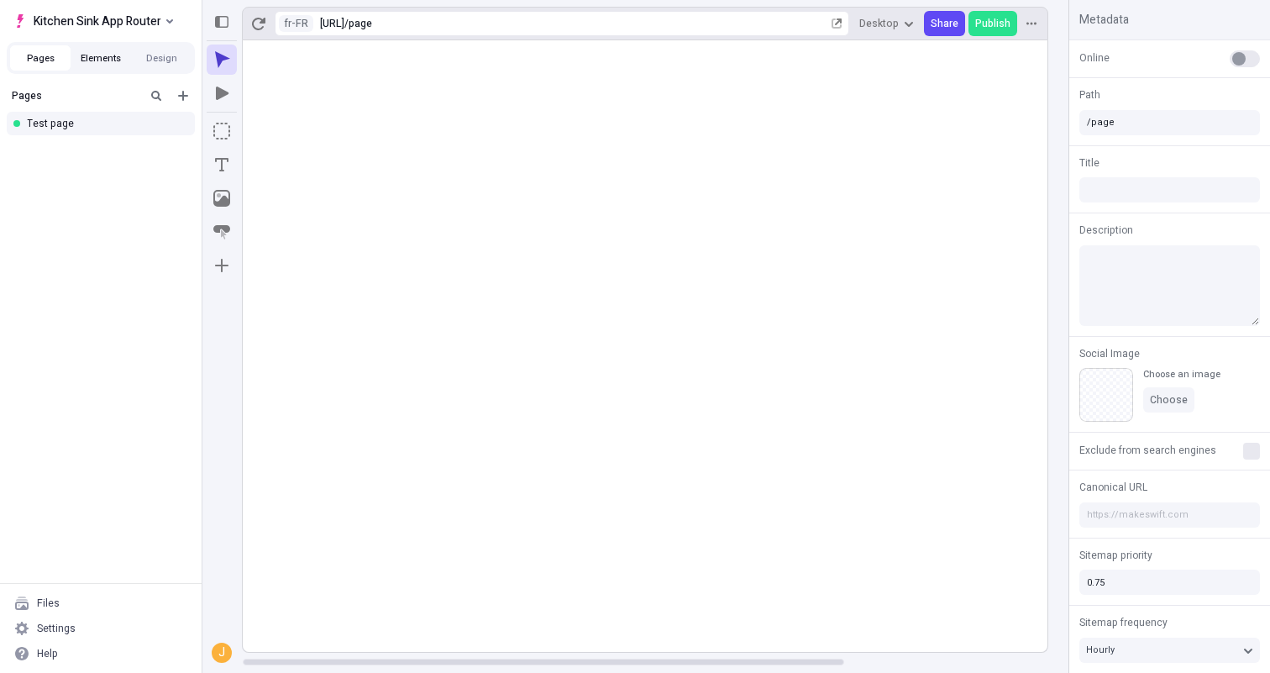
click at [108, 53] on button "Elements" at bounding box center [101, 57] width 60 height 25
click at [162, 55] on button "Design" at bounding box center [161, 57] width 60 height 25
click at [51, 55] on button "Pages" at bounding box center [40, 57] width 60 height 25
click at [285, 22] on html "Kitchen Sink App Router Pages Elements Design Pages Test page Files Settings He…" at bounding box center [635, 336] width 1270 height 673
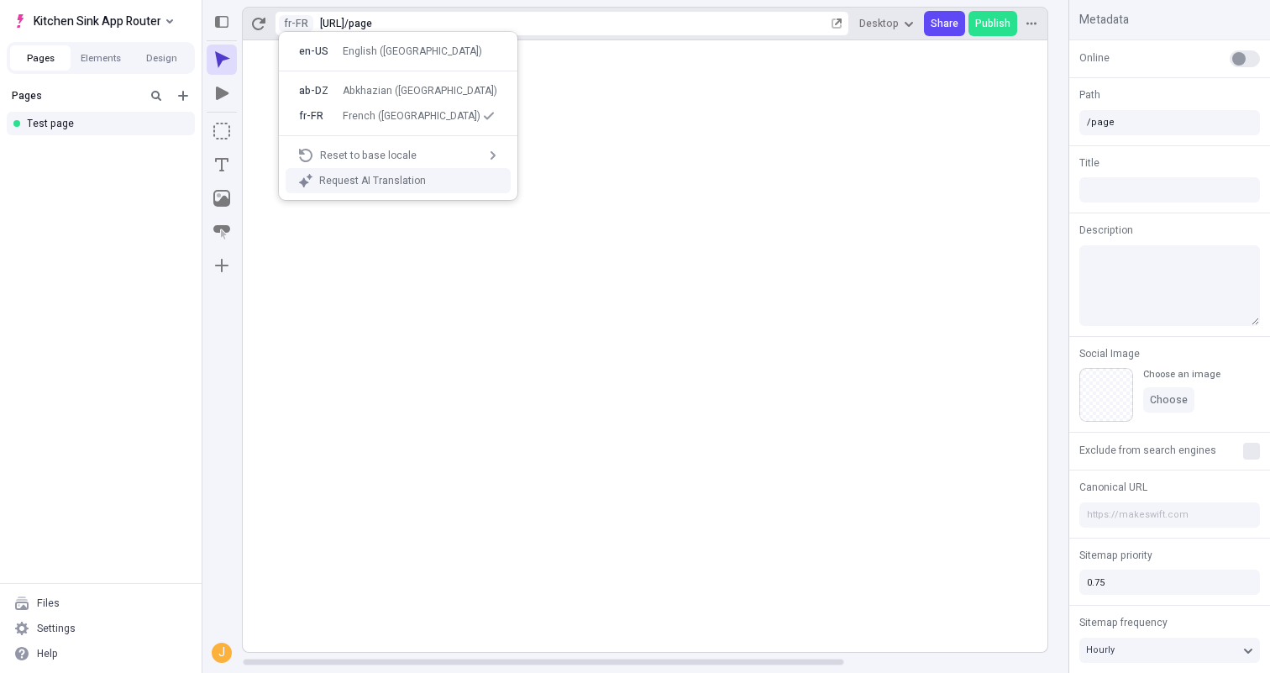
click at [364, 177] on div "Request AI Translation" at bounding box center [408, 180] width 178 height 13
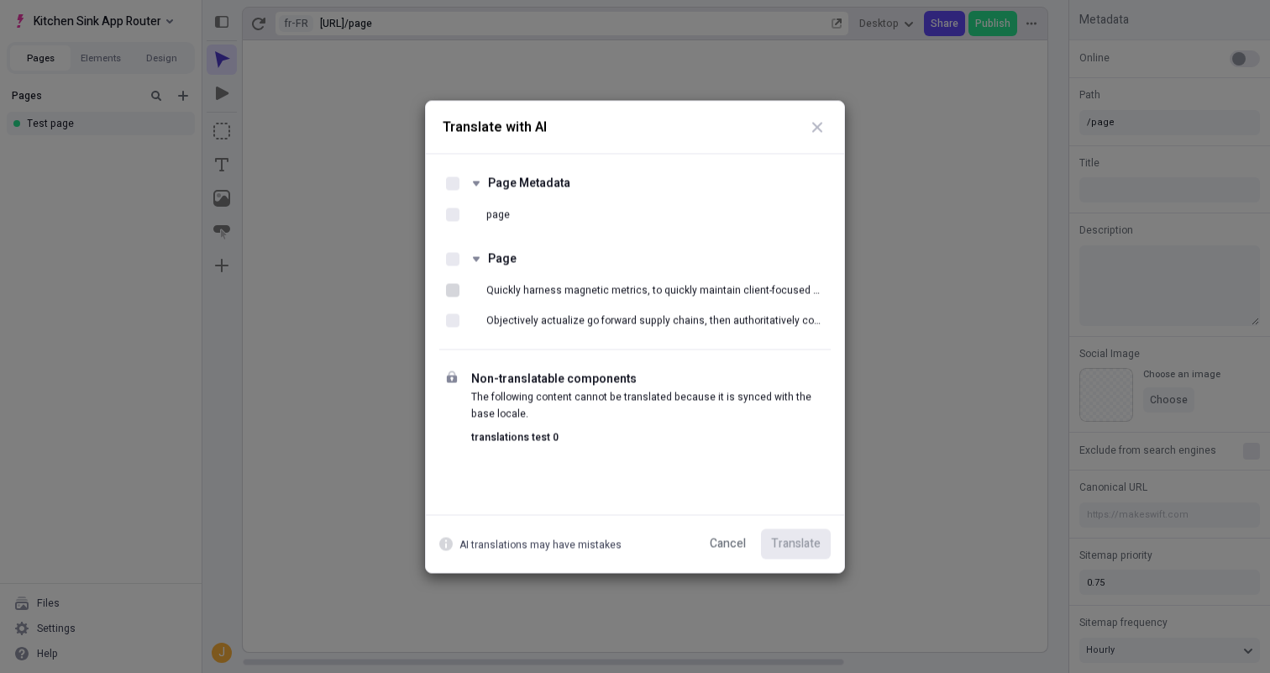
click at [447, 288] on div at bounding box center [452, 289] width 13 height 13
checkbox input "true"
click at [793, 547] on span "Translate" at bounding box center [796, 543] width 50 height 18
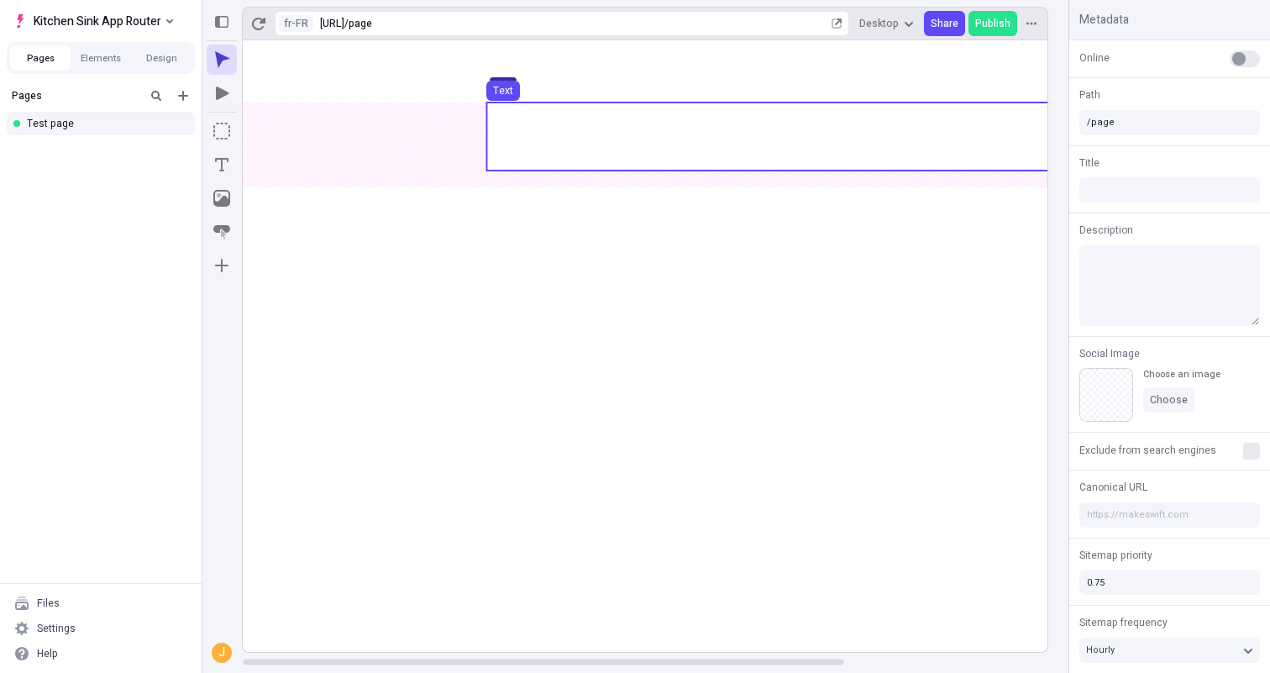
click at [619, 124] on use at bounding box center [780, 136] width 588 height 68
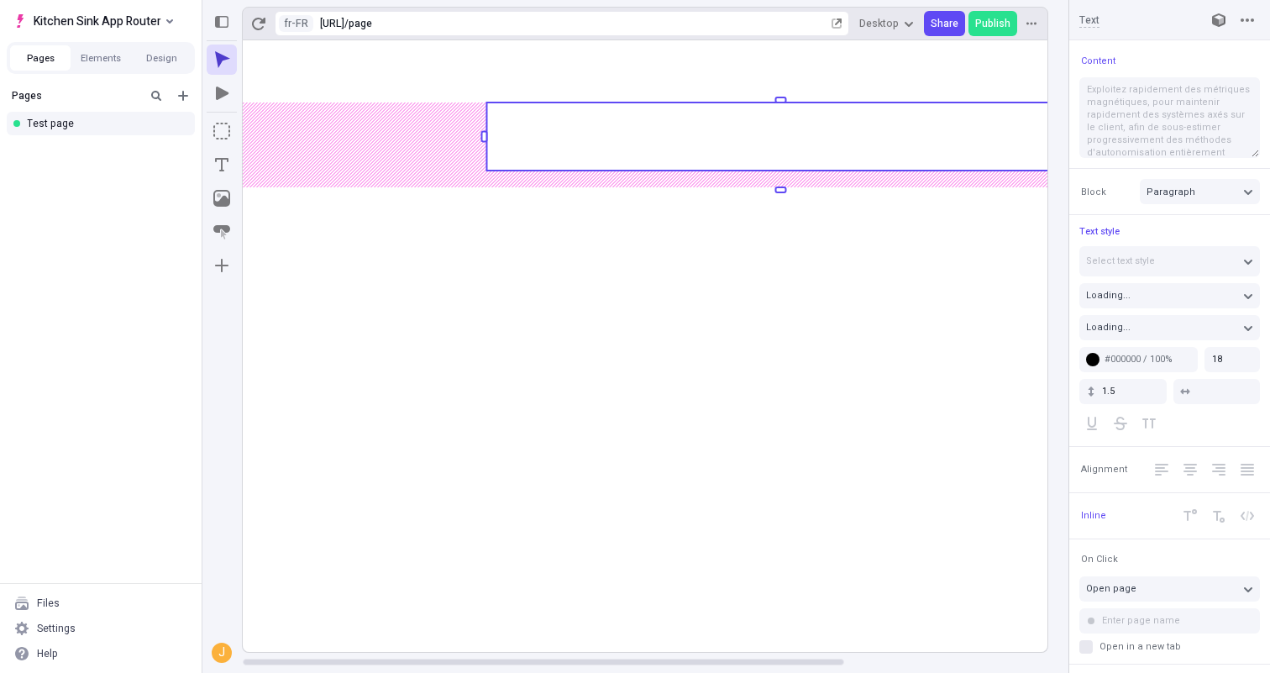
click at [593, 275] on rect at bounding box center [781, 345] width 1076 height 611
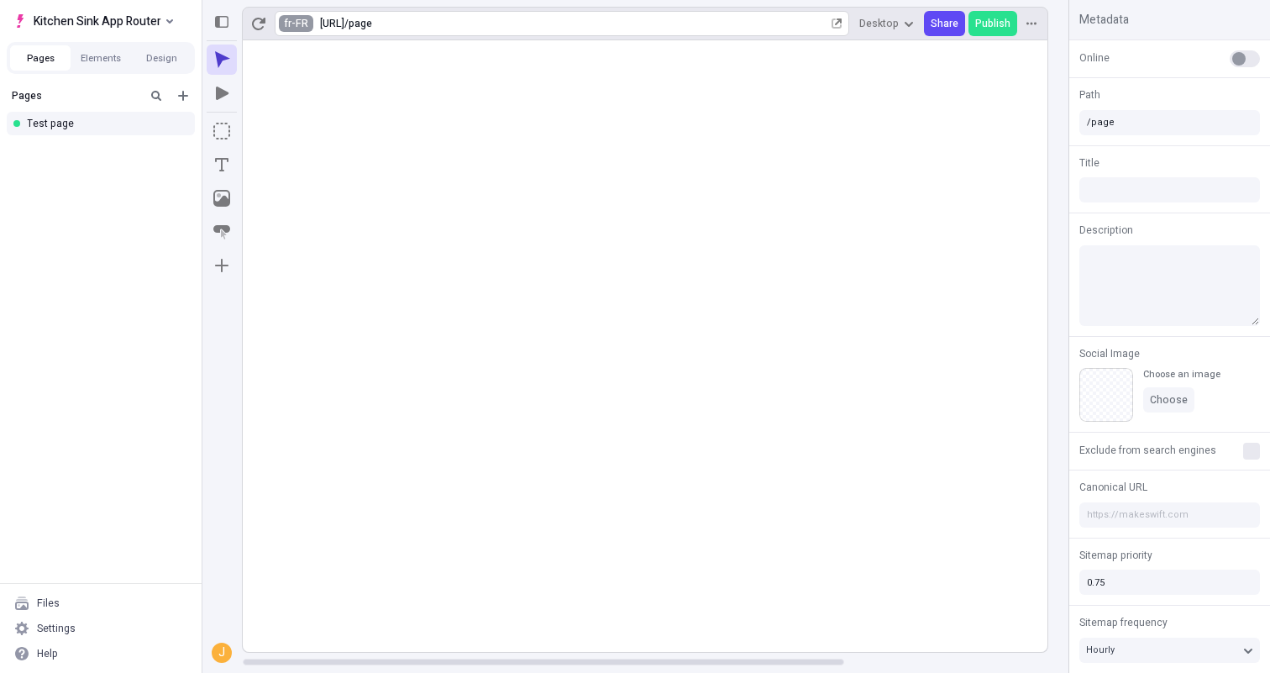
click at [296, 22] on html "Kitchen Sink App Router Pages Elements Design Pages Test page Files Settings He…" at bounding box center [635, 336] width 1270 height 673
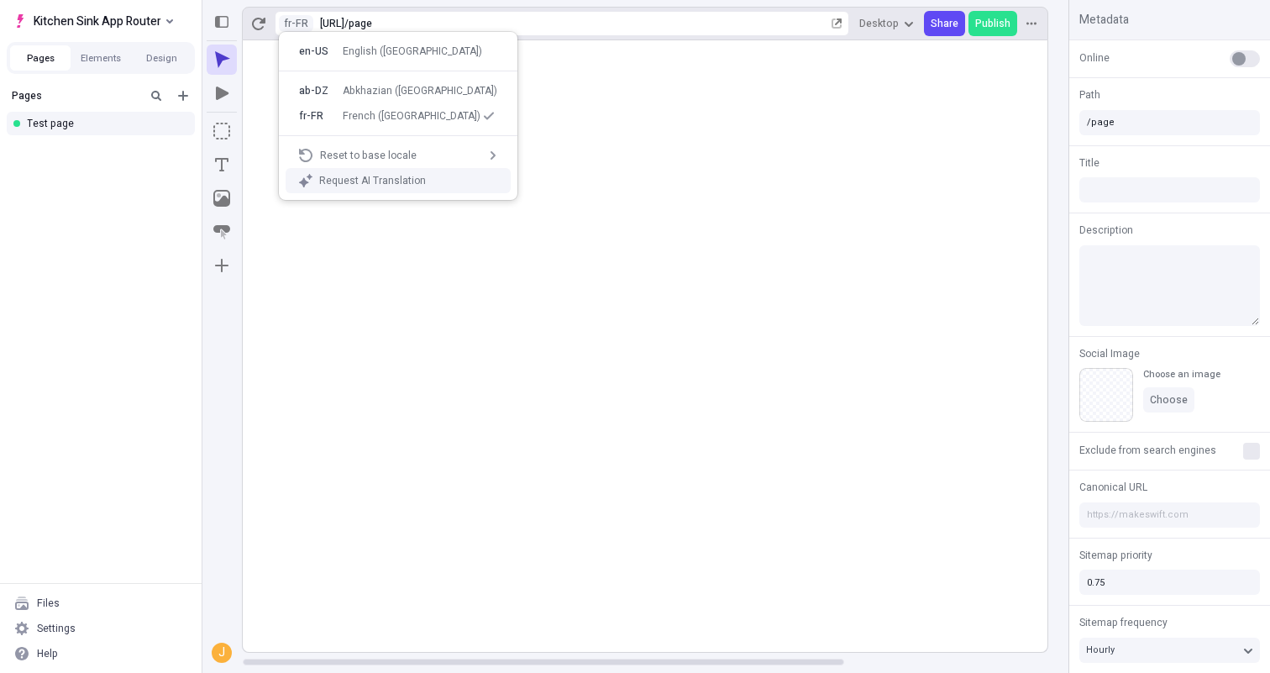
click at [363, 181] on div "Request AI Translation" at bounding box center [408, 180] width 178 height 13
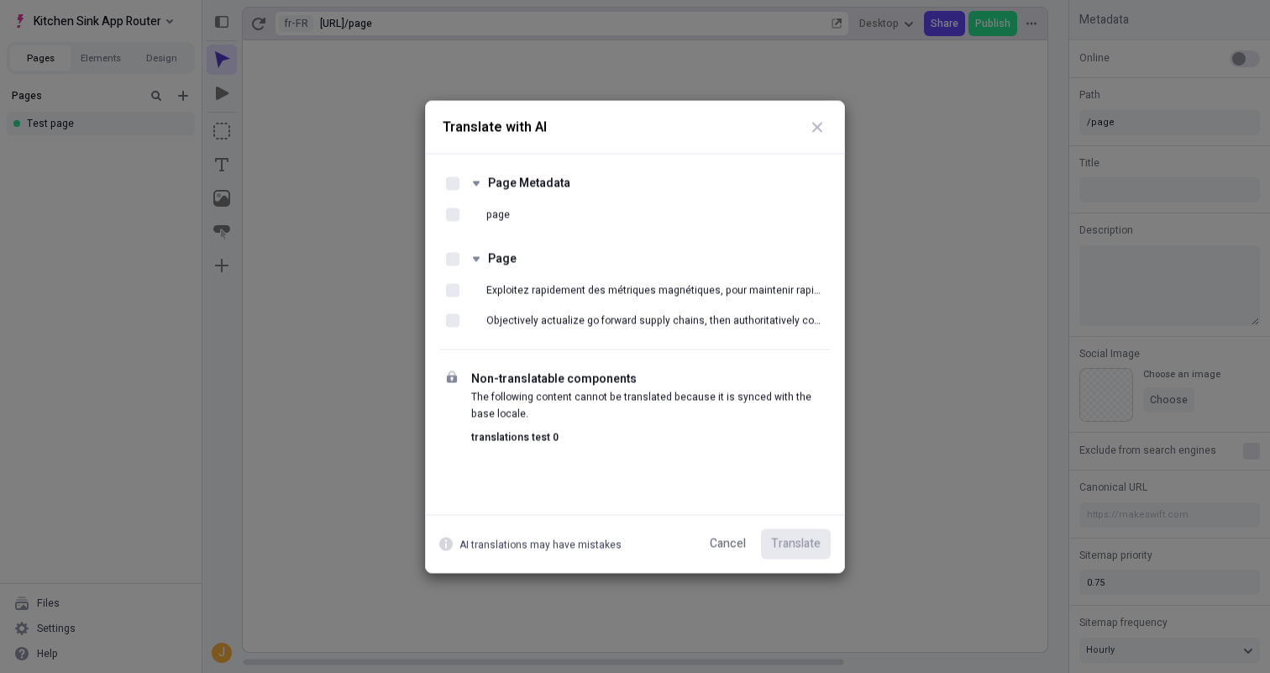
click at [1068, 198] on div "Translate with AI Page Metadata page Page Exploitez rapidement des métriques ma…" at bounding box center [635, 336] width 1270 height 673
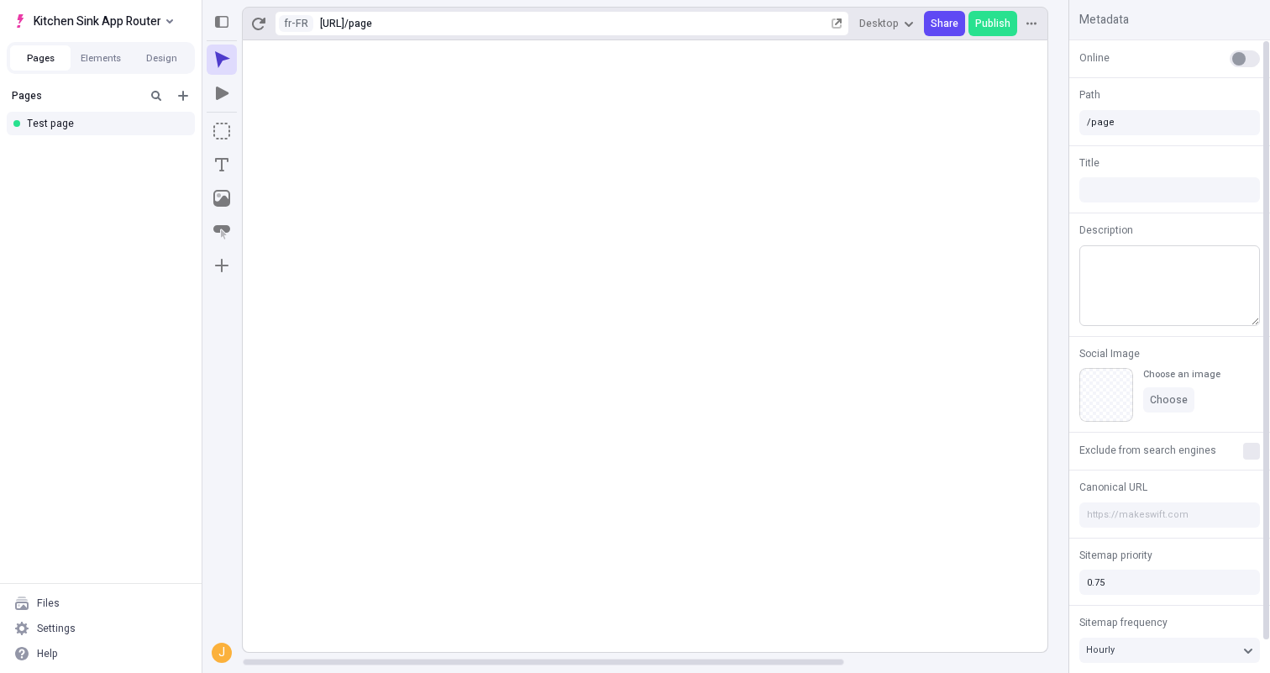
click at [1133, 276] on textarea at bounding box center [1169, 285] width 181 height 81
type textarea "T"
click at [862, 336] on rect at bounding box center [781, 345] width 1076 height 611
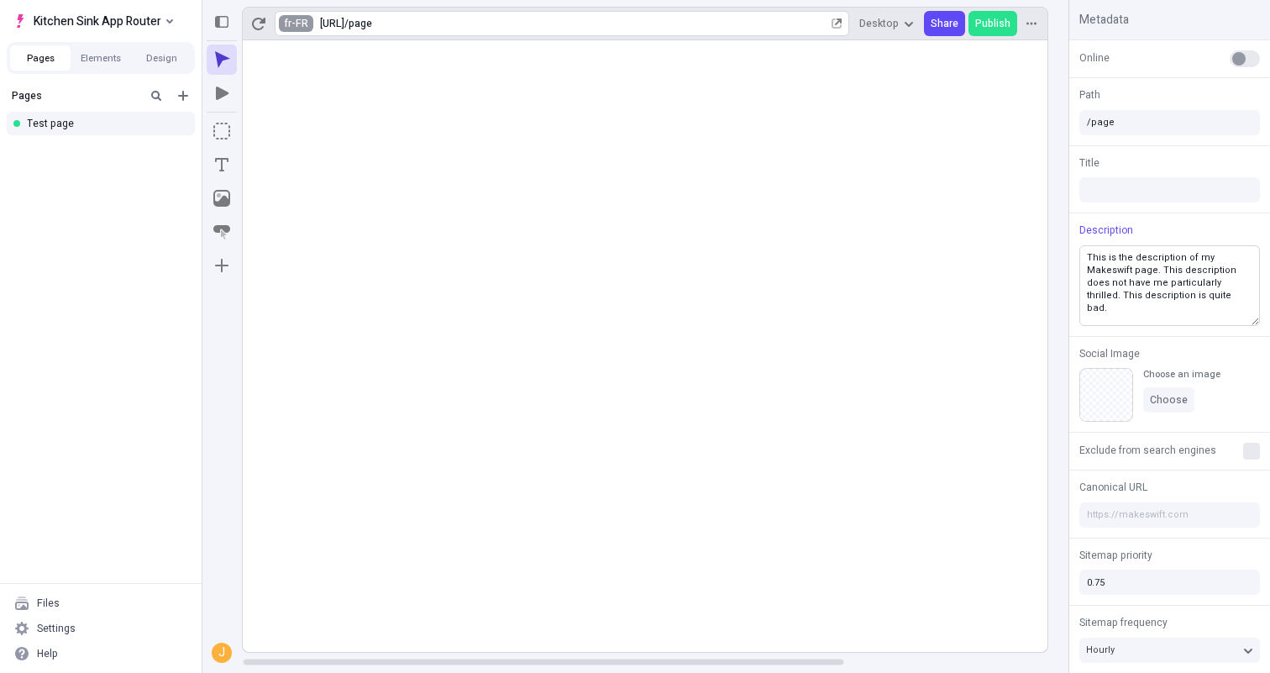
type textarea "This is the description of my Makeswift page. This description does not have me…"
click at [286, 29] on html "Kitchen Sink App Router Pages Elements Design Pages Test page Files Settings He…" at bounding box center [635, 336] width 1270 height 673
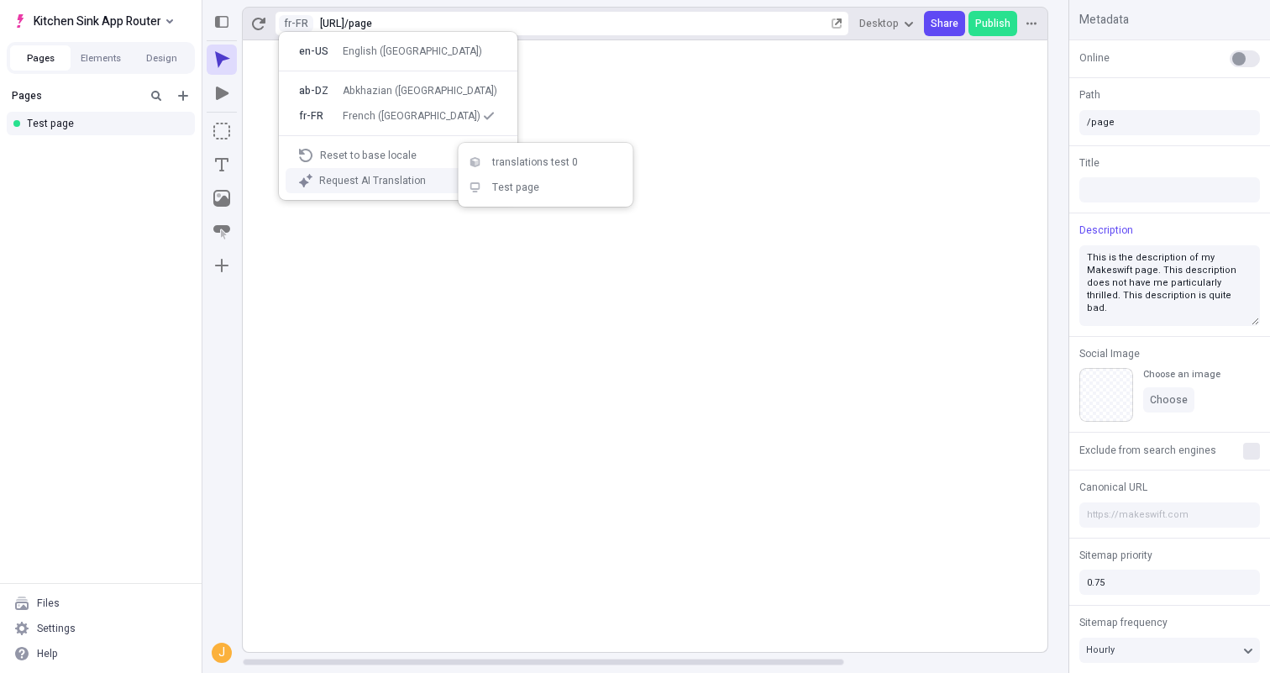
click at [326, 183] on div "Request AI Translation" at bounding box center [408, 180] width 178 height 13
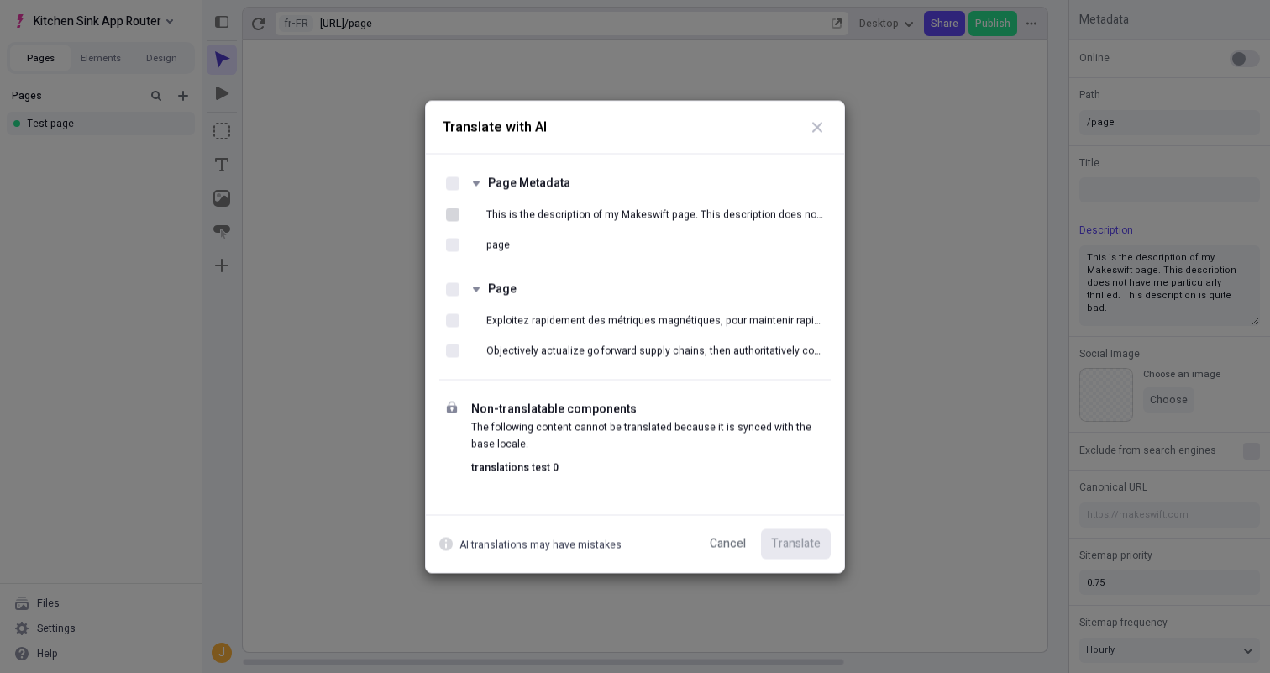
click at [452, 217] on div at bounding box center [452, 213] width 13 height 13
checkbox input "true"
click at [771, 535] on span "Translate" at bounding box center [796, 543] width 50 height 18
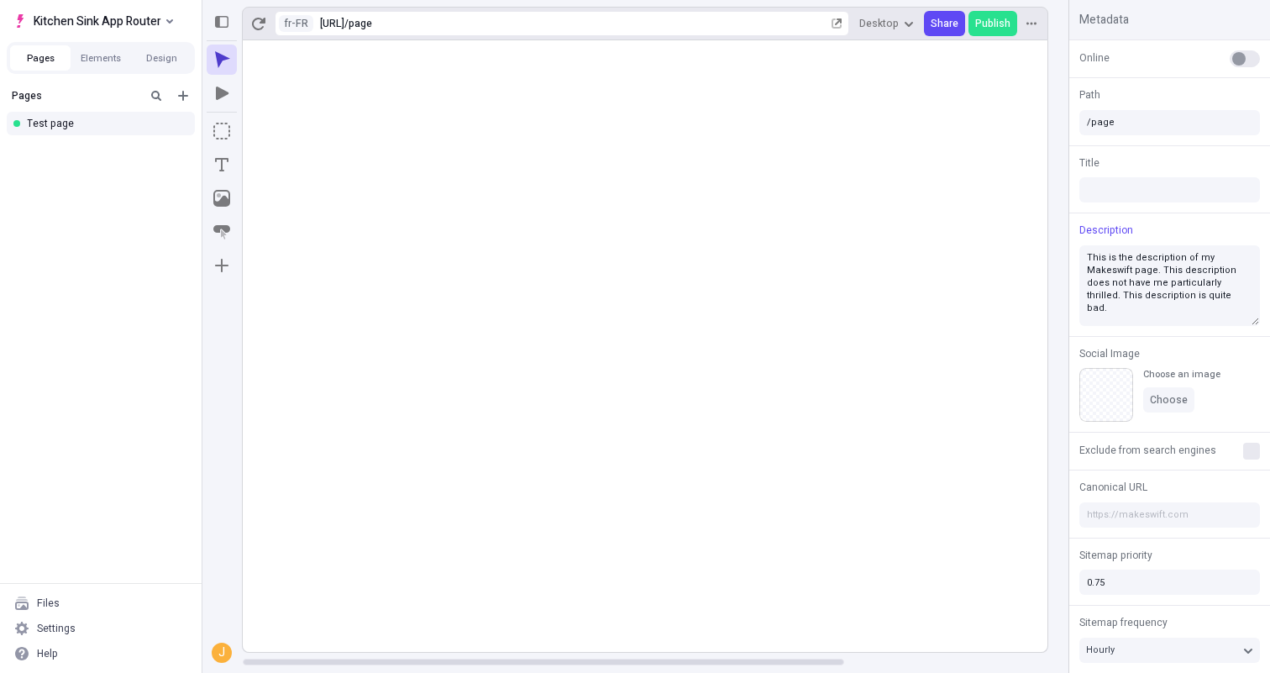
type textarea "Ceci est la description de ma page Makeswift. Cette description ne me rend pas …"
click at [652, 343] on rect at bounding box center [781, 345] width 1076 height 611
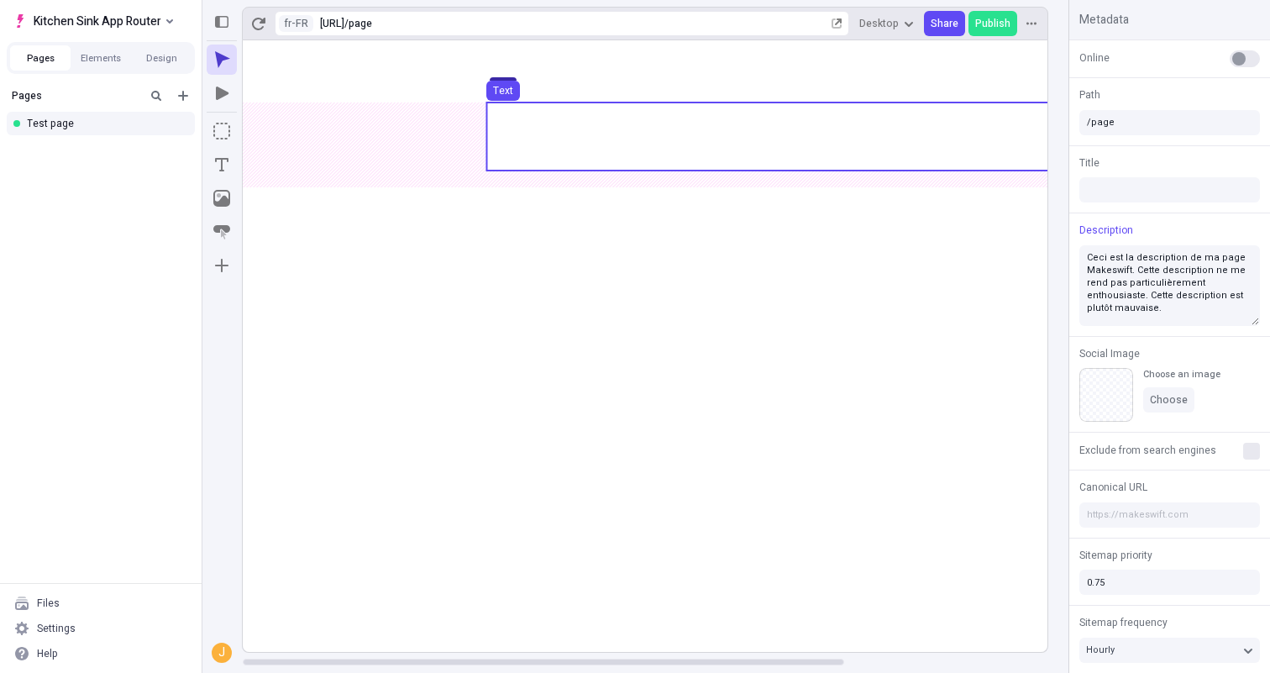
click at [782, 160] on use at bounding box center [780, 136] width 588 height 68
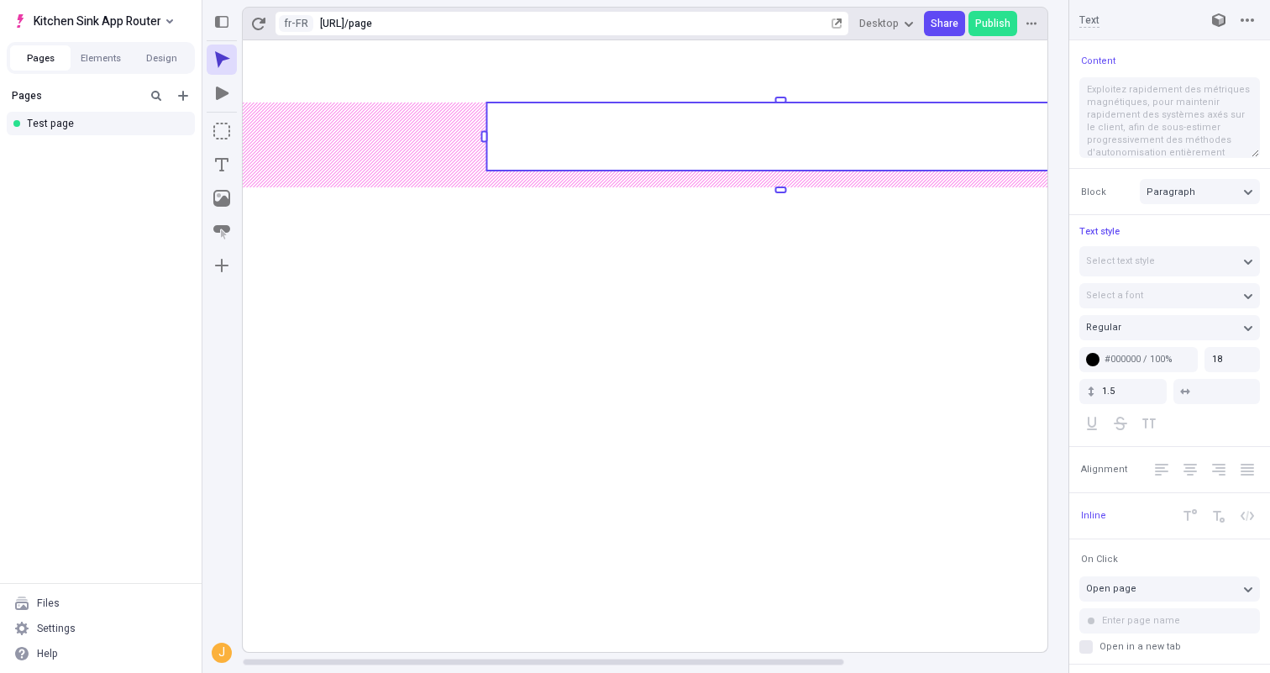
click at [738, 428] on rect at bounding box center [781, 345] width 1076 height 611
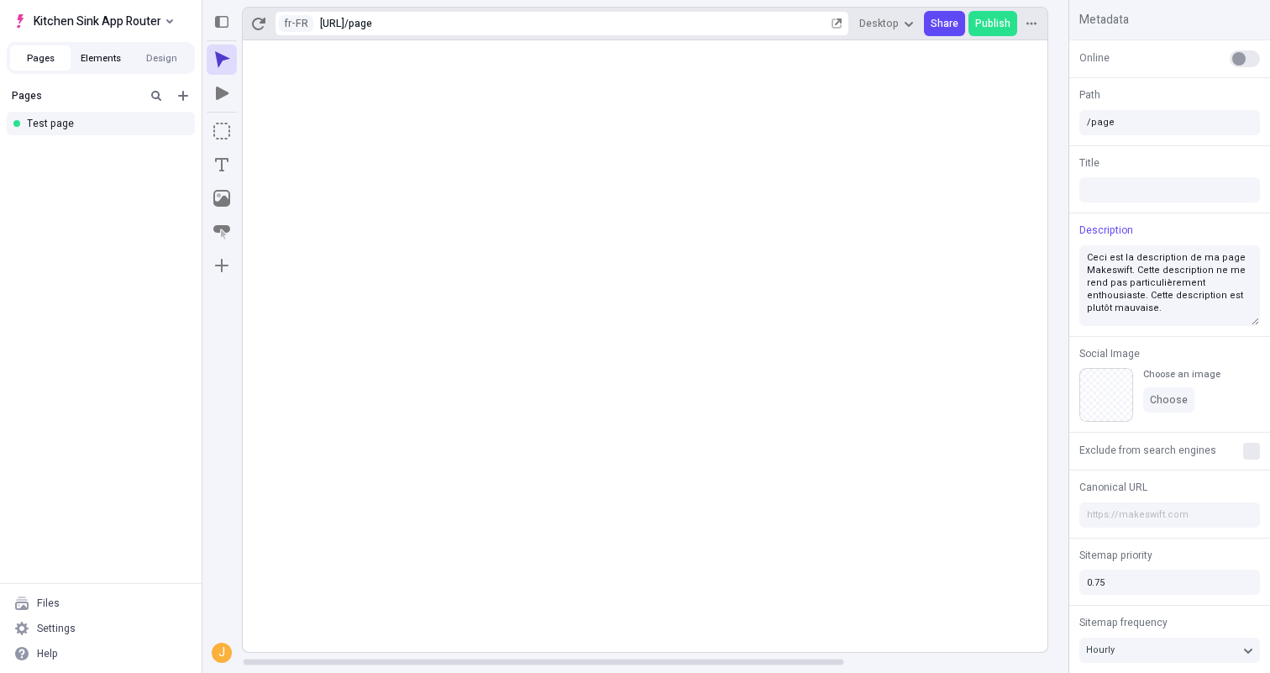
click at [78, 60] on button "Elements" at bounding box center [101, 57] width 60 height 25
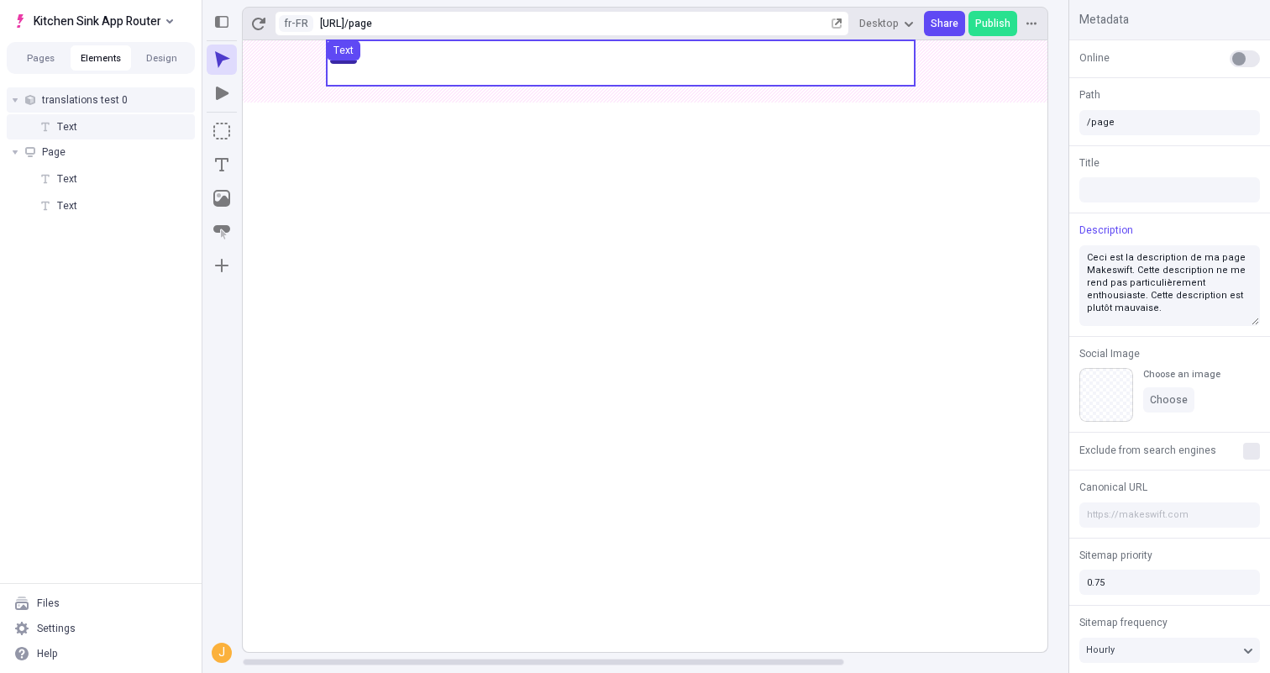
click at [107, 105] on span "translations test 0" at bounding box center [85, 99] width 86 height 13
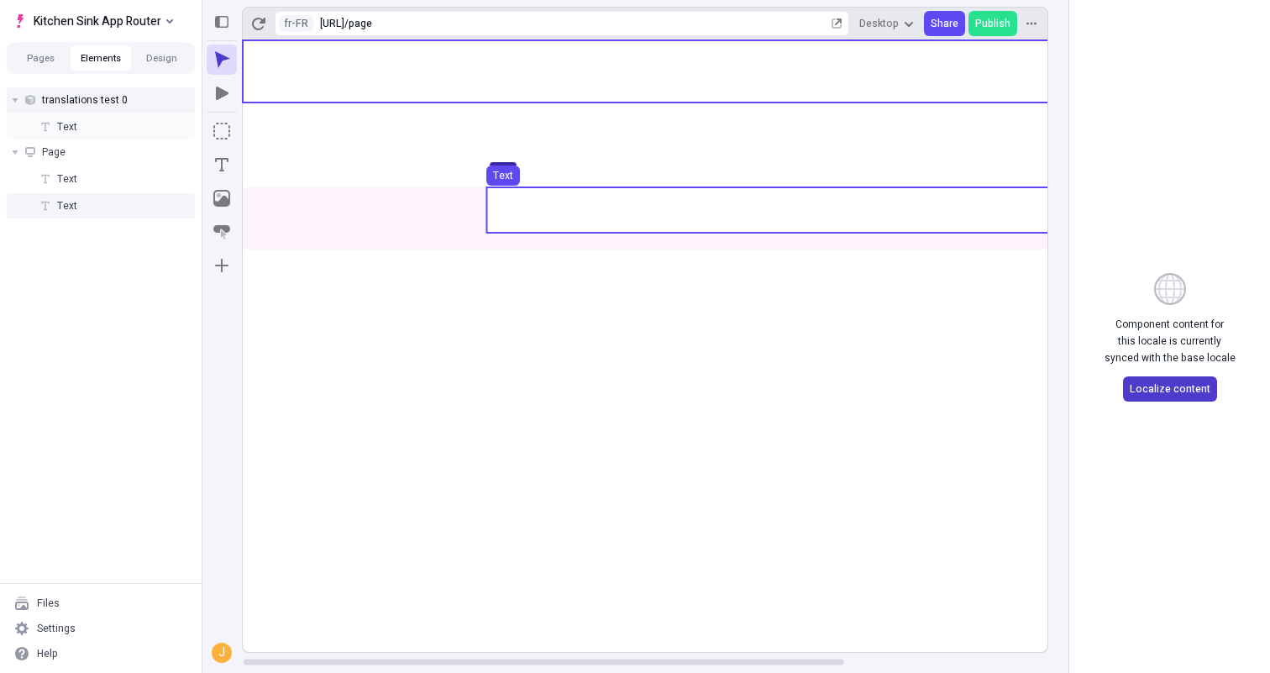
click at [1187, 382] on span "Localize content" at bounding box center [1169, 388] width 81 height 13
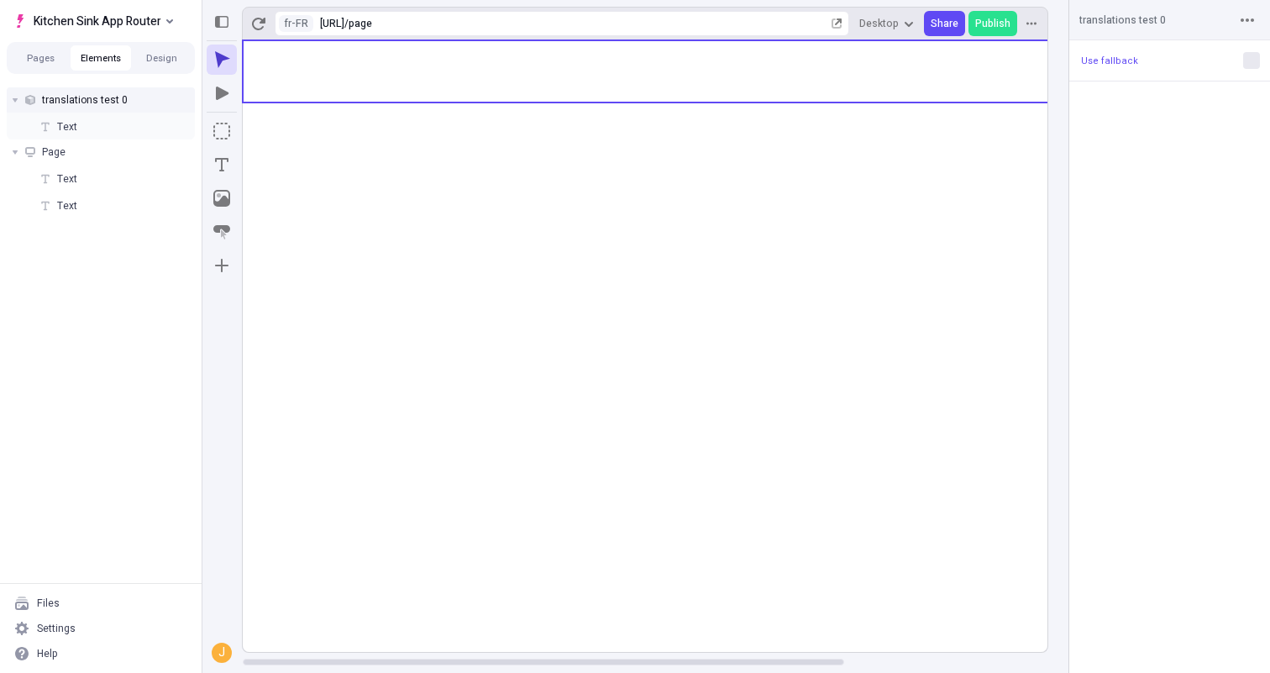
click at [930, 380] on rect at bounding box center [781, 345] width 1076 height 611
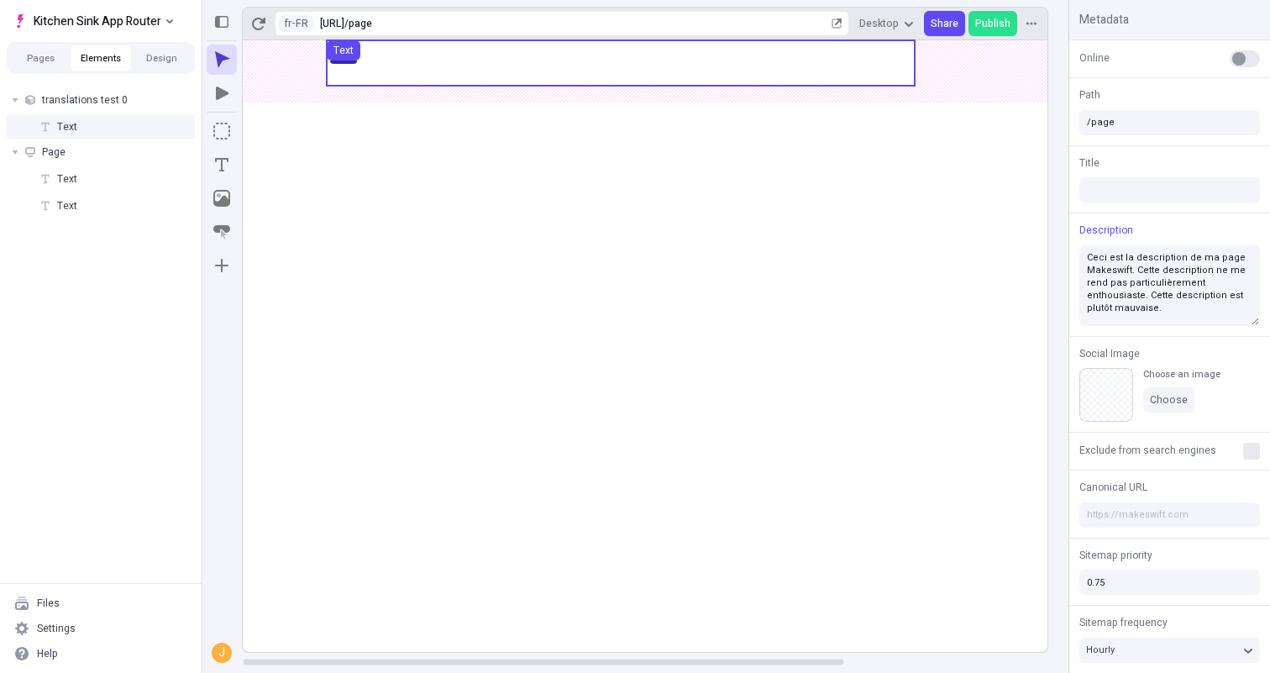
click at [412, 70] on use at bounding box center [621, 62] width 588 height 45
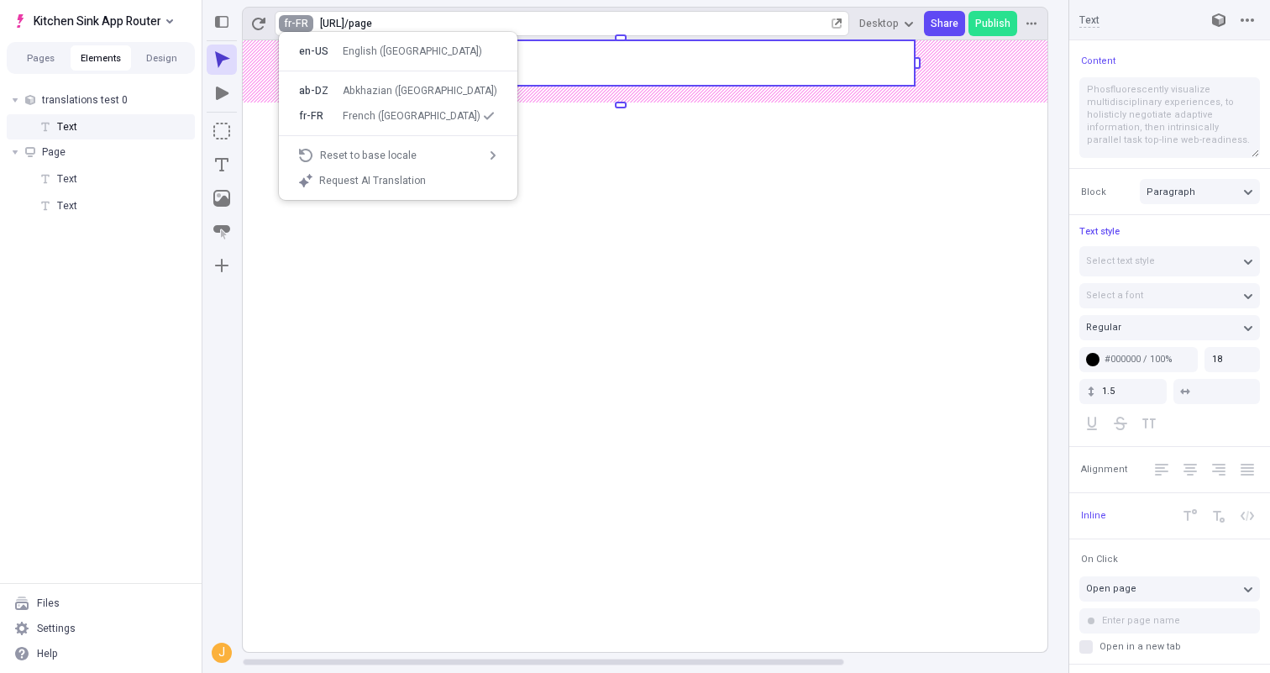
click at [291, 19] on html "Kitchen Sink App Router Pages Elements Design translations test 0 Text Page Tex…" at bounding box center [635, 336] width 1270 height 673
click at [339, 180] on div "Request AI Translation" at bounding box center [408, 180] width 178 height 13
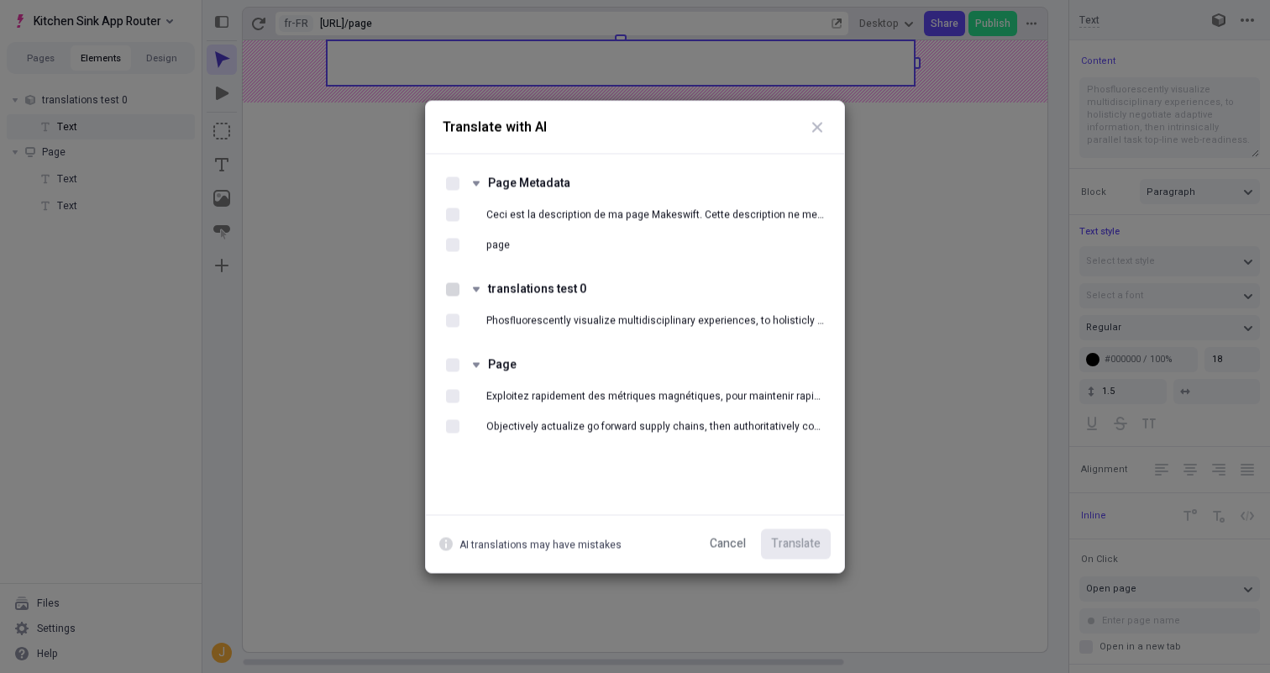
click at [453, 291] on div at bounding box center [452, 288] width 13 height 13
checkbox input "true"
click at [799, 548] on span "Translate" at bounding box center [796, 543] width 50 height 18
type textarea "Visualiser de manière phosphorescente des expériences multidisciplinaires, pour…"
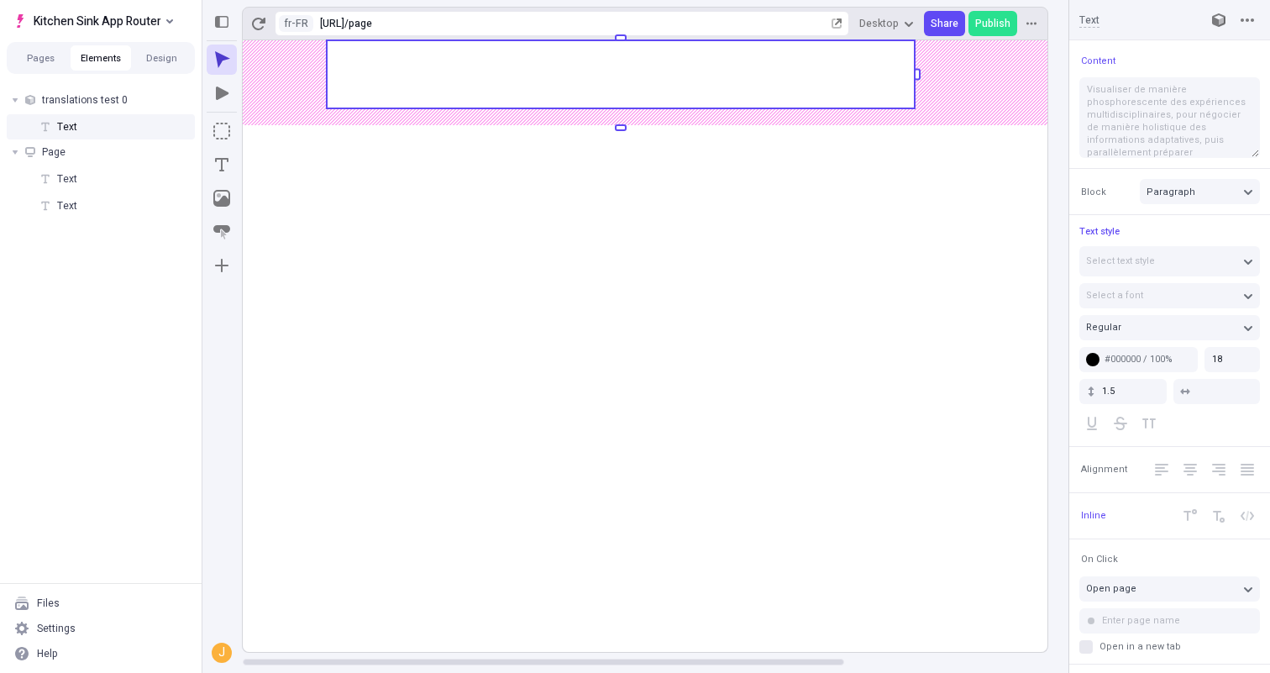
click at [851, 479] on rect at bounding box center [781, 345] width 1076 height 611
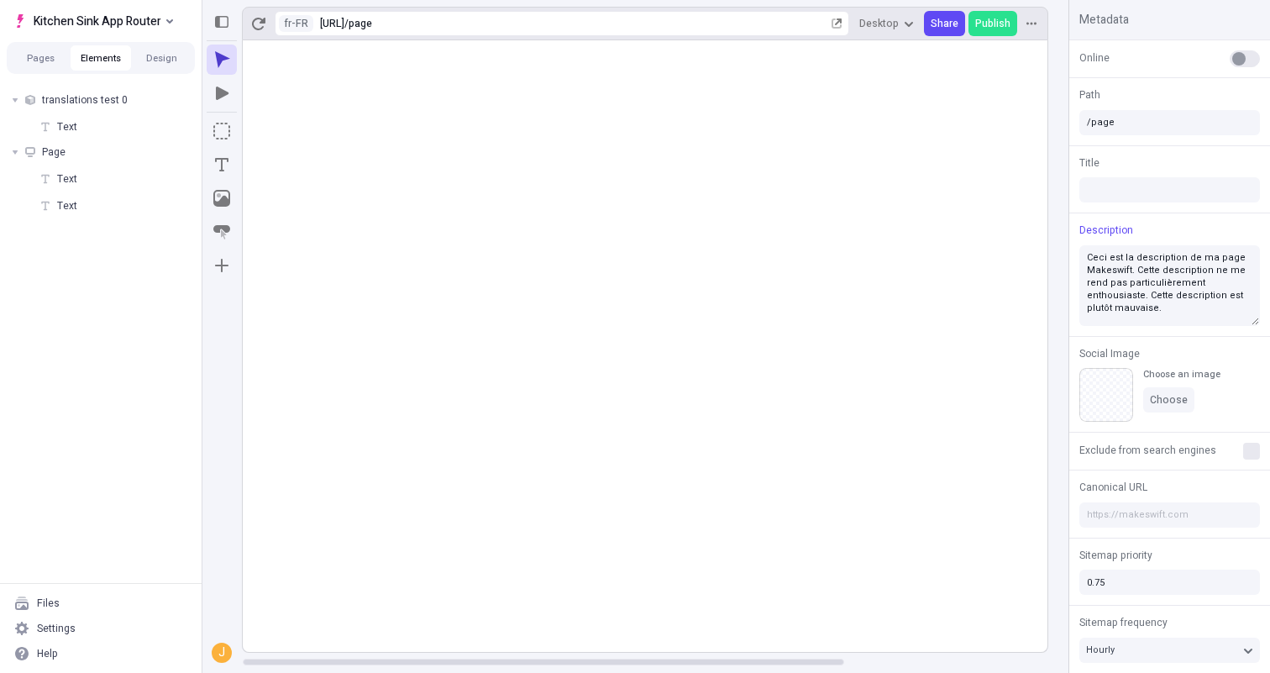
click at [660, 375] on rect at bounding box center [781, 345] width 1076 height 611
click at [450, 366] on rect at bounding box center [781, 345] width 1076 height 611
